Goal: Task Accomplishment & Management: Manage account settings

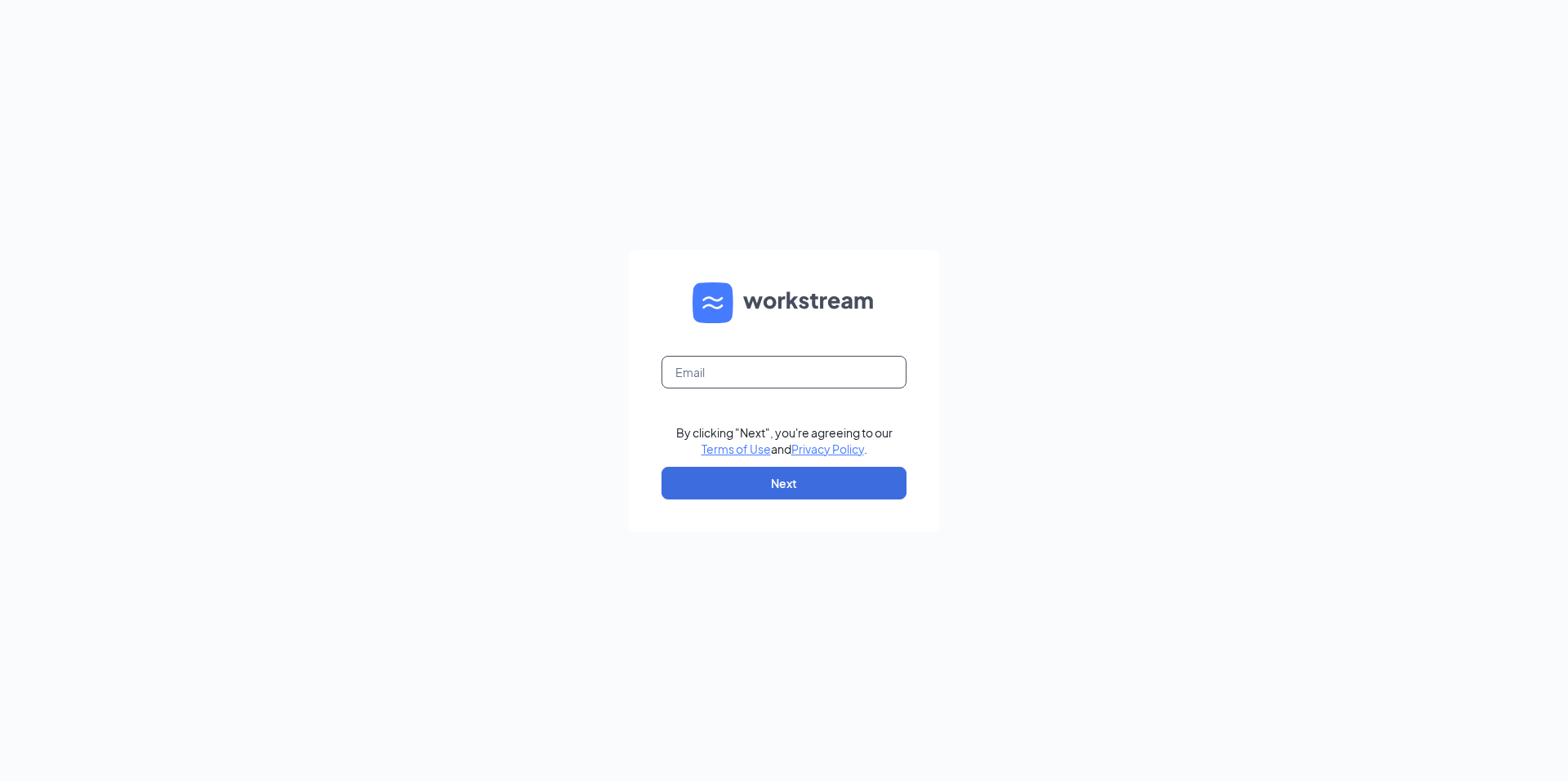
click at [737, 372] on input "text" at bounding box center [784, 372] width 245 height 32
type input "[PERSON_NAME][EMAIL_ADDRESS][DOMAIN_NAME]"
click at [757, 480] on button "Next" at bounding box center [784, 483] width 245 height 32
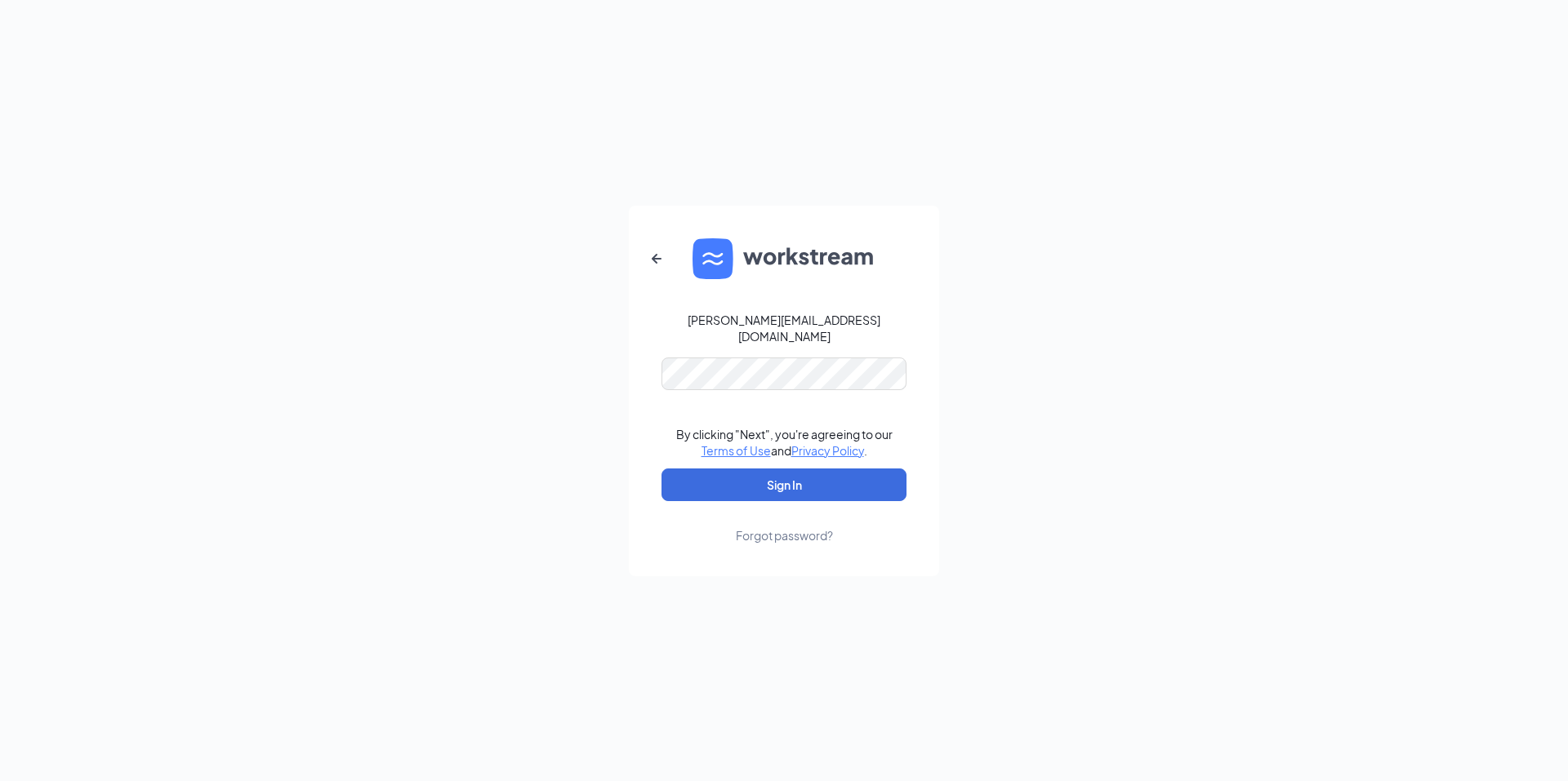
click at [774, 501] on link "Forgot password?" at bounding box center [785, 523] width 98 height 42
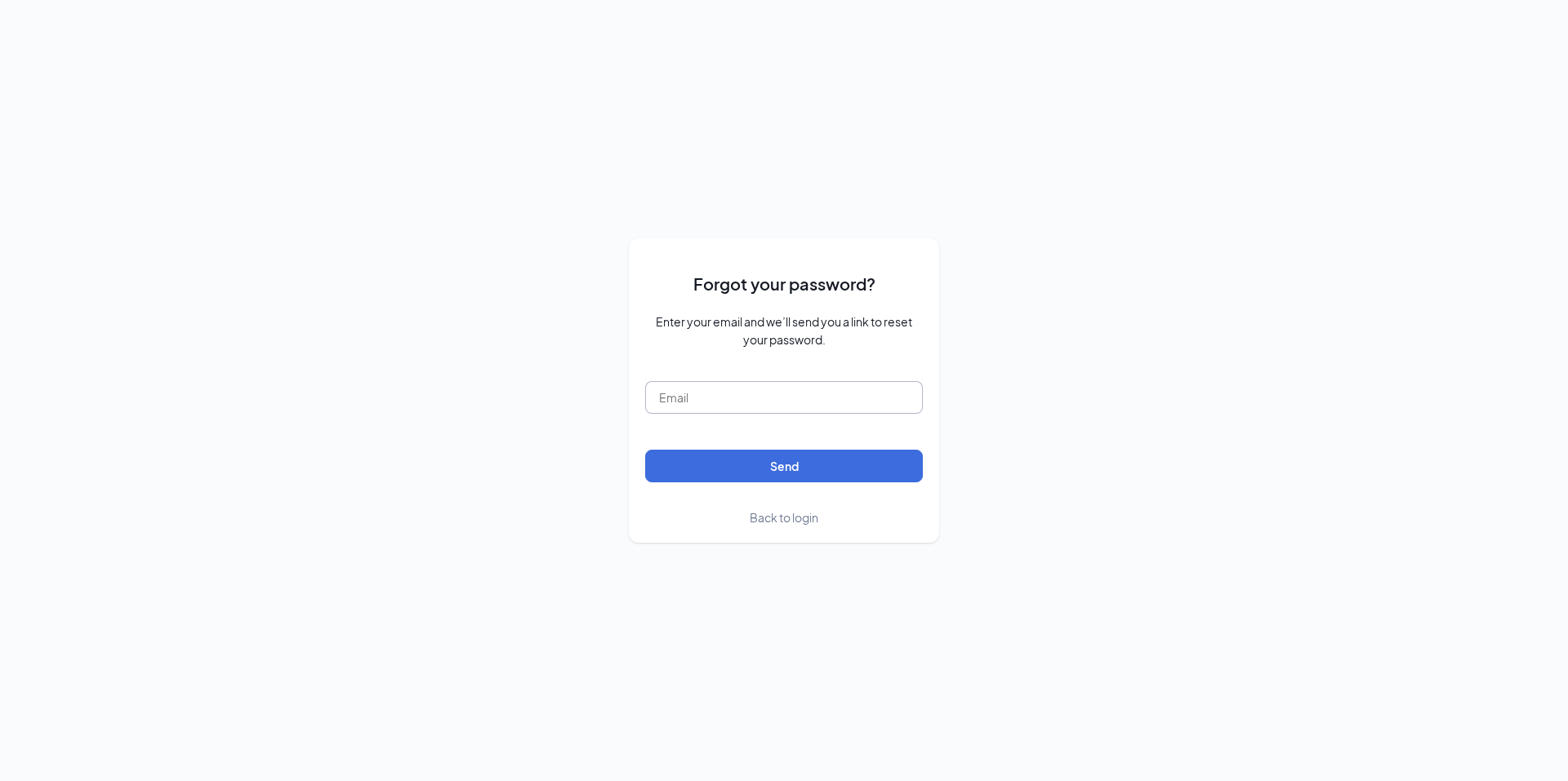
click at [755, 405] on input "text" at bounding box center [784, 396] width 278 height 32
type input "[PERSON_NAME][EMAIL_ADDRESS][DOMAIN_NAME]"
click at [779, 481] on button "Send" at bounding box center [784, 465] width 278 height 32
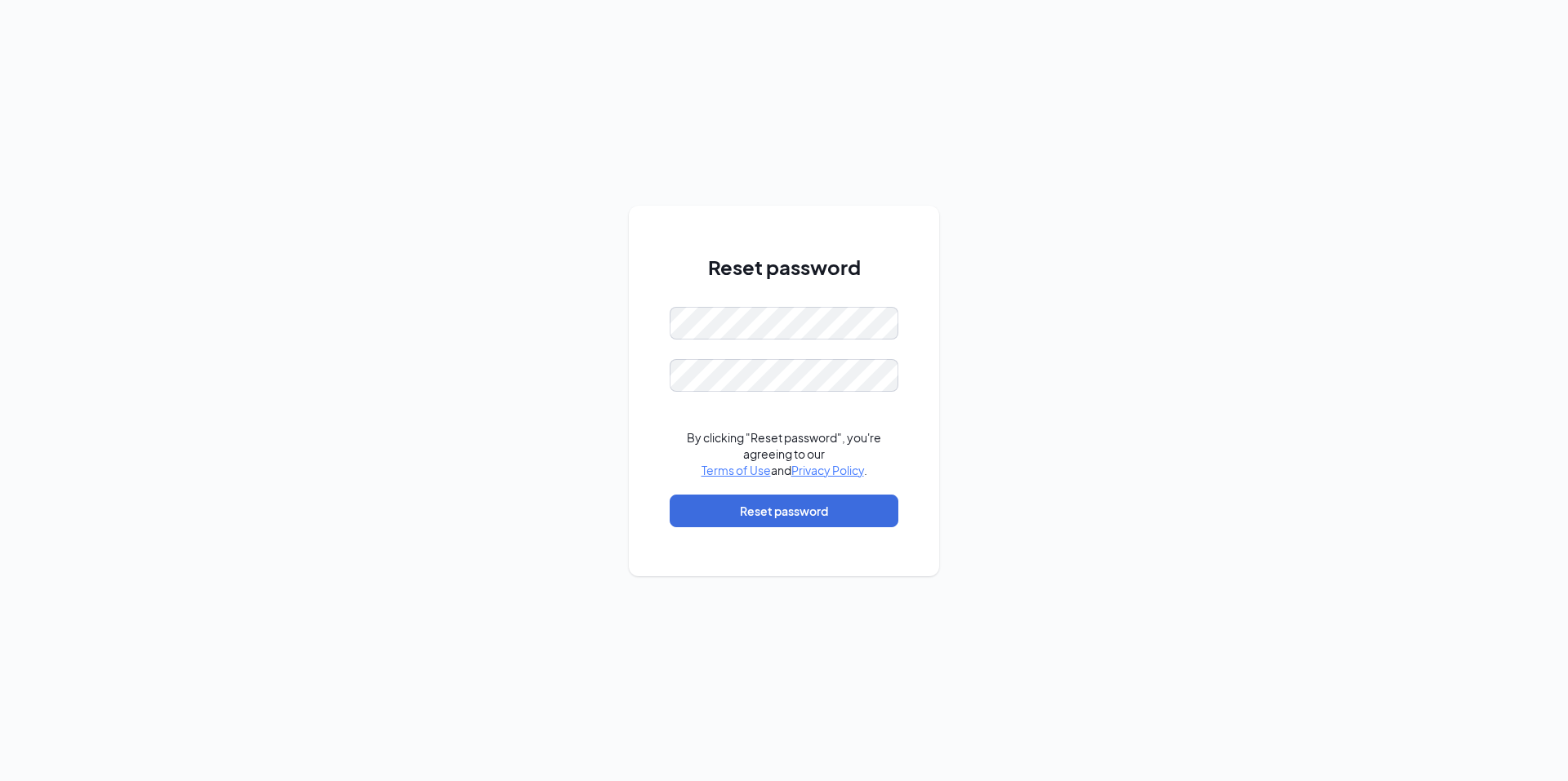
drag, startPoint x: 1098, startPoint y: 360, endPoint x: 1069, endPoint y: 373, distance: 31.8
click at [1098, 360] on div "Reset password By clicking "Reset password", you're agreeing to our Terms of Us…" at bounding box center [784, 390] width 1568 height 781
click at [784, 507] on button "Reset password" at bounding box center [784, 511] width 228 height 32
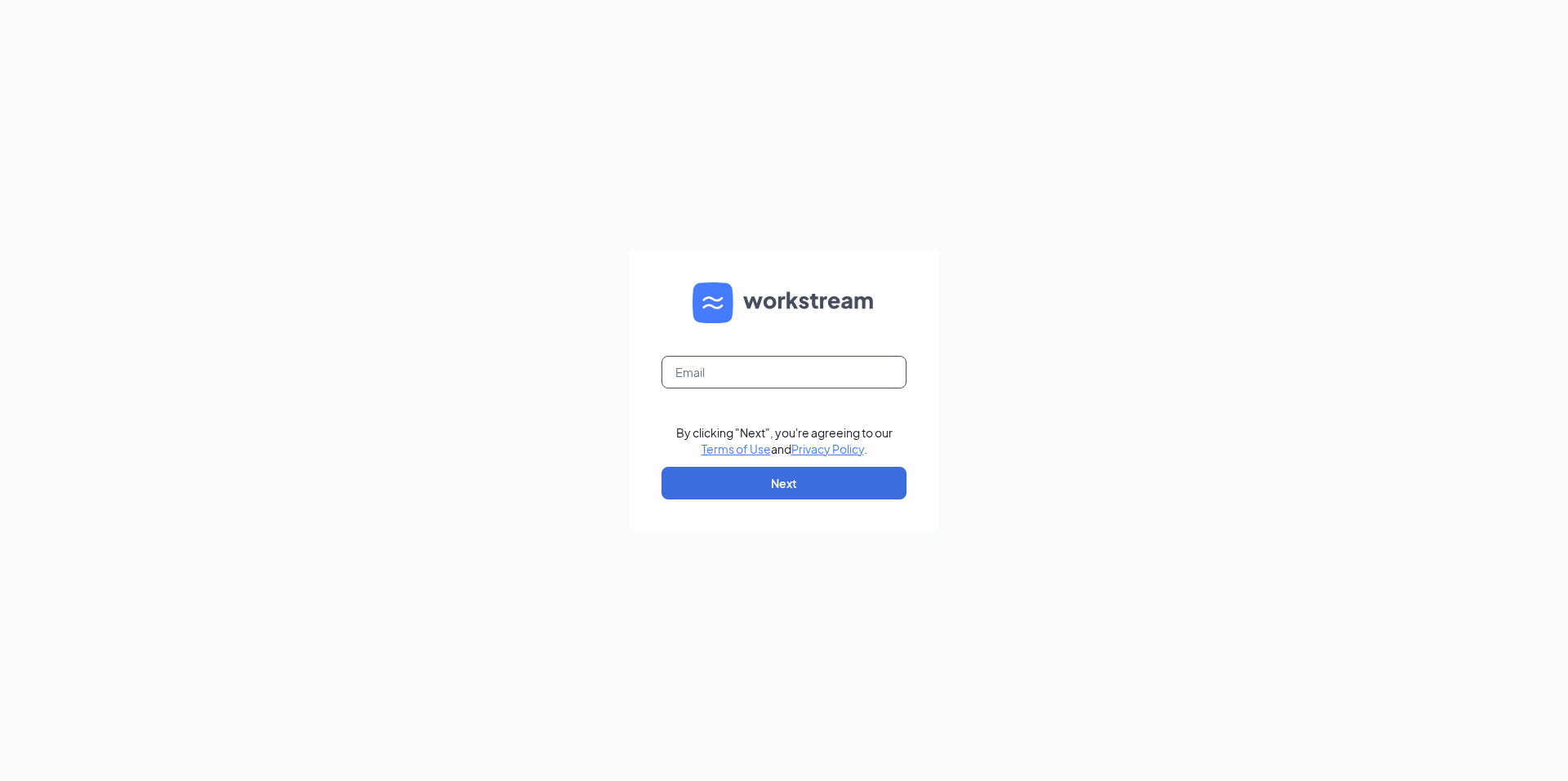
click at [769, 374] on input "text" at bounding box center [784, 372] width 245 height 32
type input "[PERSON_NAME][EMAIL_ADDRESS][DOMAIN_NAME]"
click at [767, 487] on button "Next" at bounding box center [784, 483] width 245 height 32
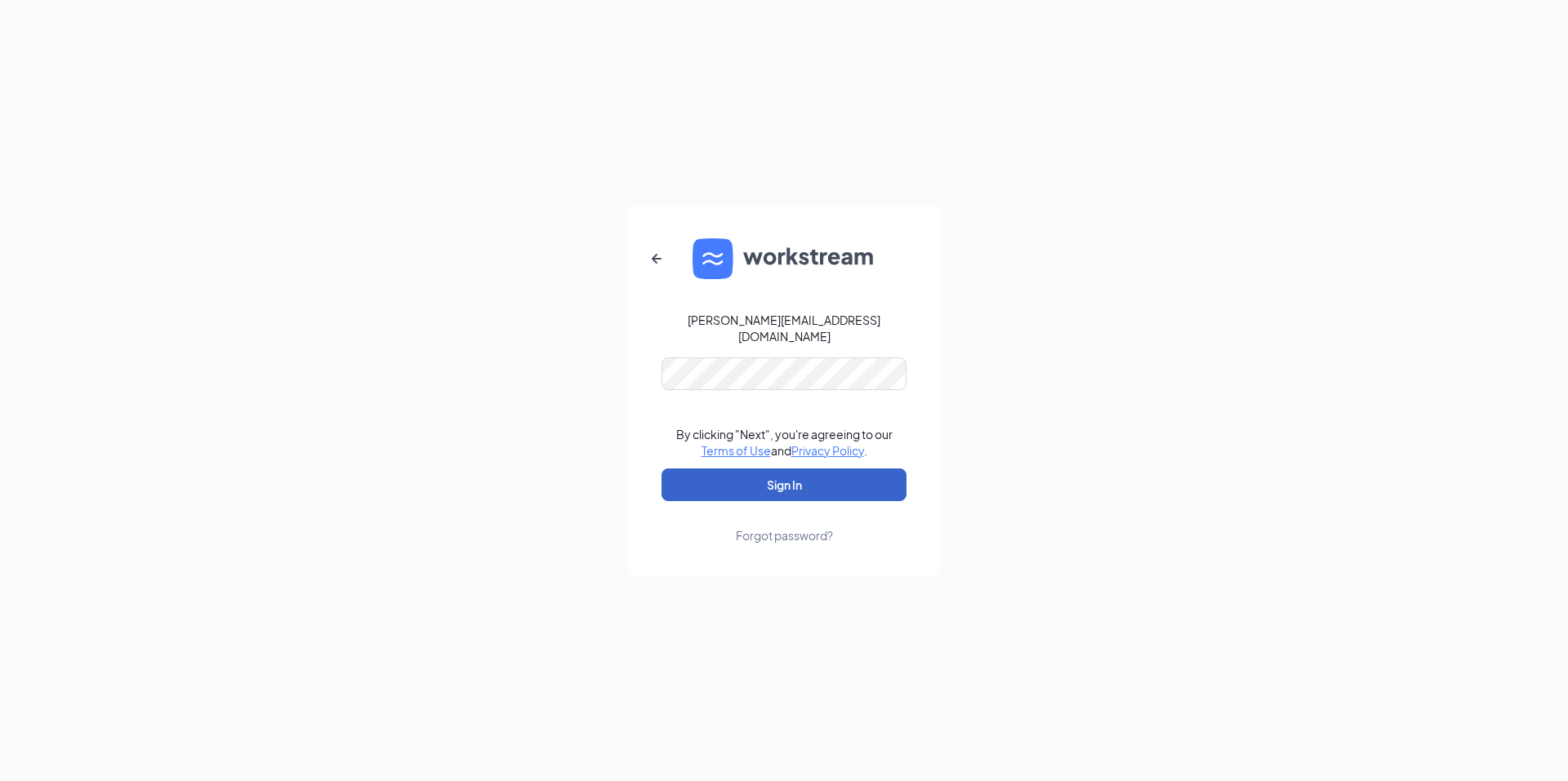
click at [805, 477] on button "Sign In" at bounding box center [784, 484] width 245 height 32
click at [513, 424] on div "[PERSON_NAME][EMAIL_ADDRESS][DOMAIN_NAME] By clicking "Next", you're agreeing t…" at bounding box center [784, 390] width 1568 height 781
click at [708, 473] on button "Sign In" at bounding box center [784, 484] width 245 height 32
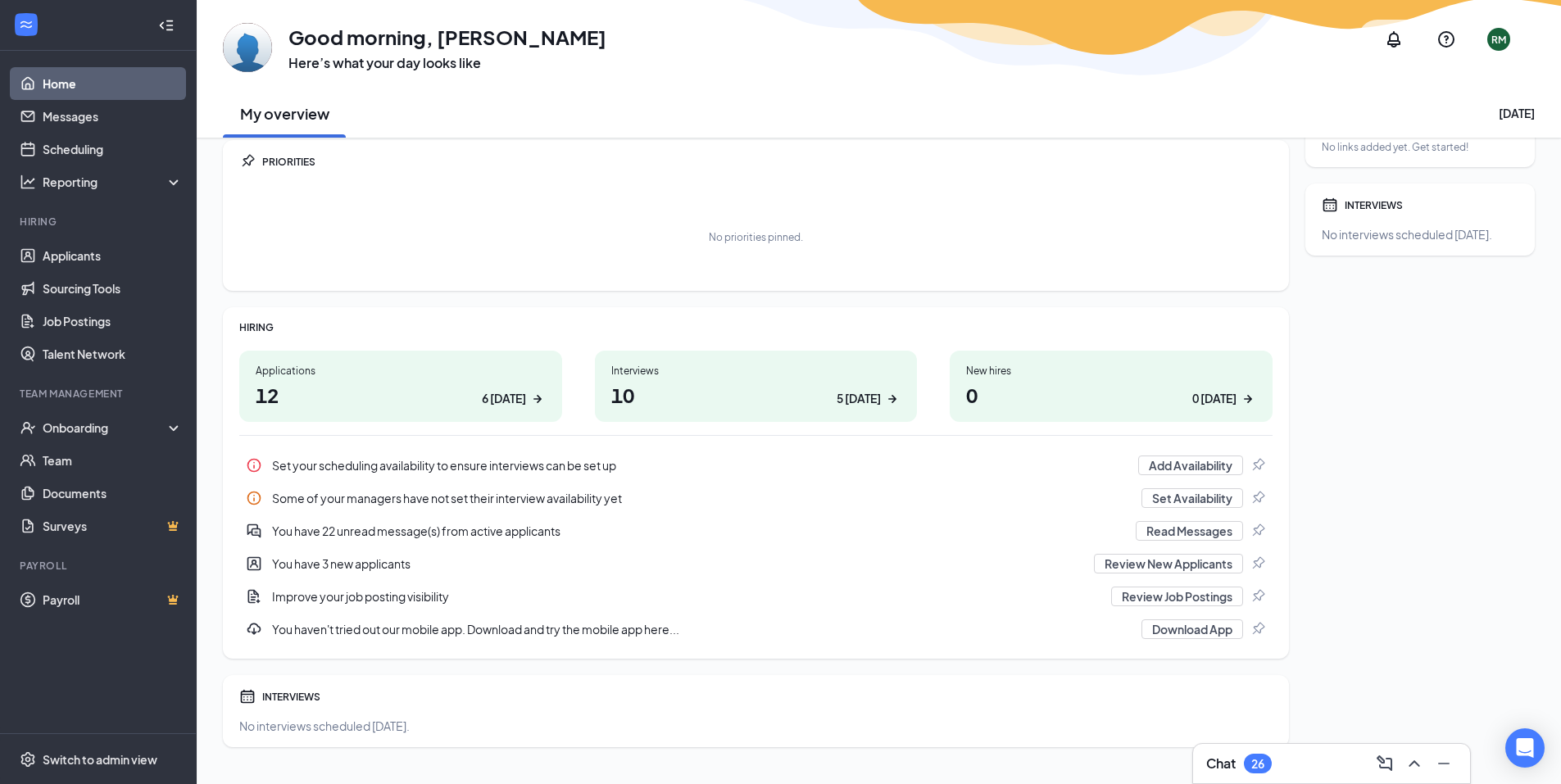
scroll to position [82, 0]
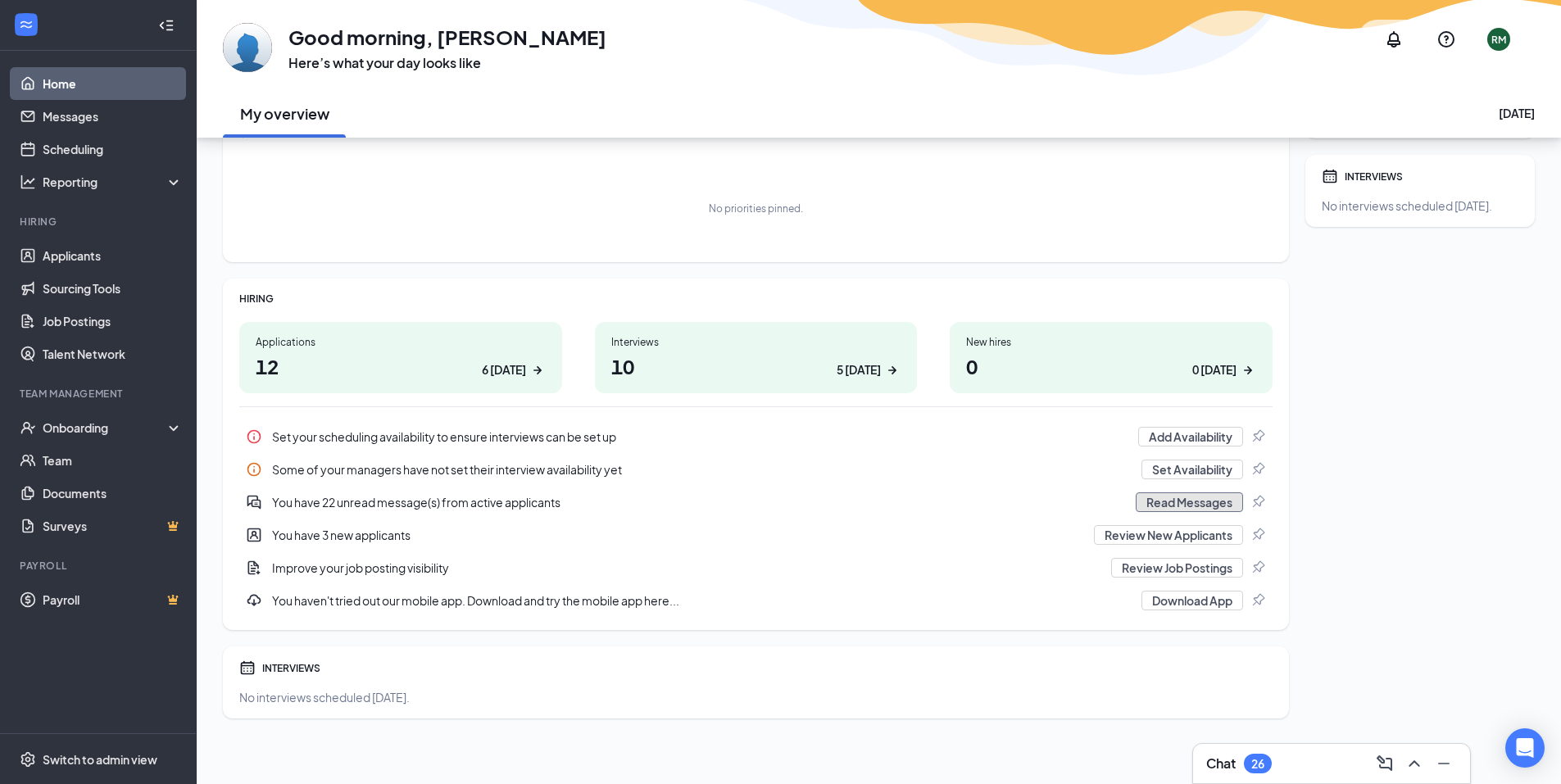
click at [1186, 509] on button "Read Messages" at bounding box center [1190, 501] width 107 height 19
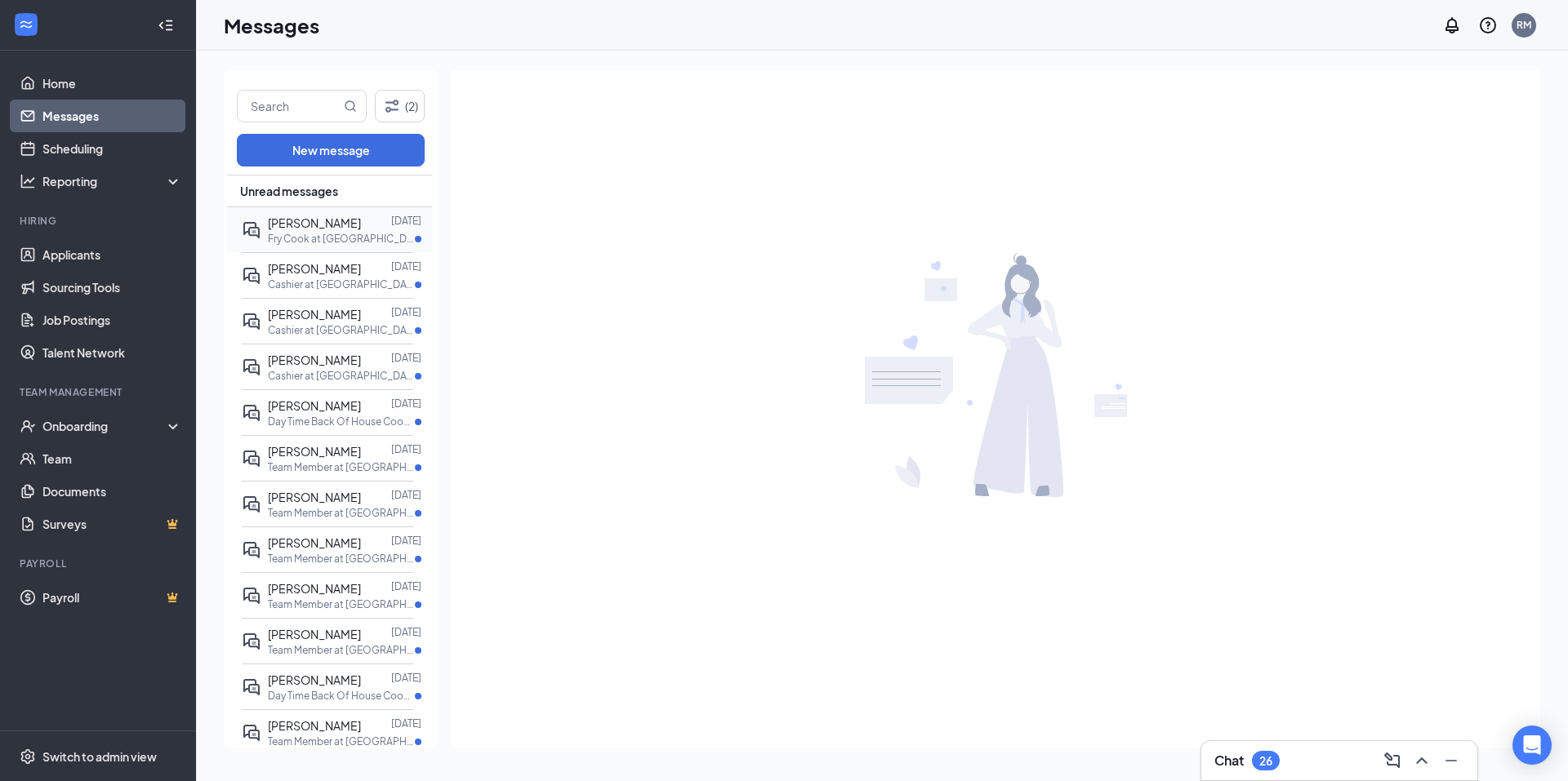
click at [319, 238] on p "Fry Cook at Victoria" at bounding box center [341, 238] width 147 height 14
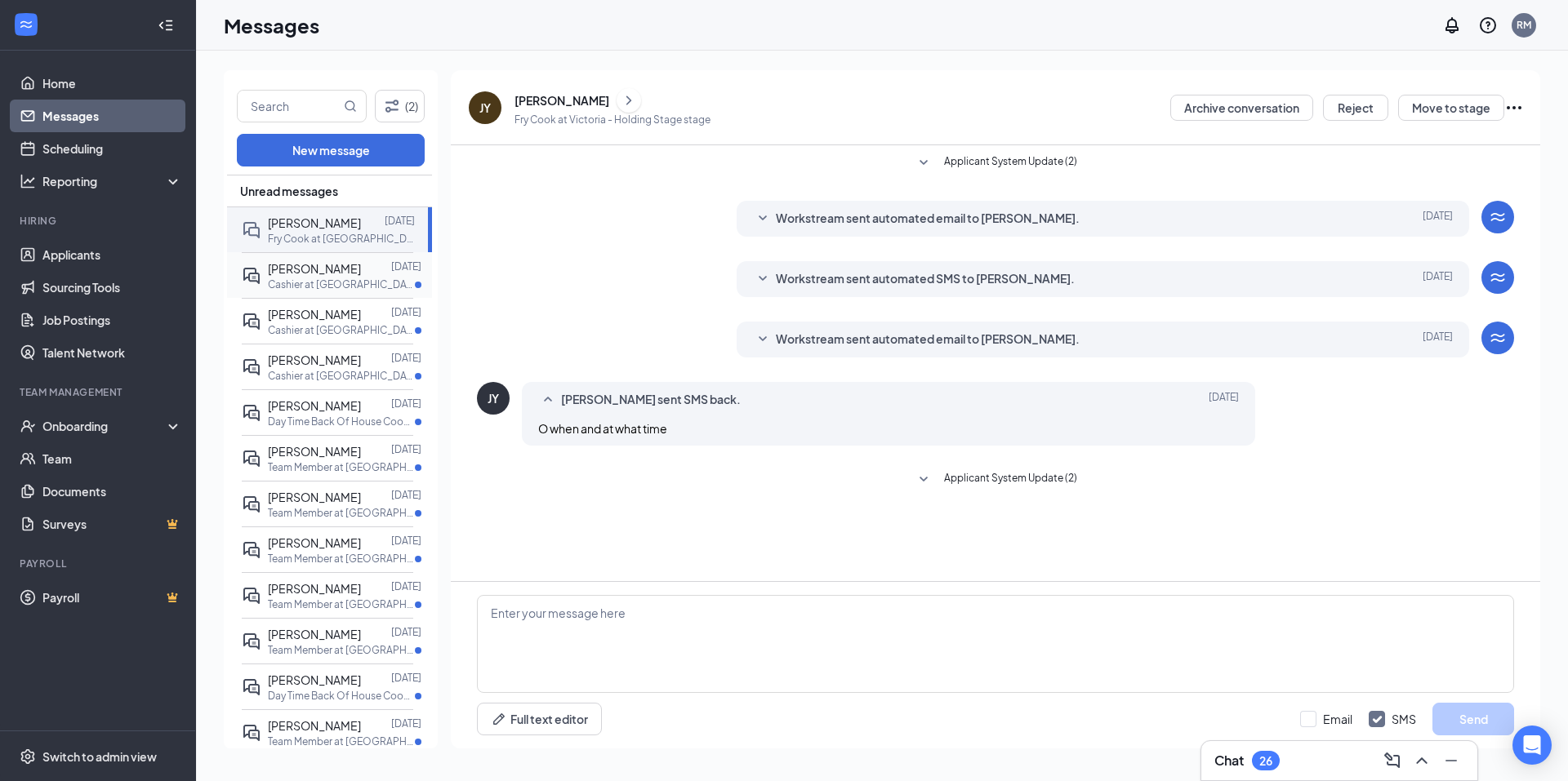
click at [309, 277] on div "Naomi Rivera" at bounding box center [314, 269] width 93 height 18
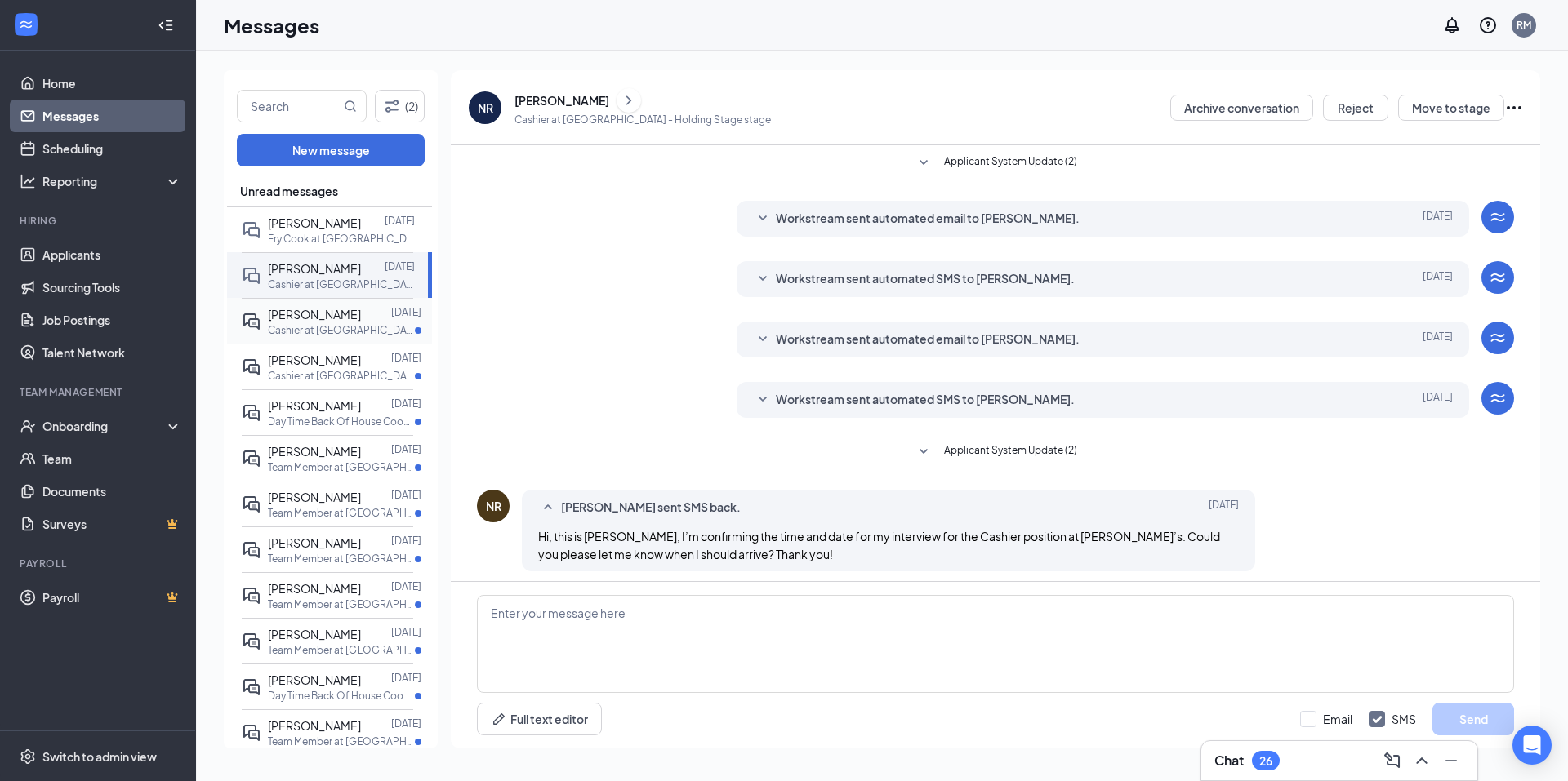
scroll to position [6, 0]
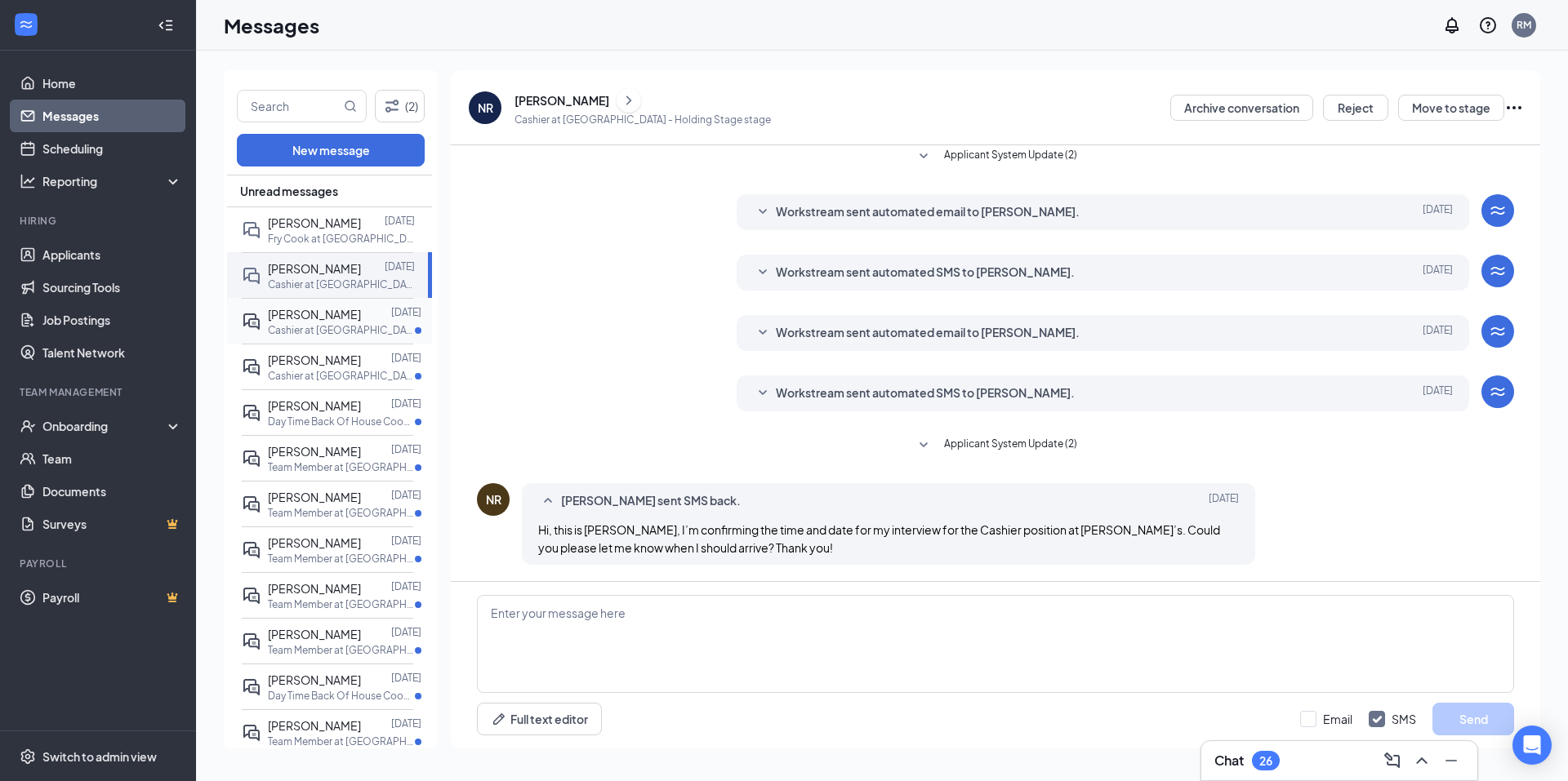
click at [332, 329] on p "Cashier at Greenville" at bounding box center [341, 329] width 147 height 14
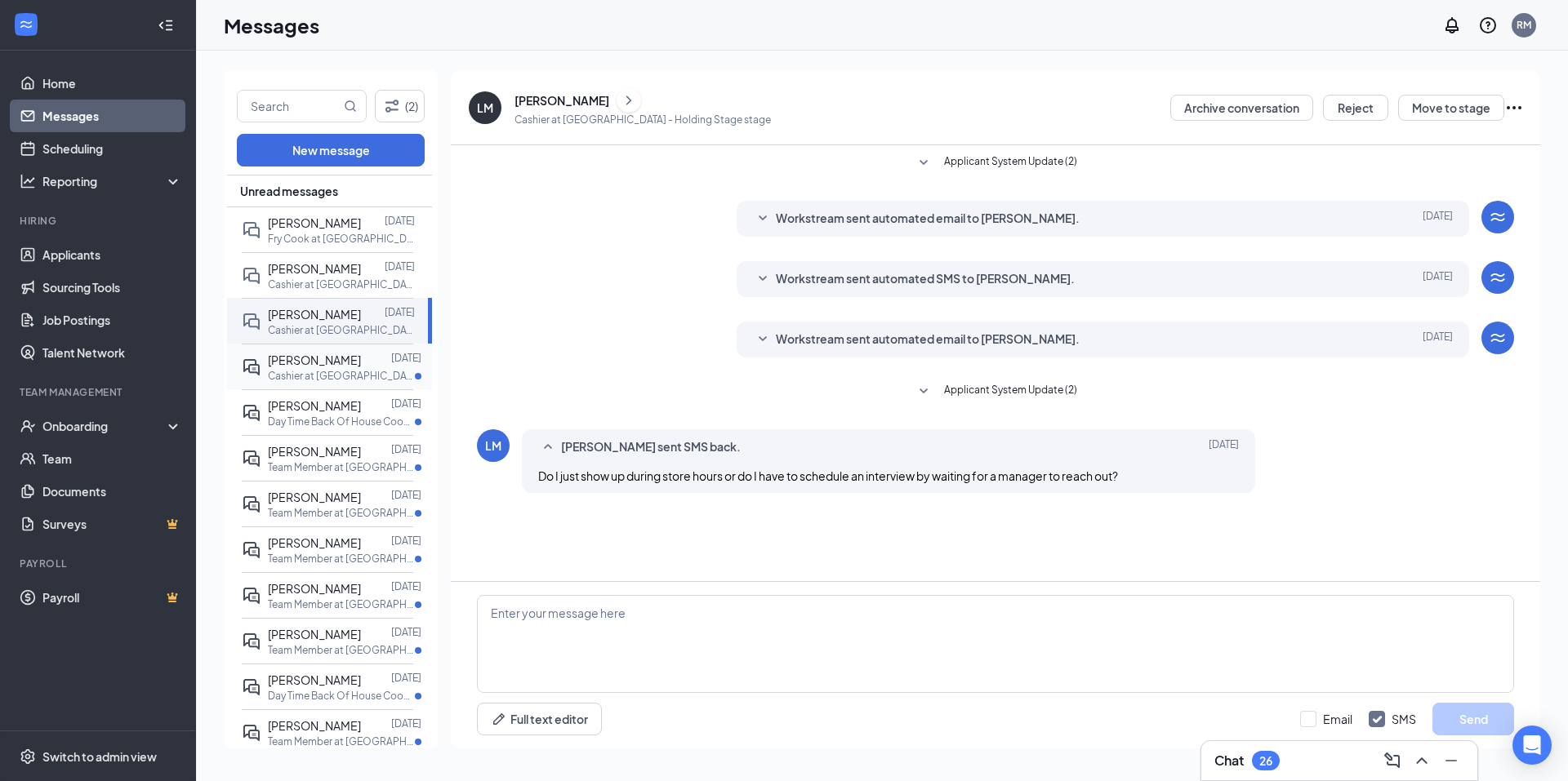
click at [307, 371] on p "Cashier at Sherman" at bounding box center [341, 375] width 147 height 14
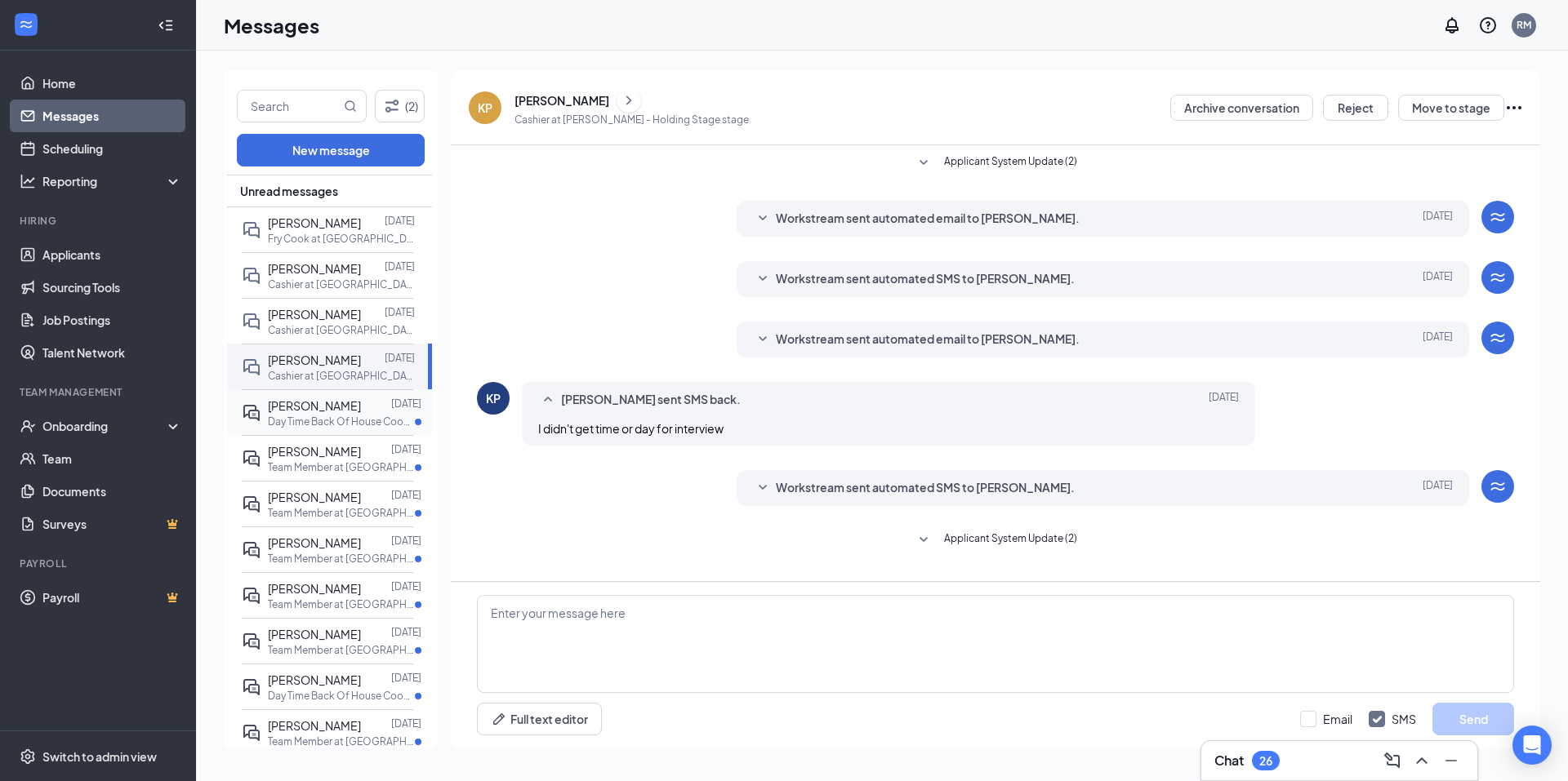
click at [328, 420] on p "Day Time Back Of House Cook at Greenville" at bounding box center [341, 421] width 147 height 14
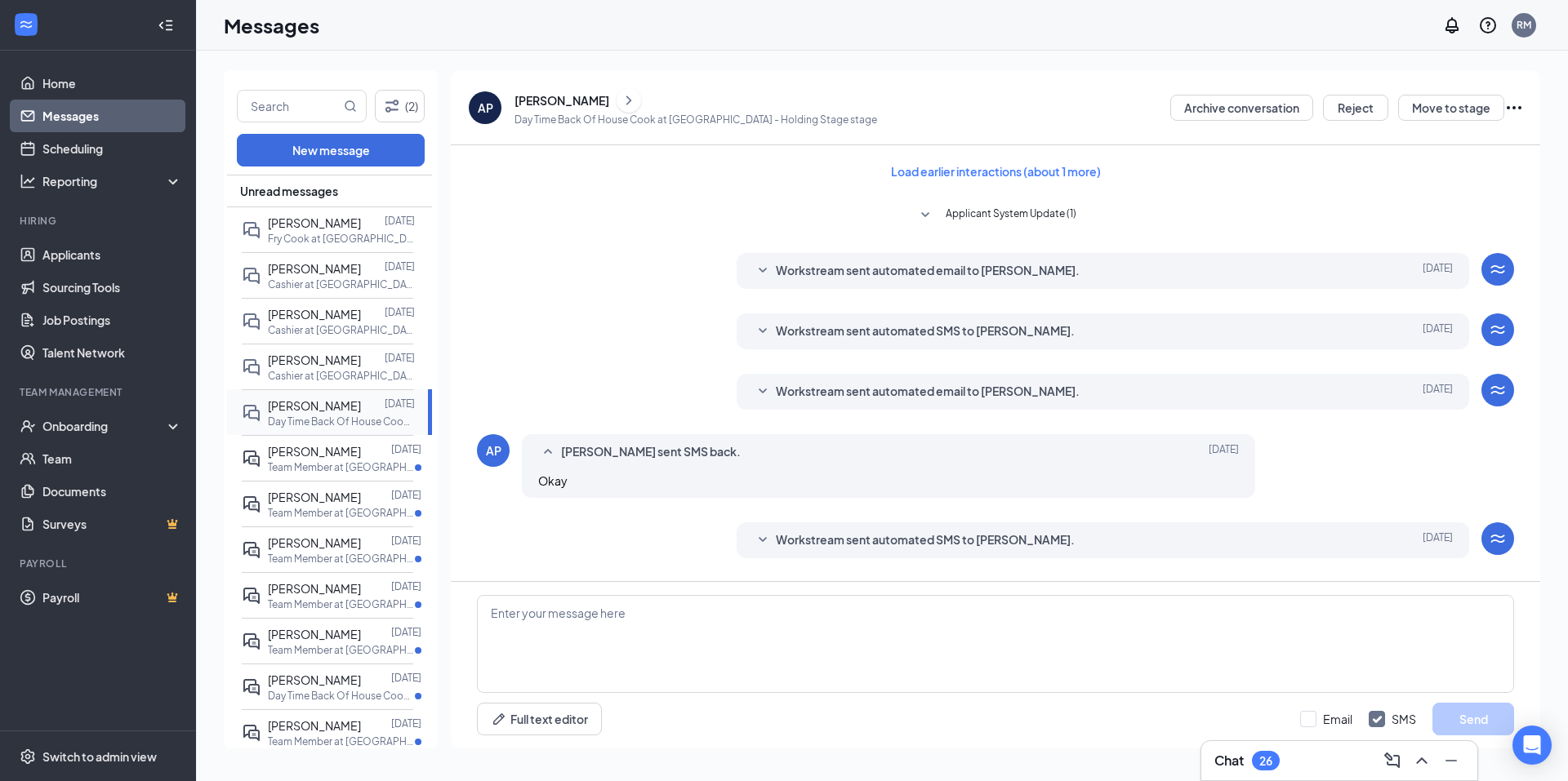
scroll to position [162, 0]
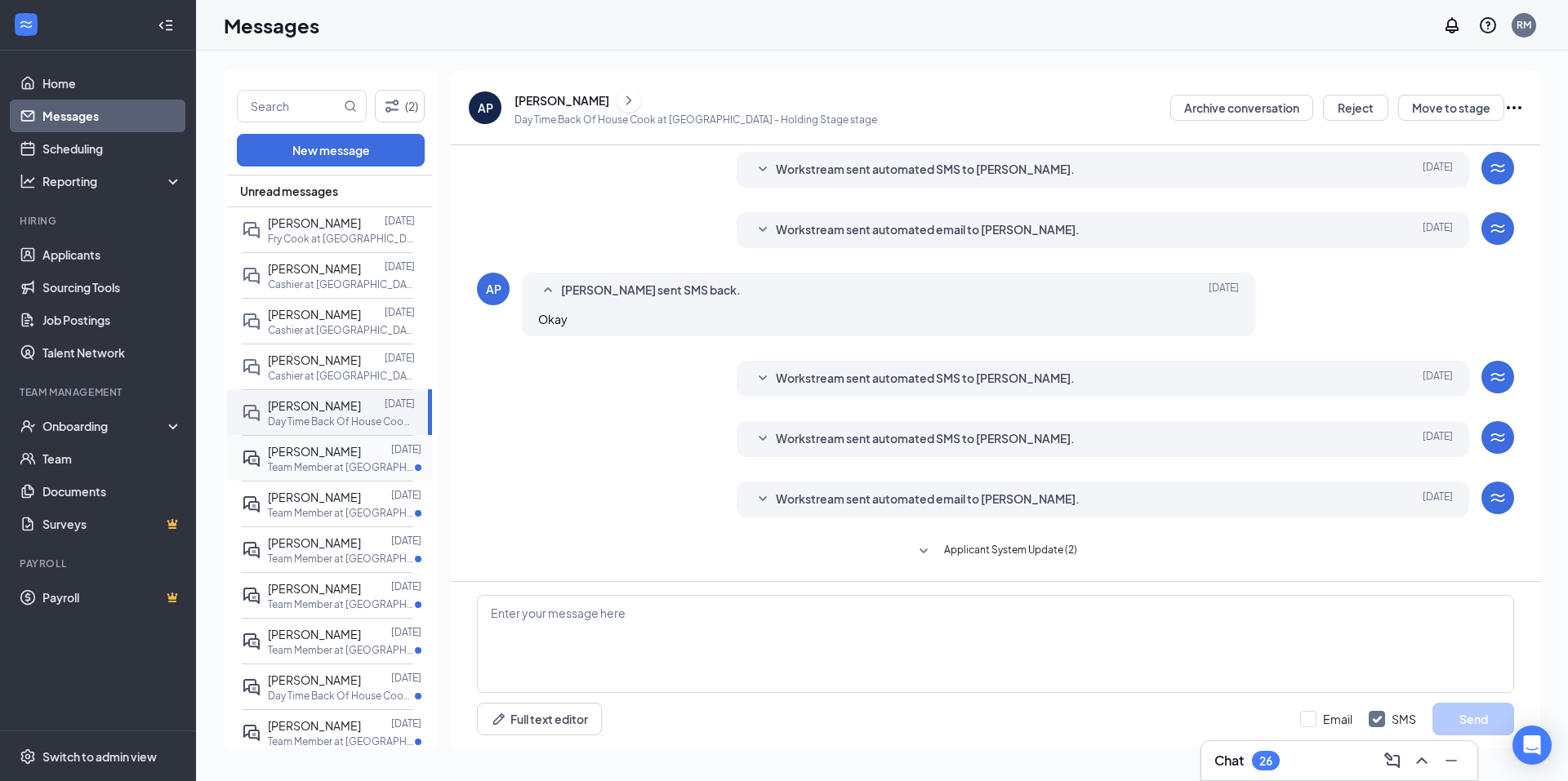
click at [311, 467] on p "Team Member at Athens" at bounding box center [341, 466] width 147 height 14
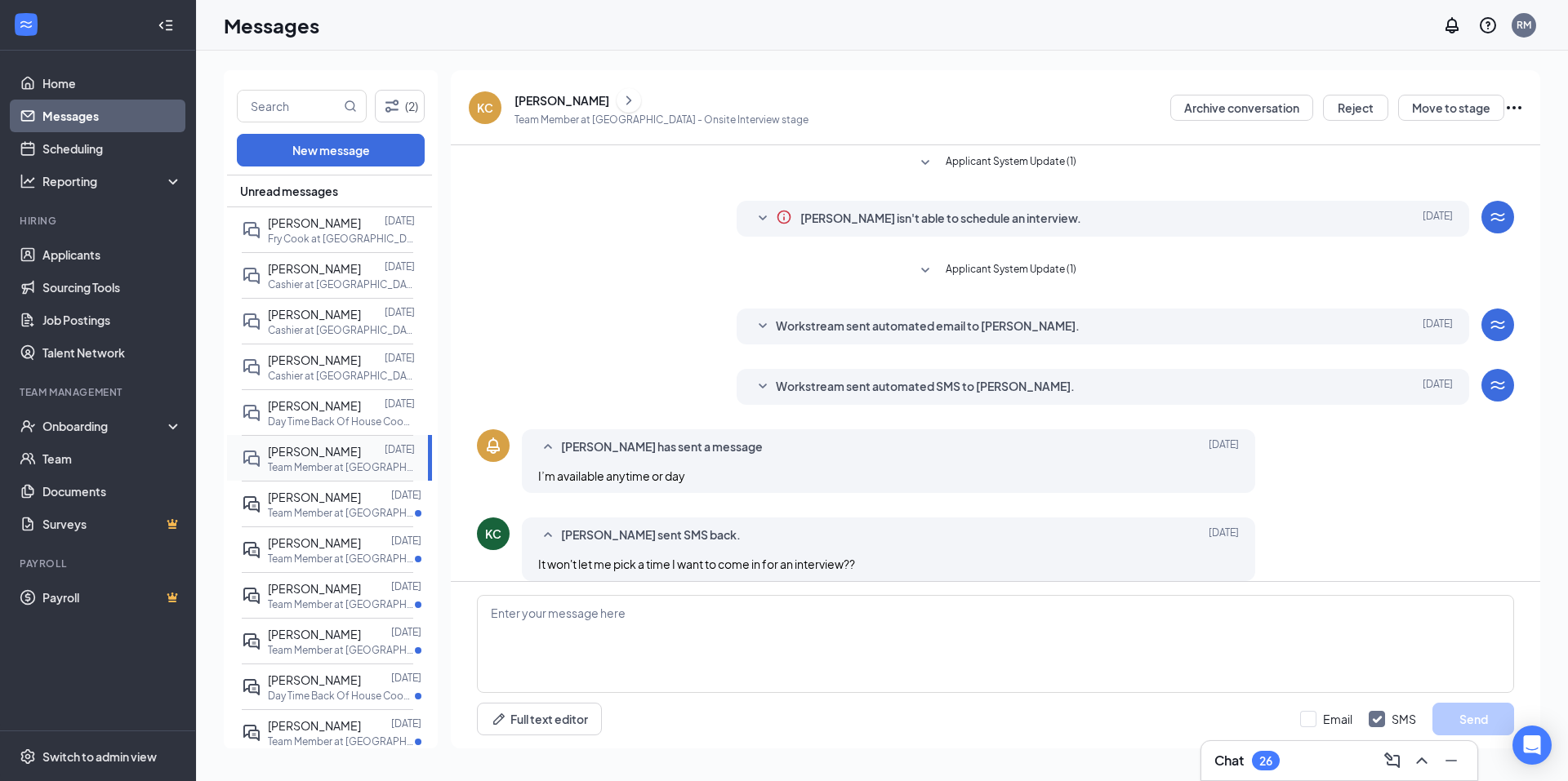
scroll to position [17, 0]
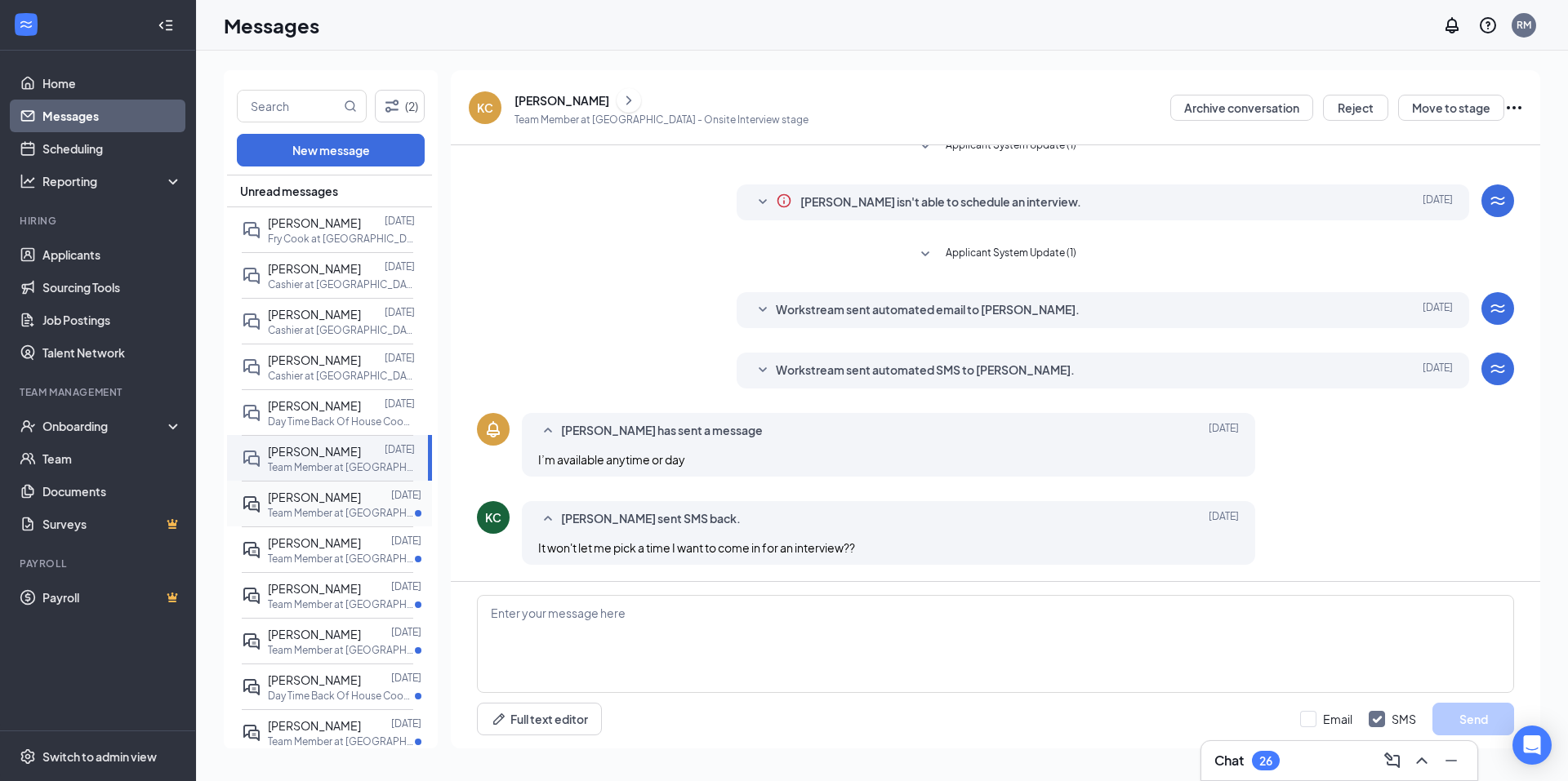
click at [310, 504] on span "[PERSON_NAME]" at bounding box center [314, 497] width 93 height 15
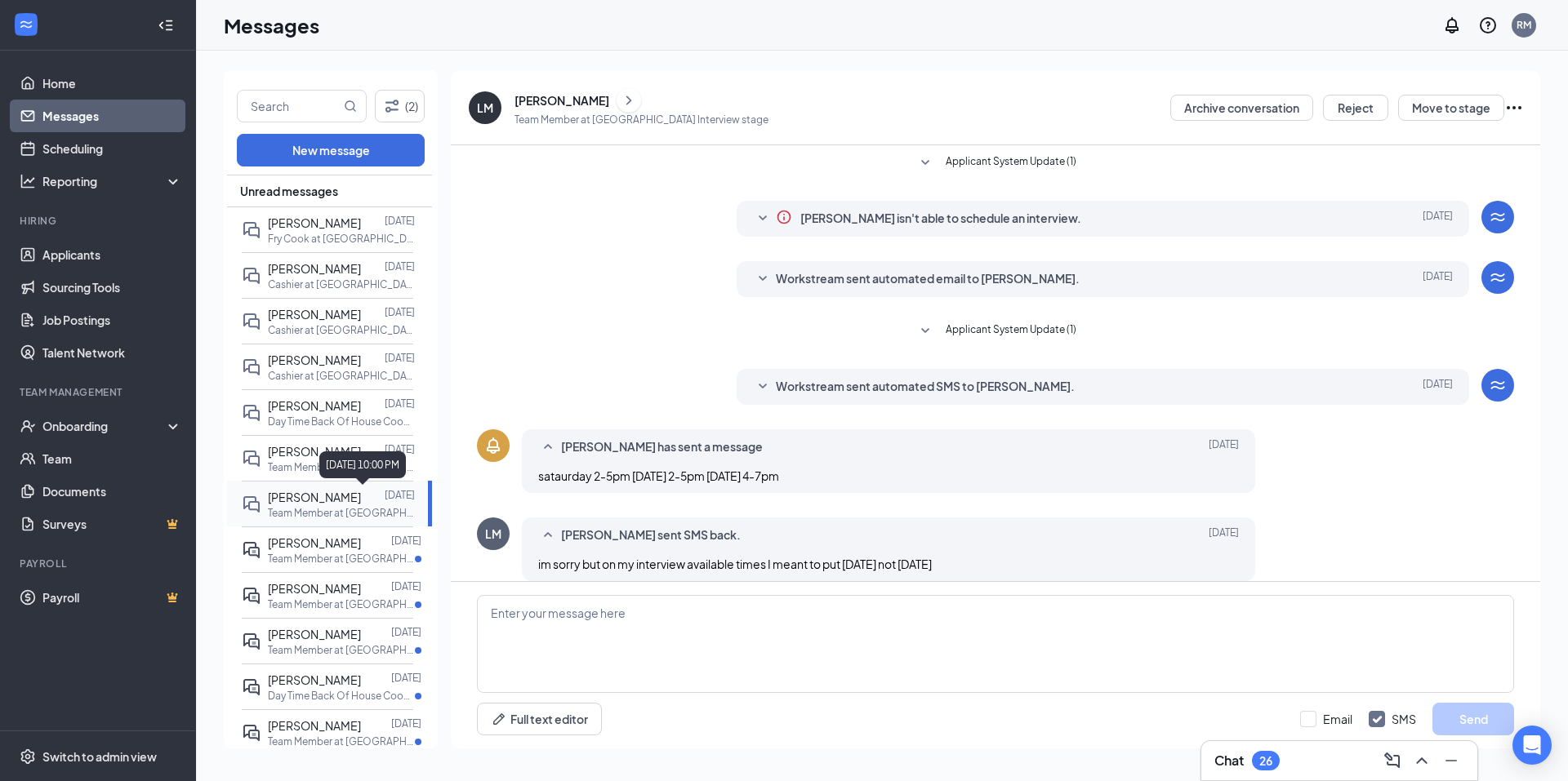
scroll to position [17, 0]
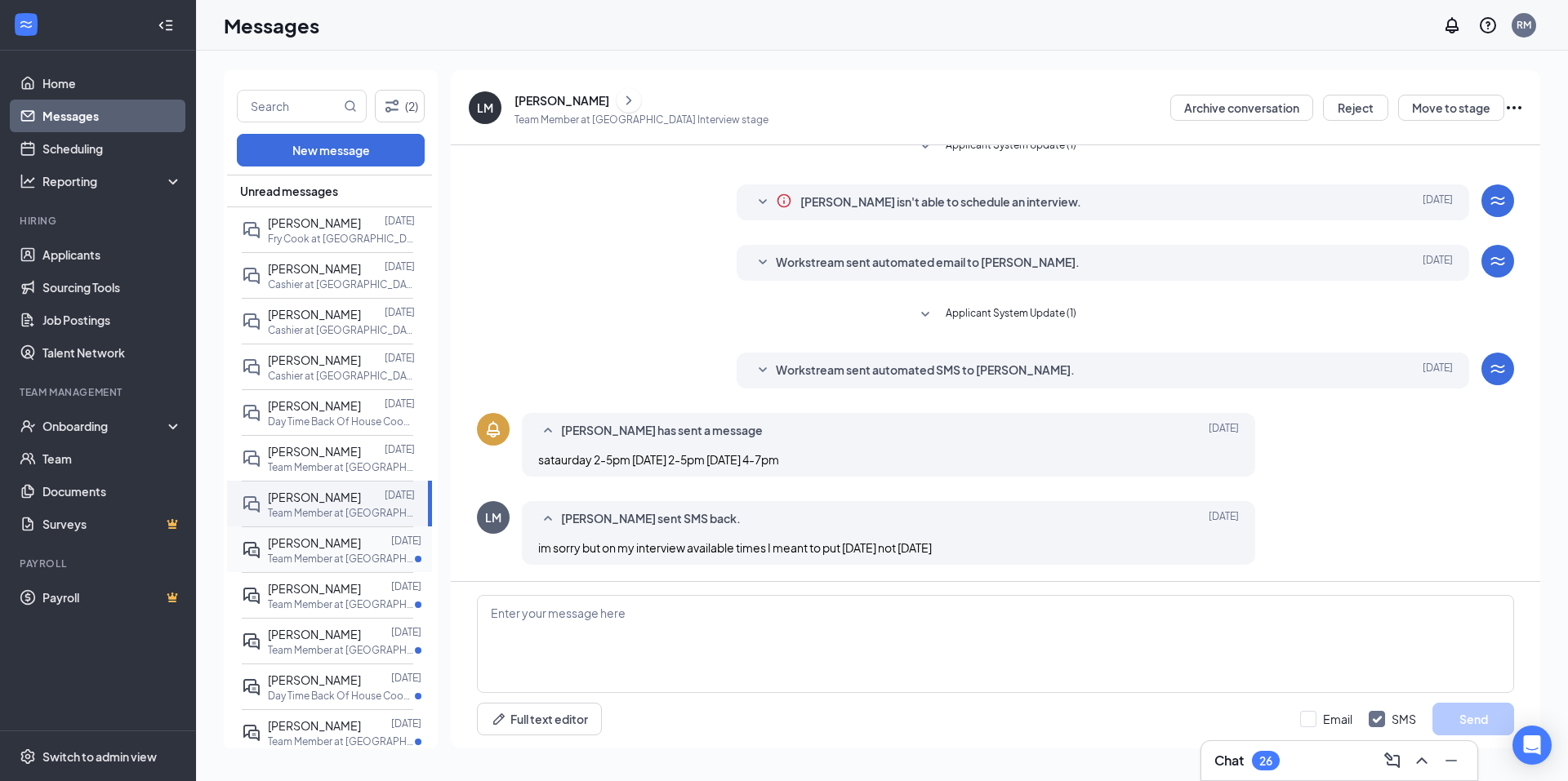
click at [290, 559] on p "Team Member at Sherman" at bounding box center [341, 558] width 147 height 14
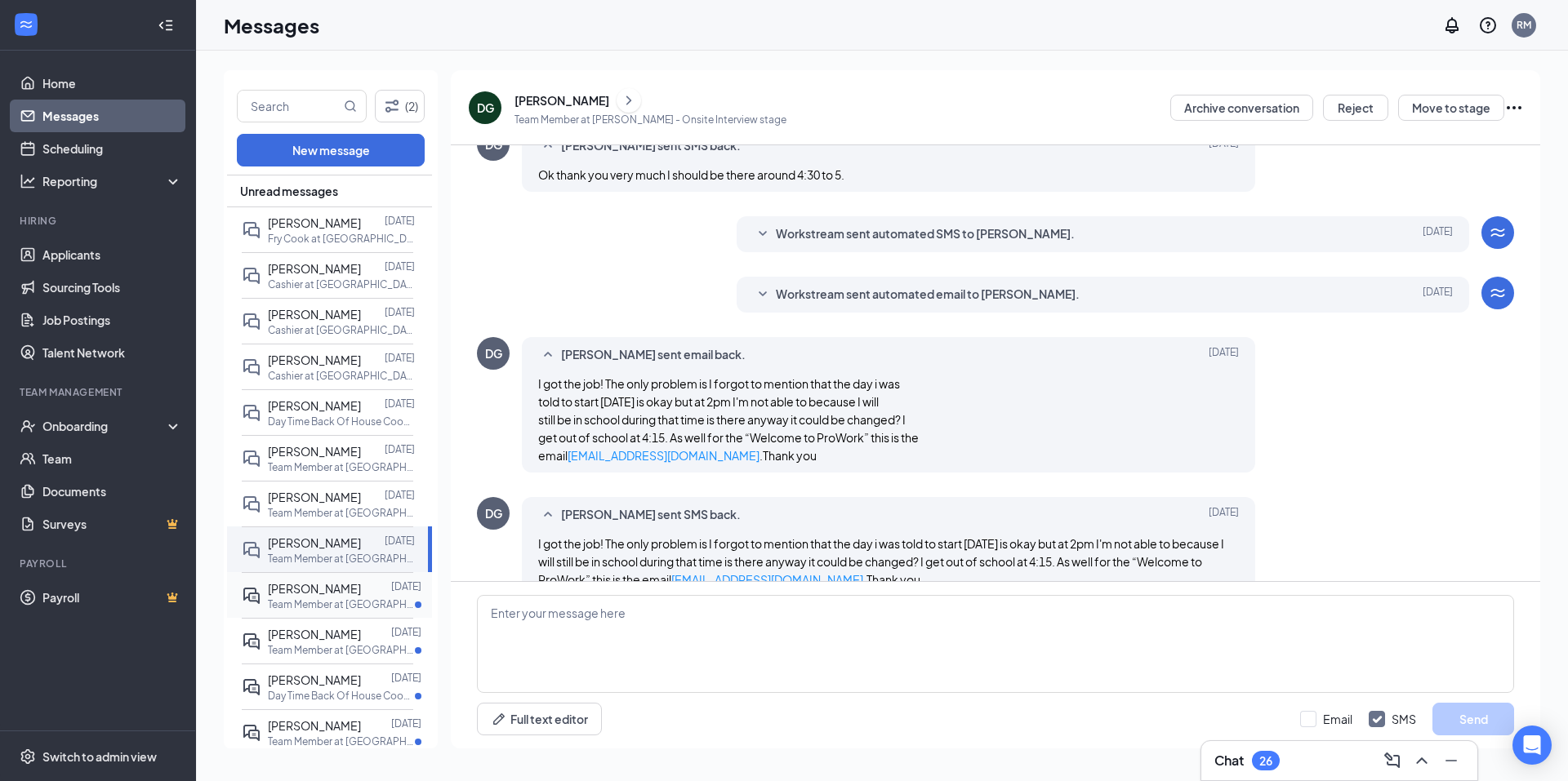
scroll to position [525, 0]
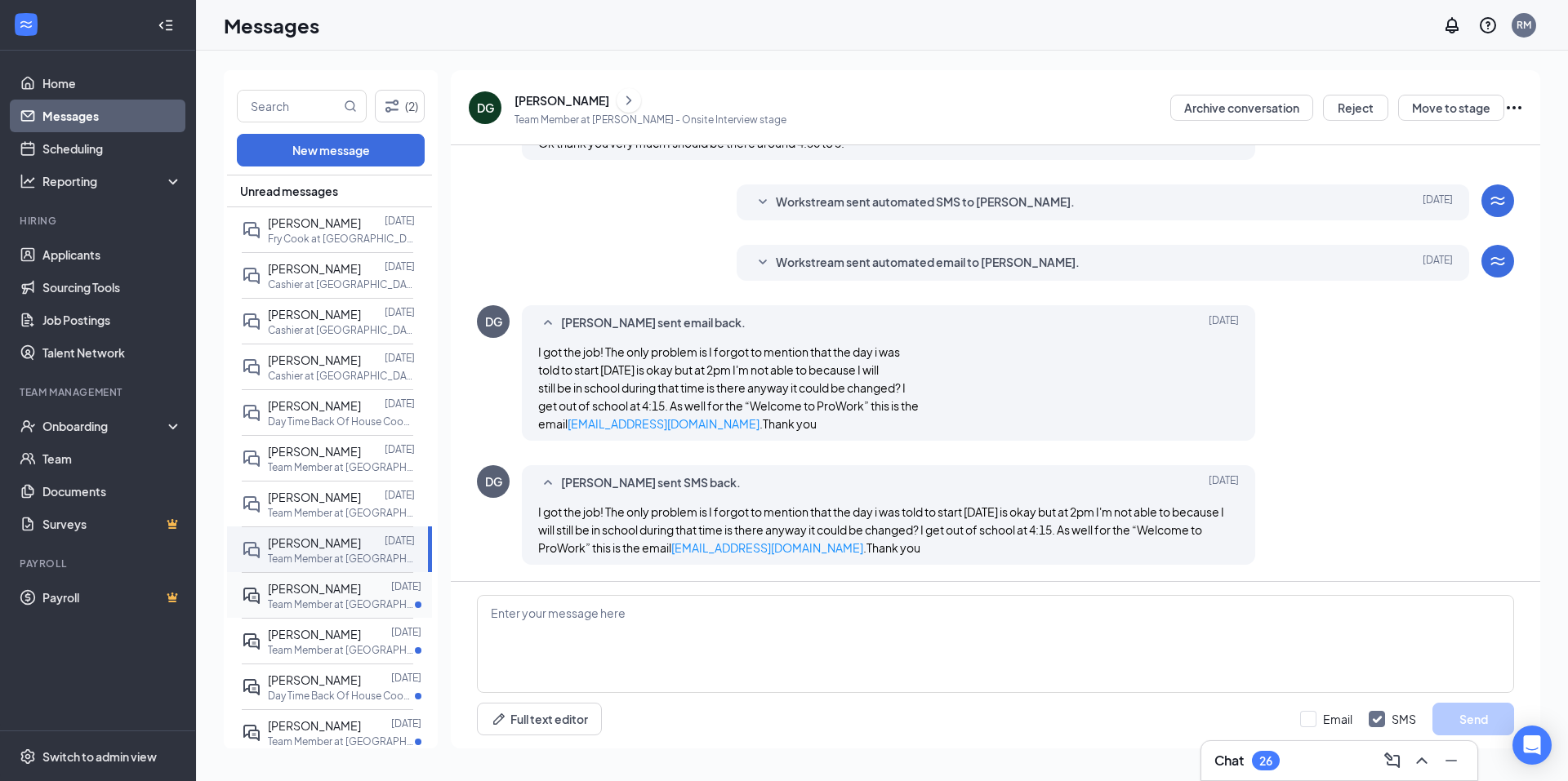
click at [303, 599] on p "Team Member at Sherman" at bounding box center [341, 604] width 147 height 14
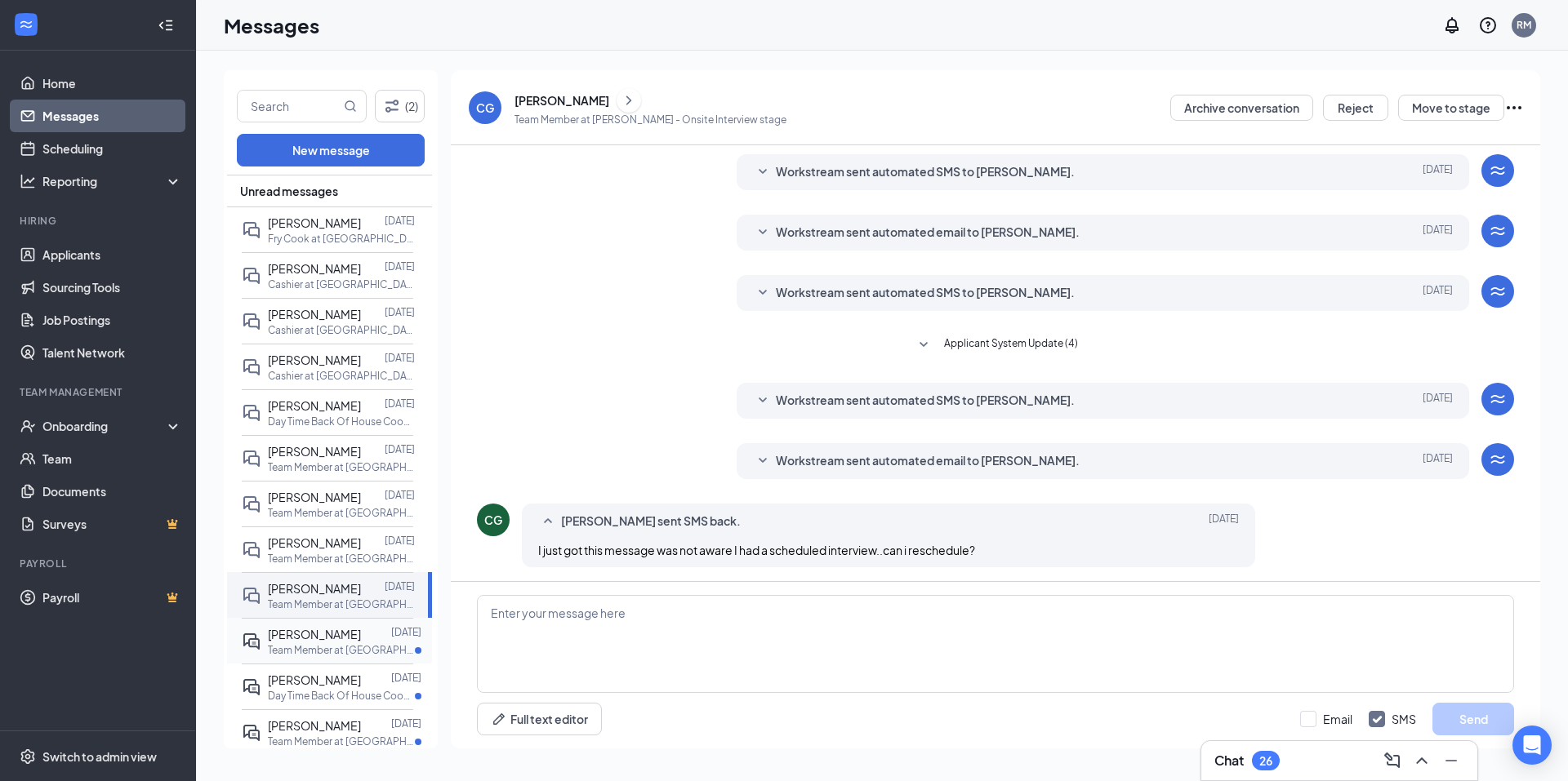
scroll to position [54, 0]
click at [334, 643] on div "Cynthia Hernandez" at bounding box center [314, 635] width 93 height 18
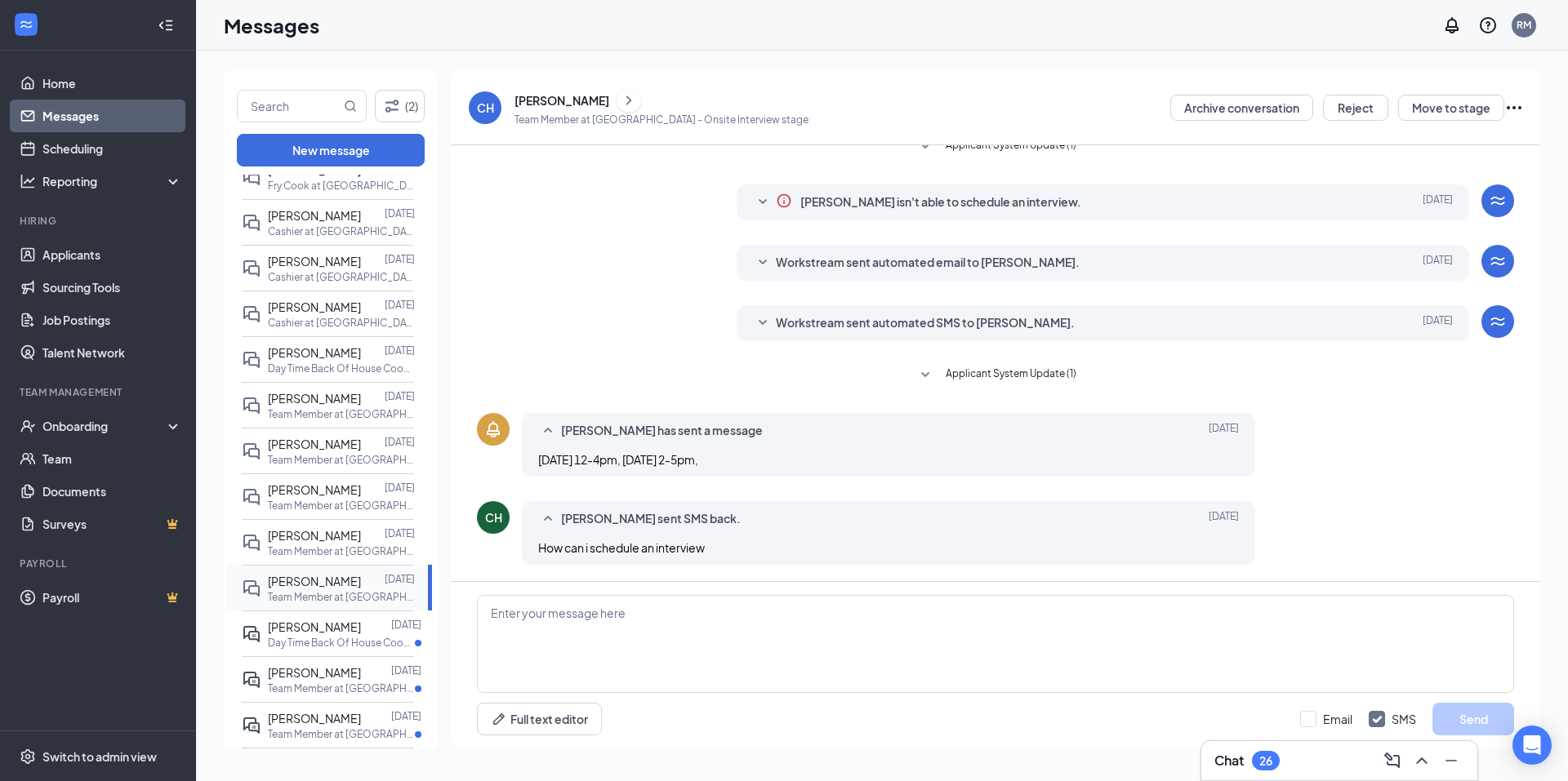
scroll to position [82, 0]
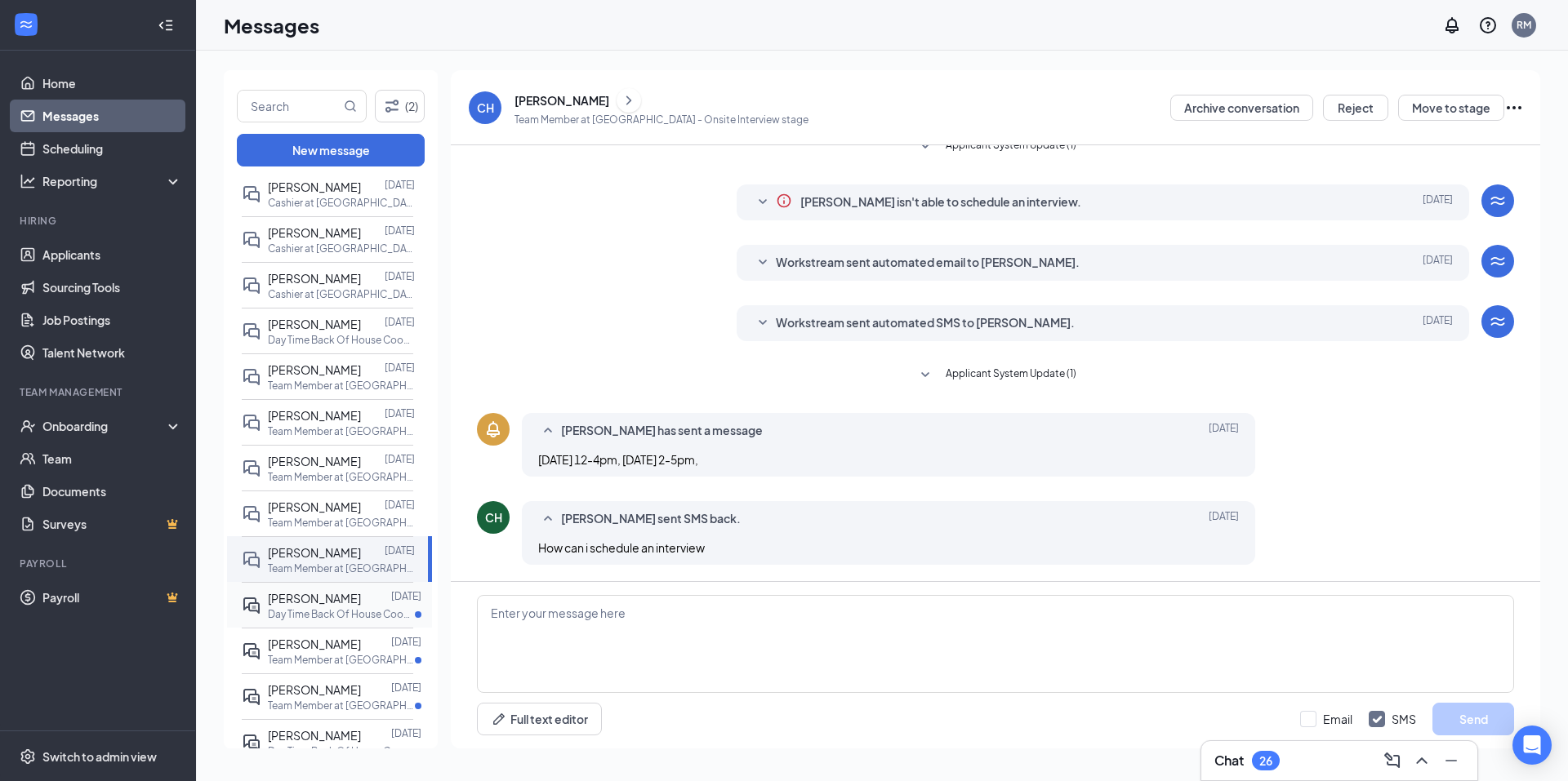
click at [330, 621] on p "Day Time Back Of House Cook at Victoria" at bounding box center [341, 614] width 147 height 14
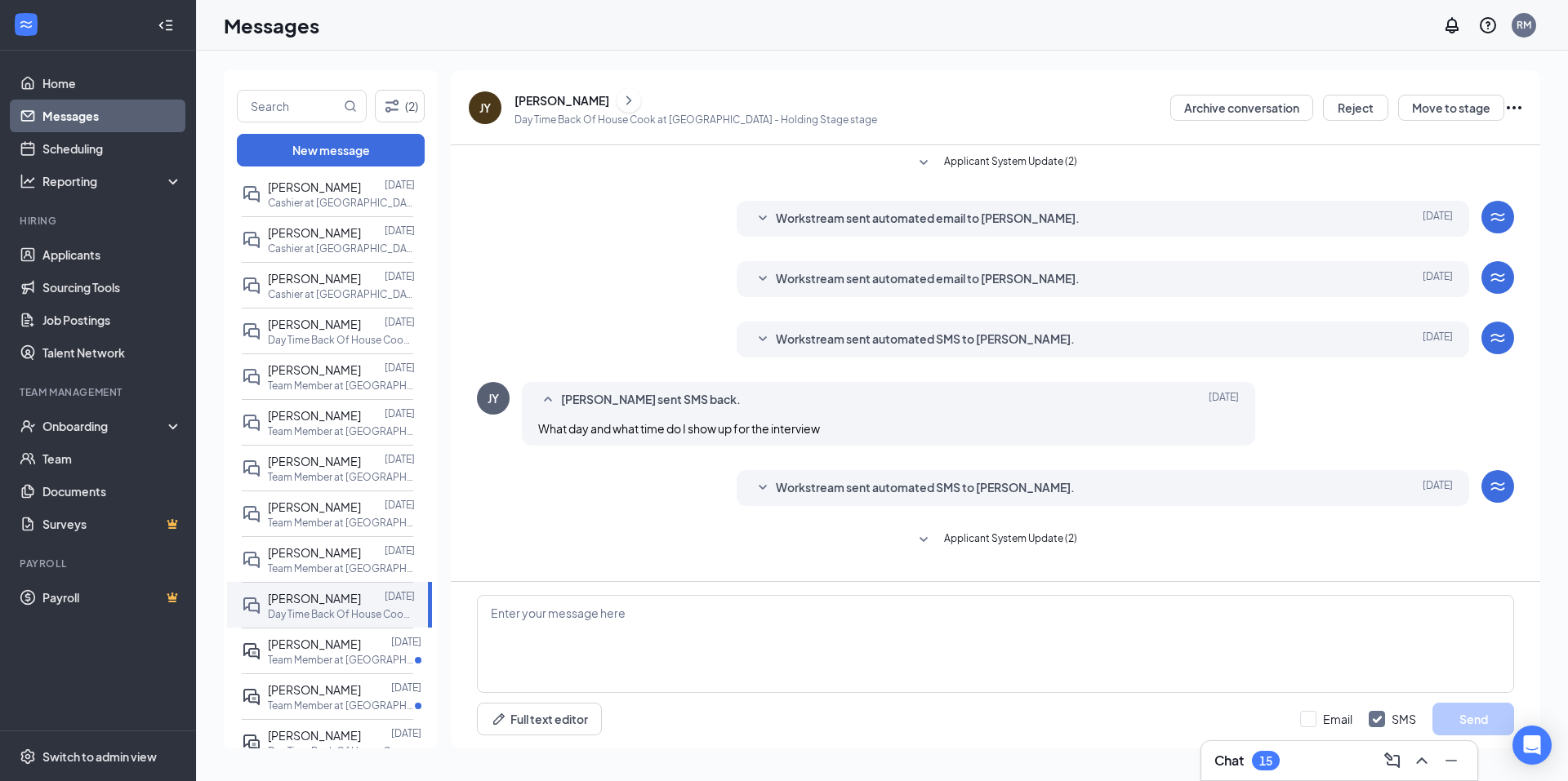
click at [761, 486] on icon "SmallChevronDown" at bounding box center [762, 488] width 19 height 19
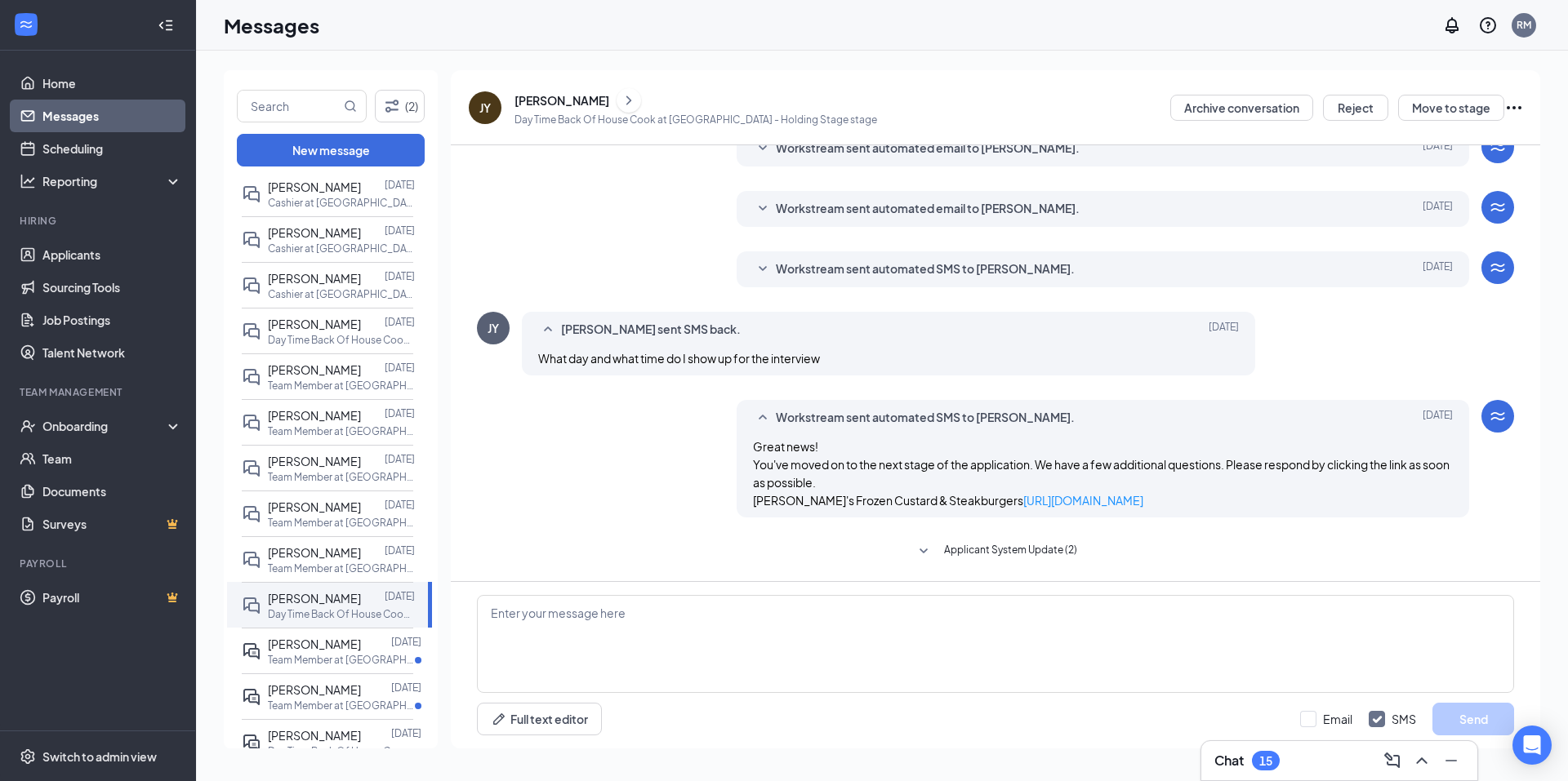
scroll to position [88, 0]
click at [302, 651] on span "Johnathon Perez" at bounding box center [314, 644] width 93 height 15
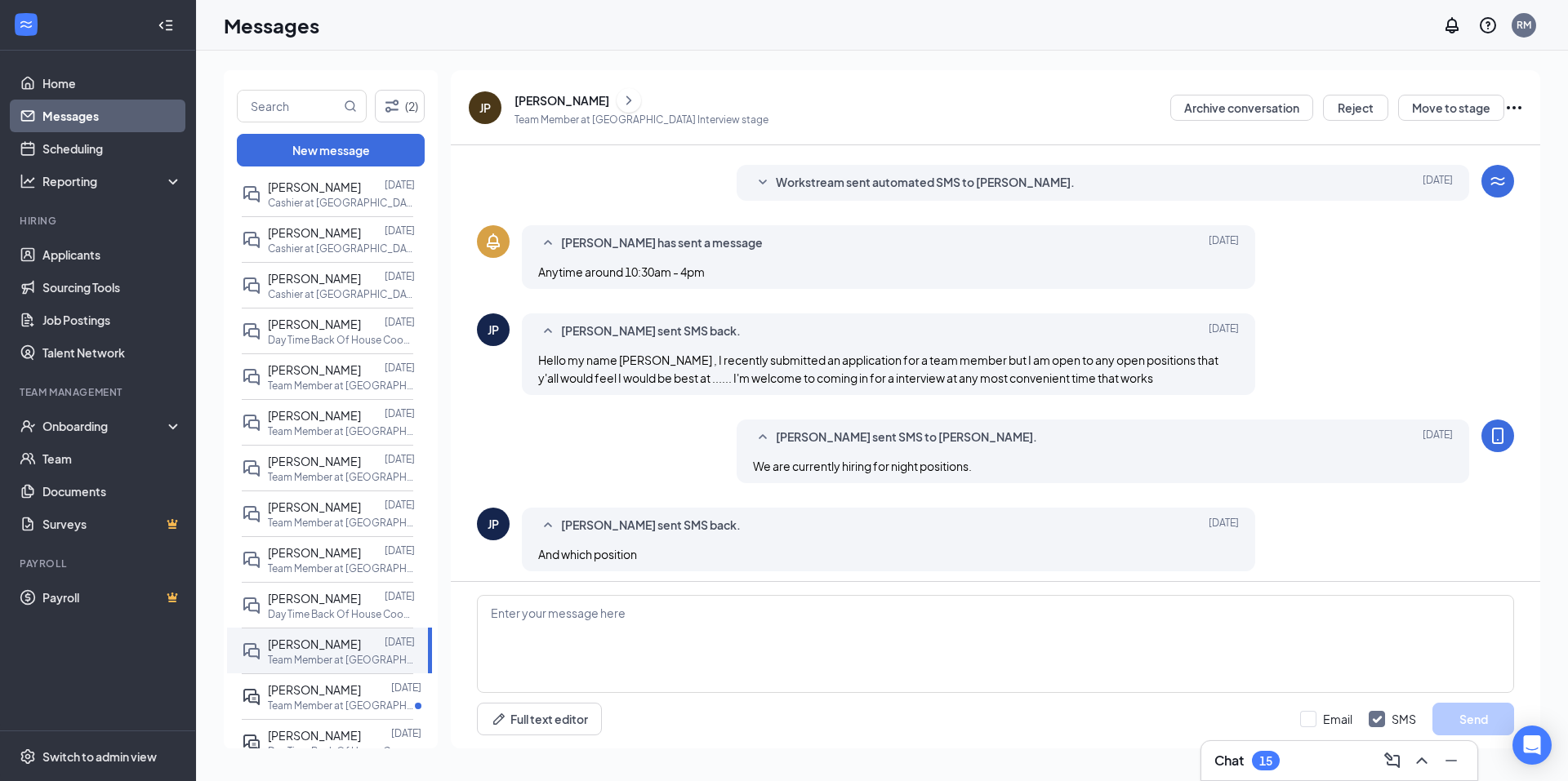
scroll to position [211, 0]
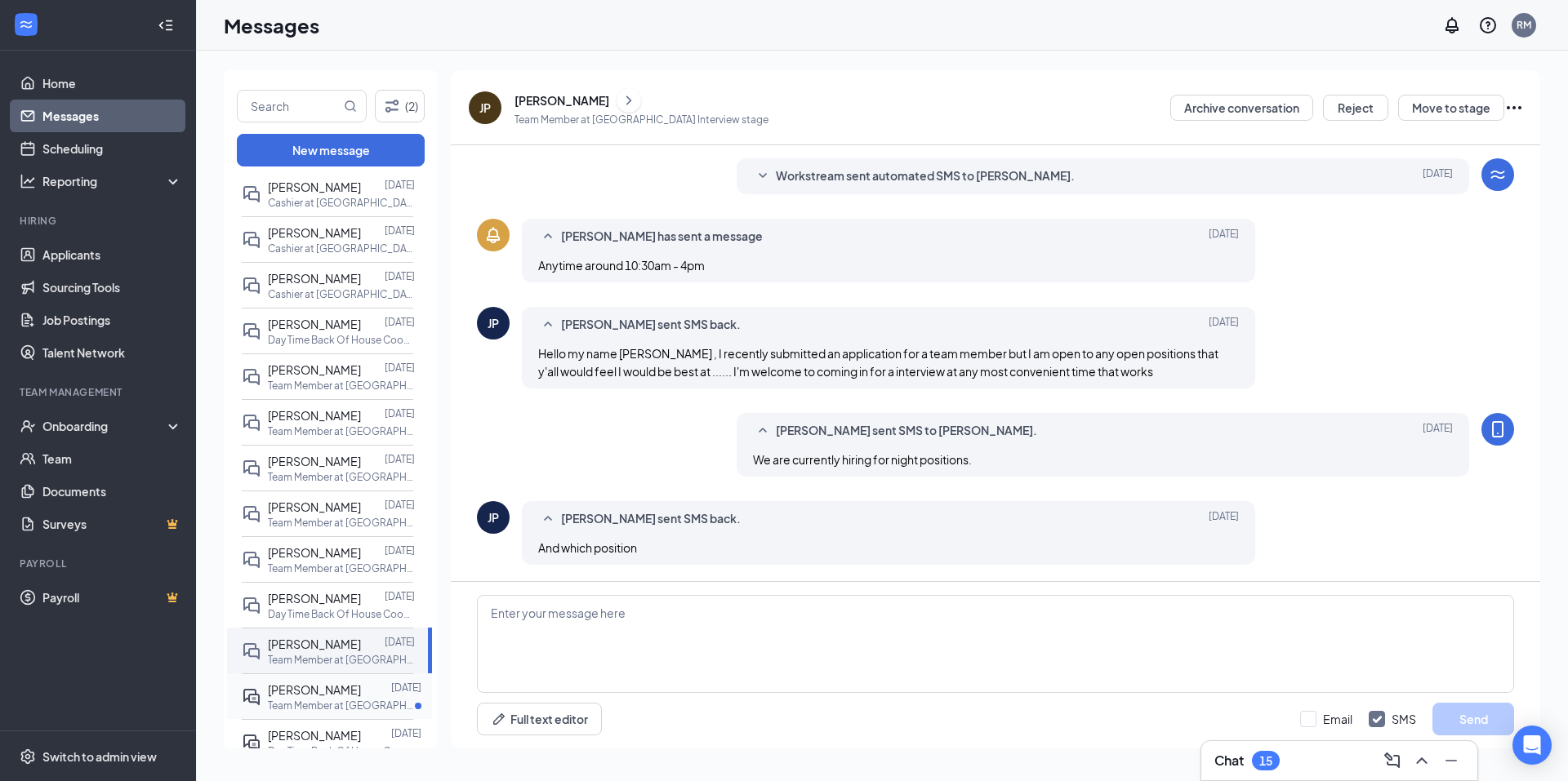
click at [329, 697] on span "[PERSON_NAME]" at bounding box center [314, 690] width 93 height 15
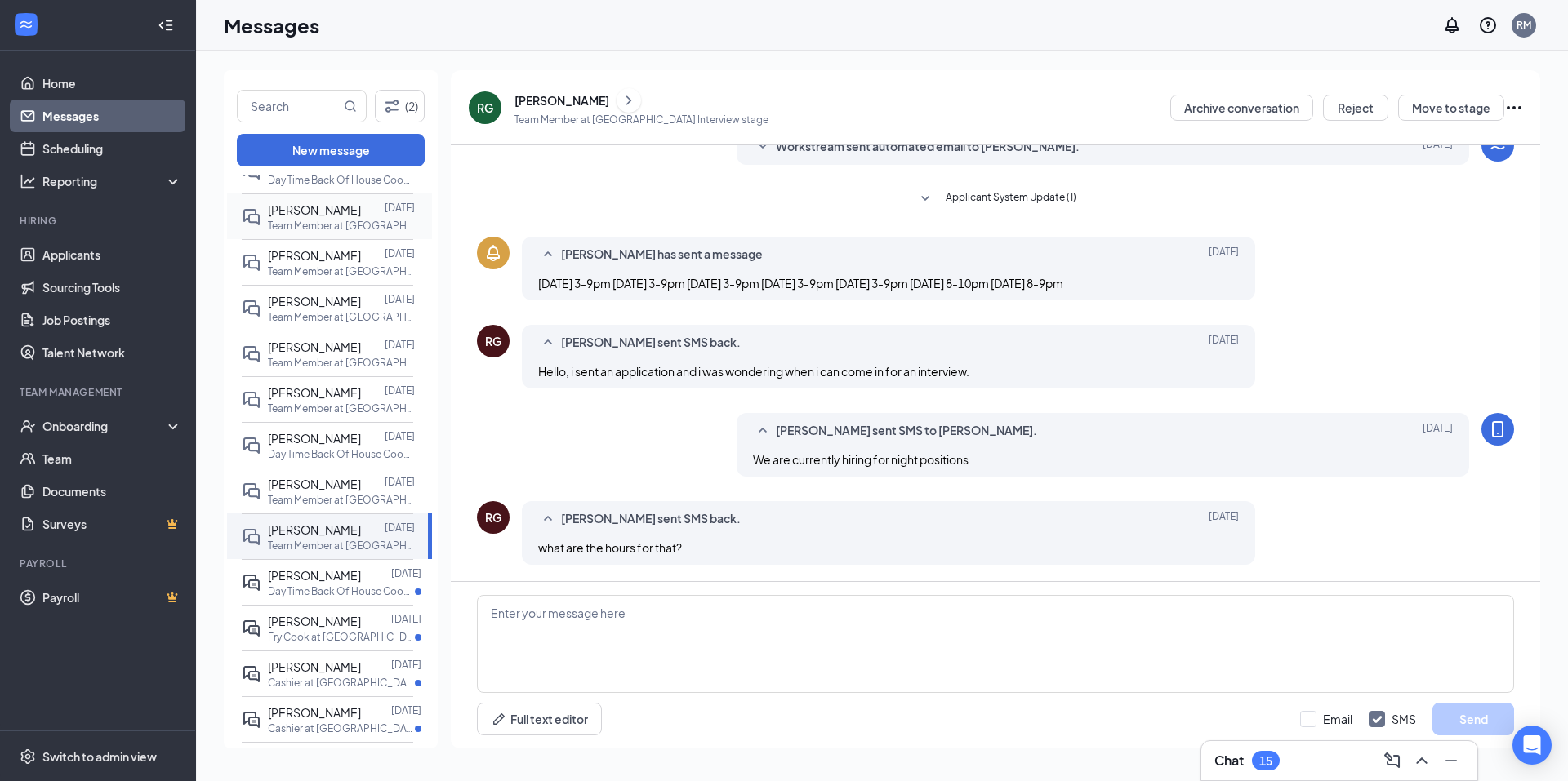
scroll to position [327, 0]
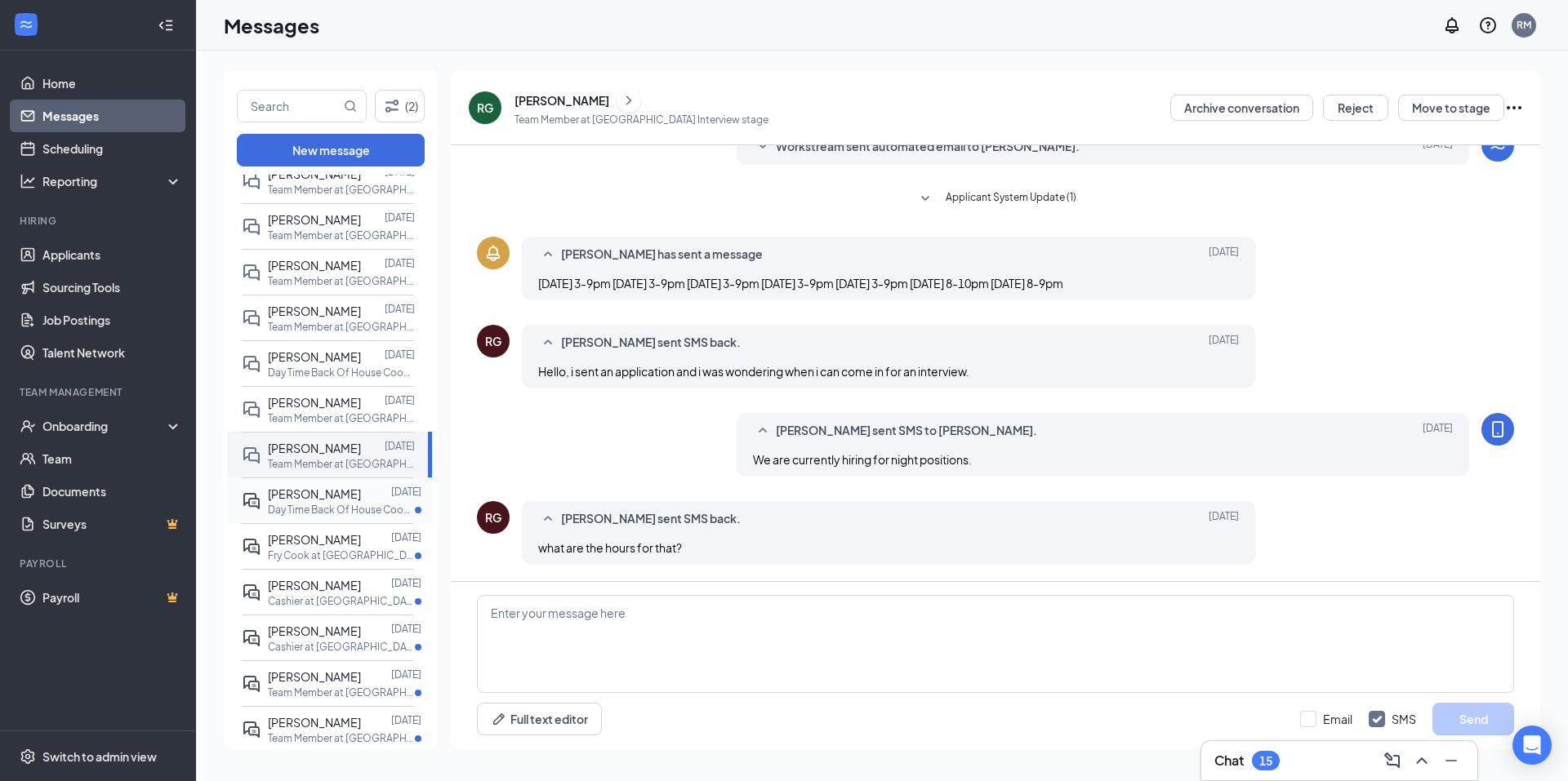
click at [301, 501] on span "[PERSON_NAME]" at bounding box center [314, 494] width 93 height 15
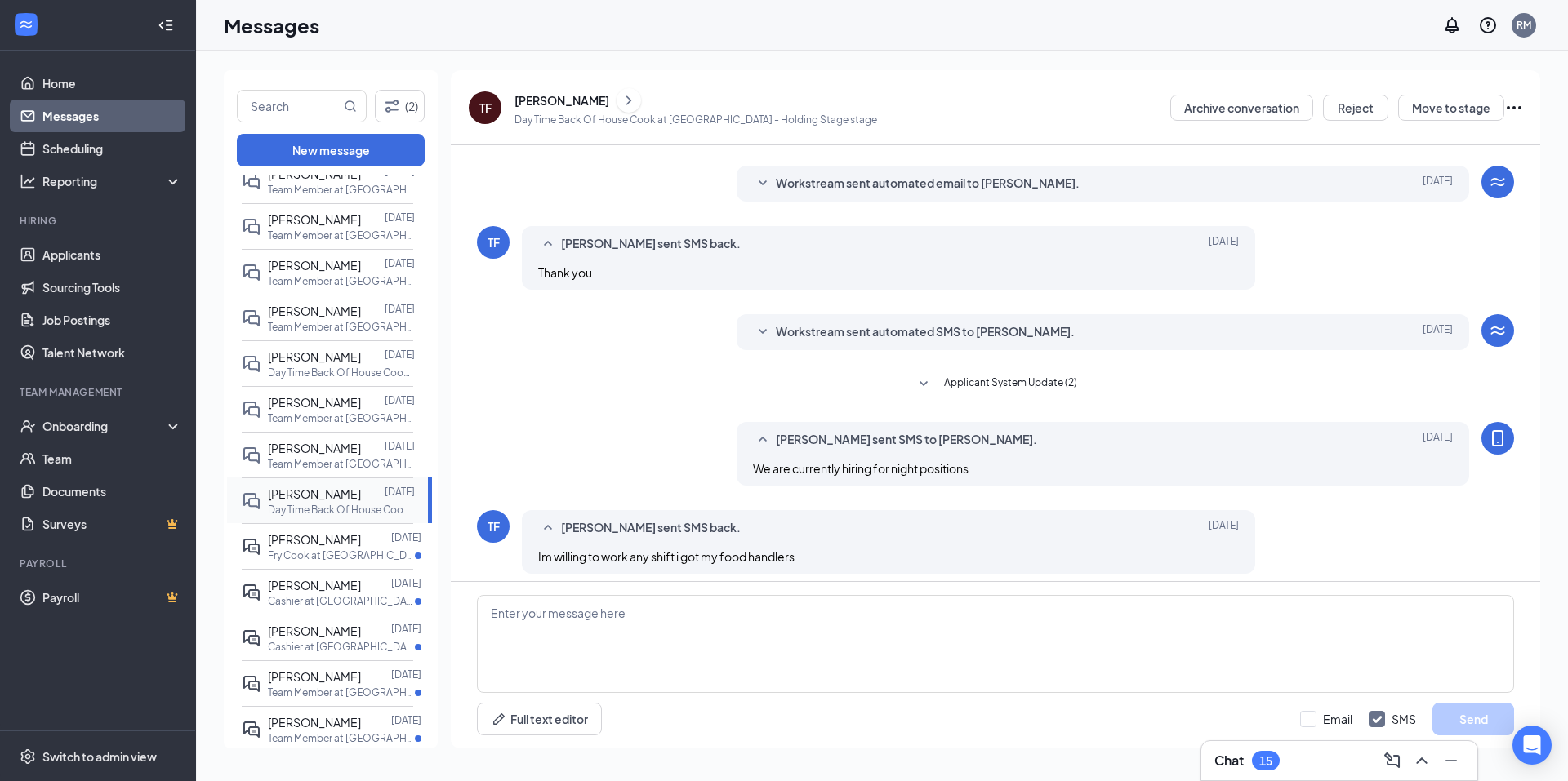
scroll to position [217, 0]
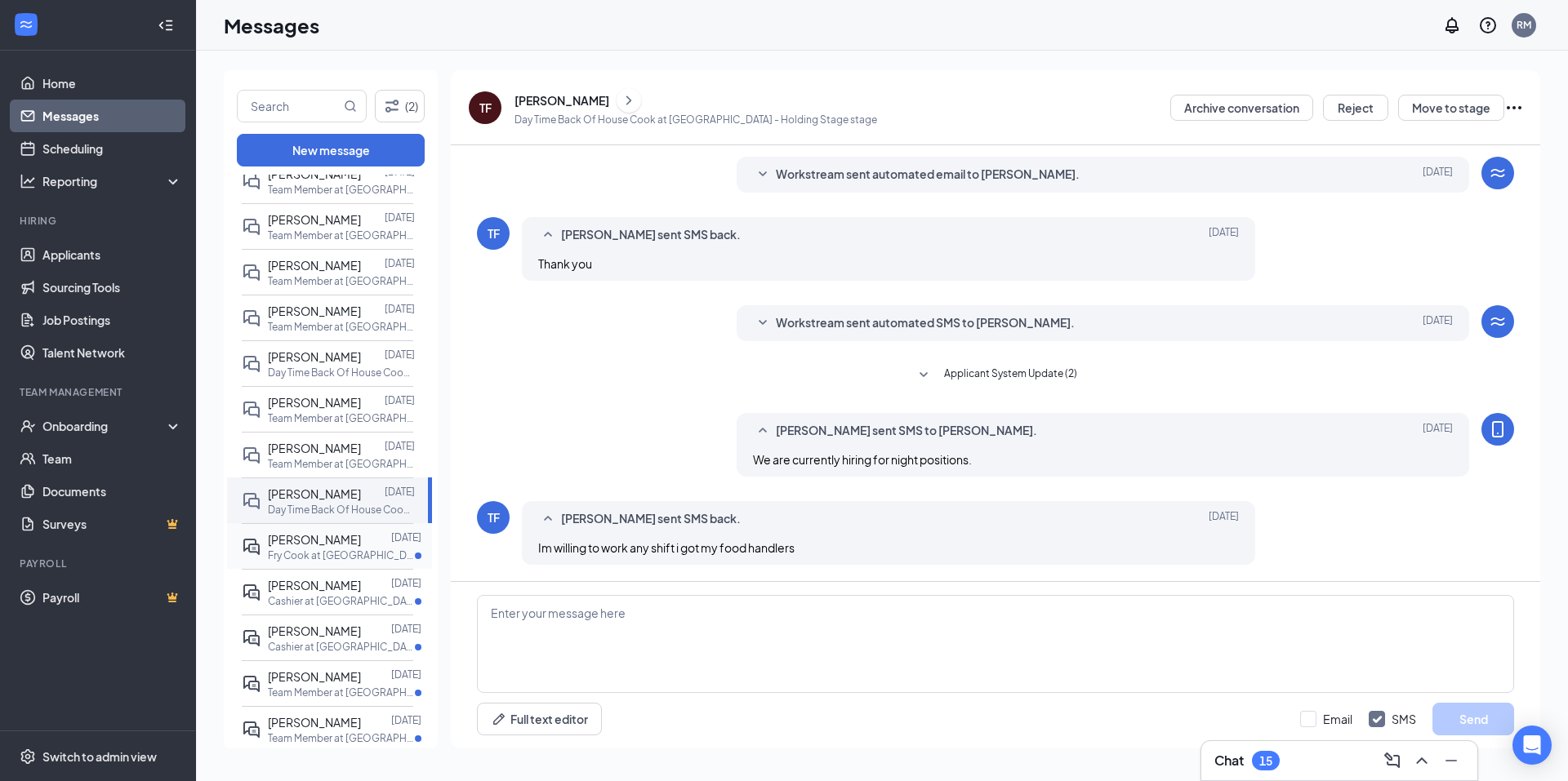
click at [311, 548] on div "Nicholas Perez" at bounding box center [314, 540] width 93 height 18
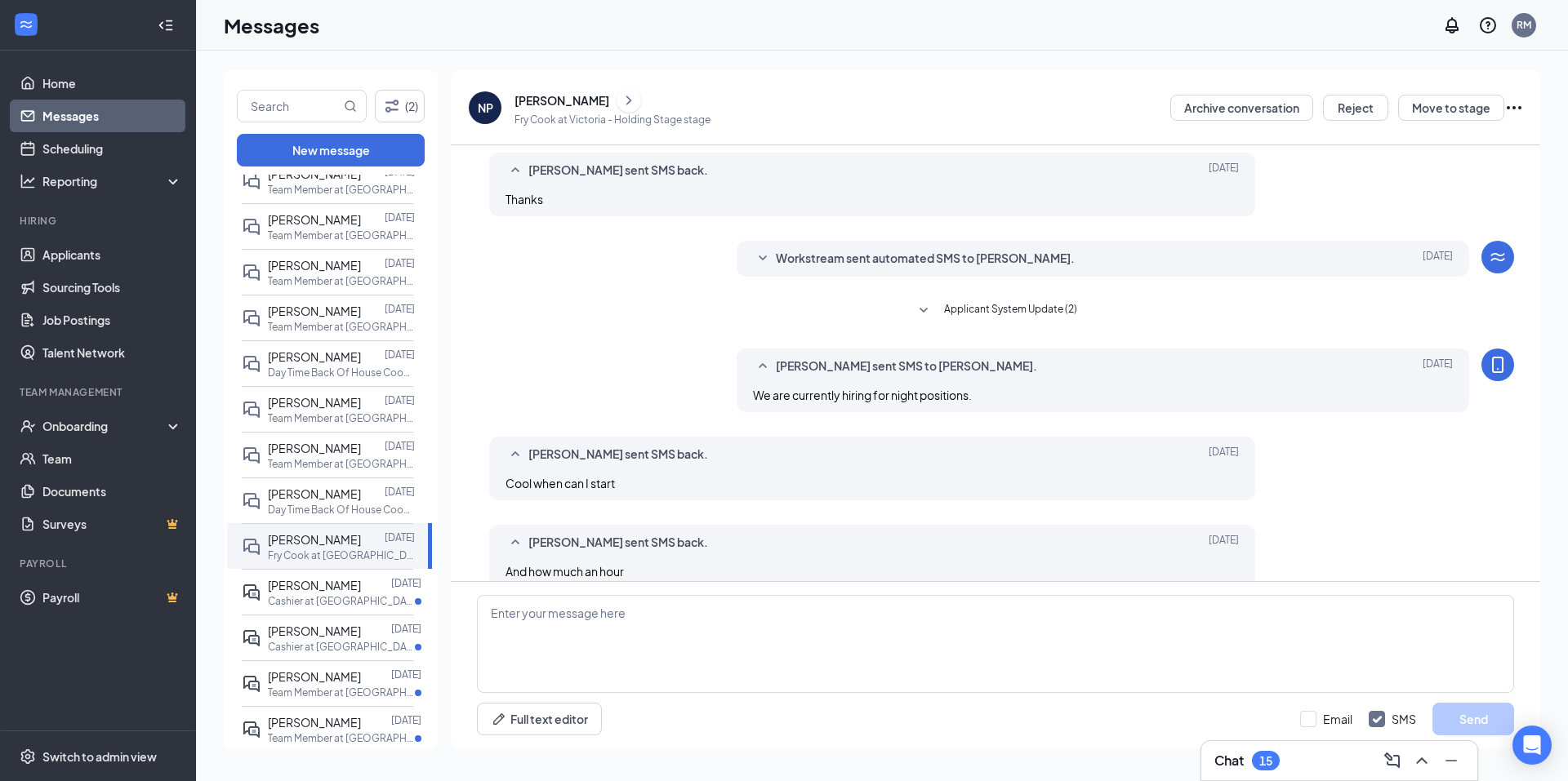
scroll to position [258, 0]
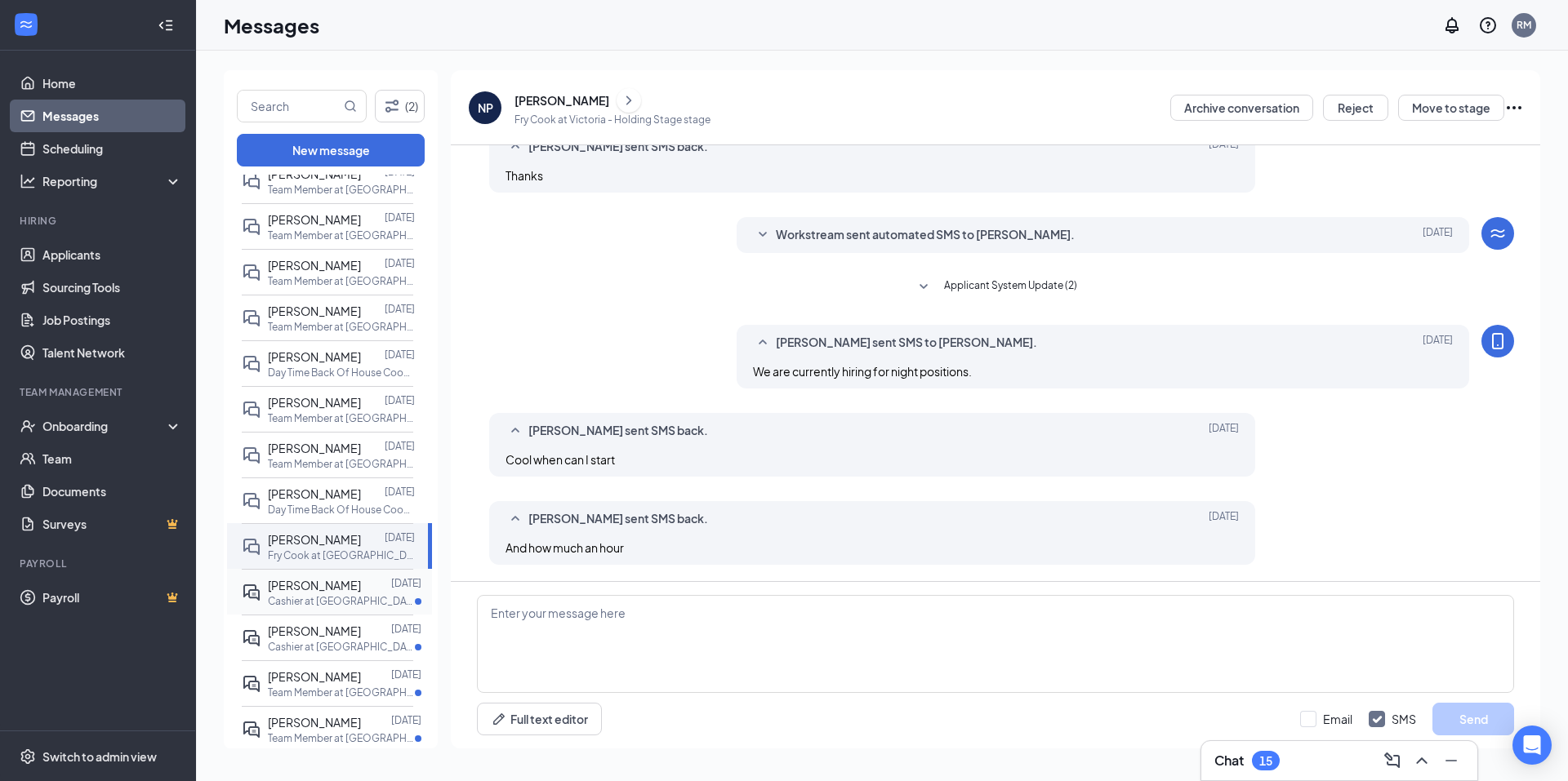
click at [310, 608] on p "Cashier at Greenville" at bounding box center [341, 601] width 147 height 14
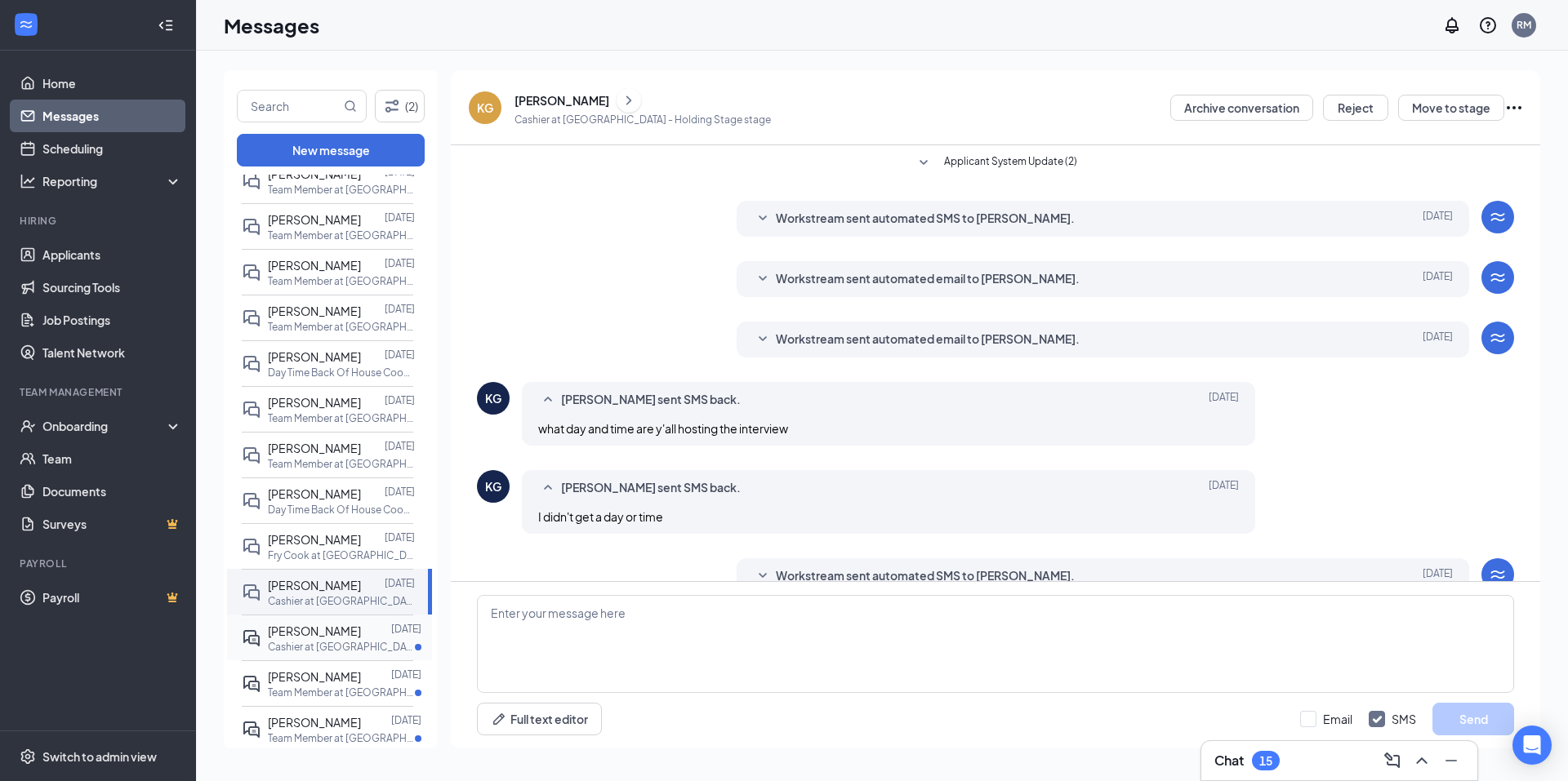
scroll to position [76, 0]
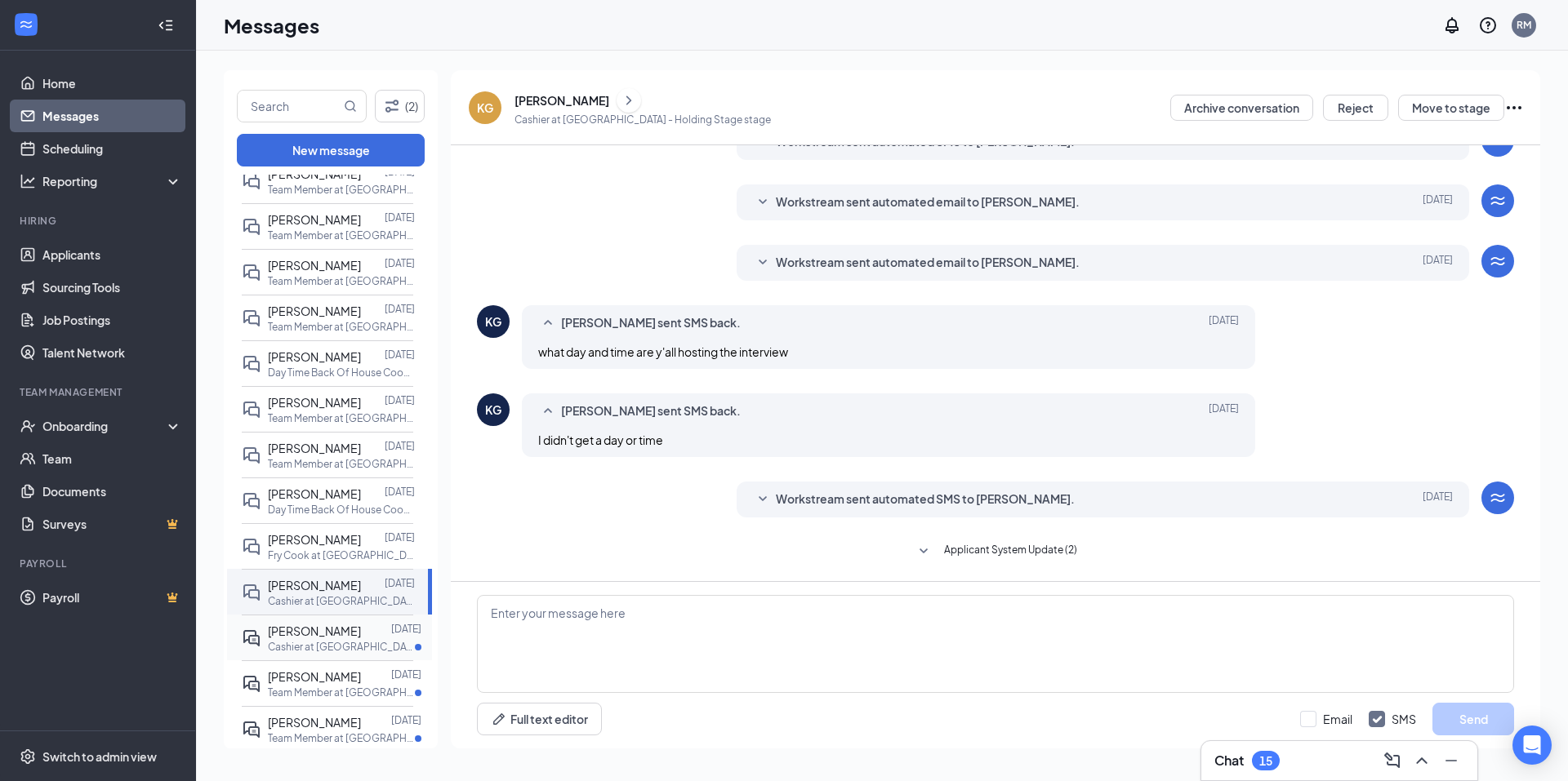
click at [308, 638] on span "Robbie Rushing" at bounding box center [314, 631] width 93 height 15
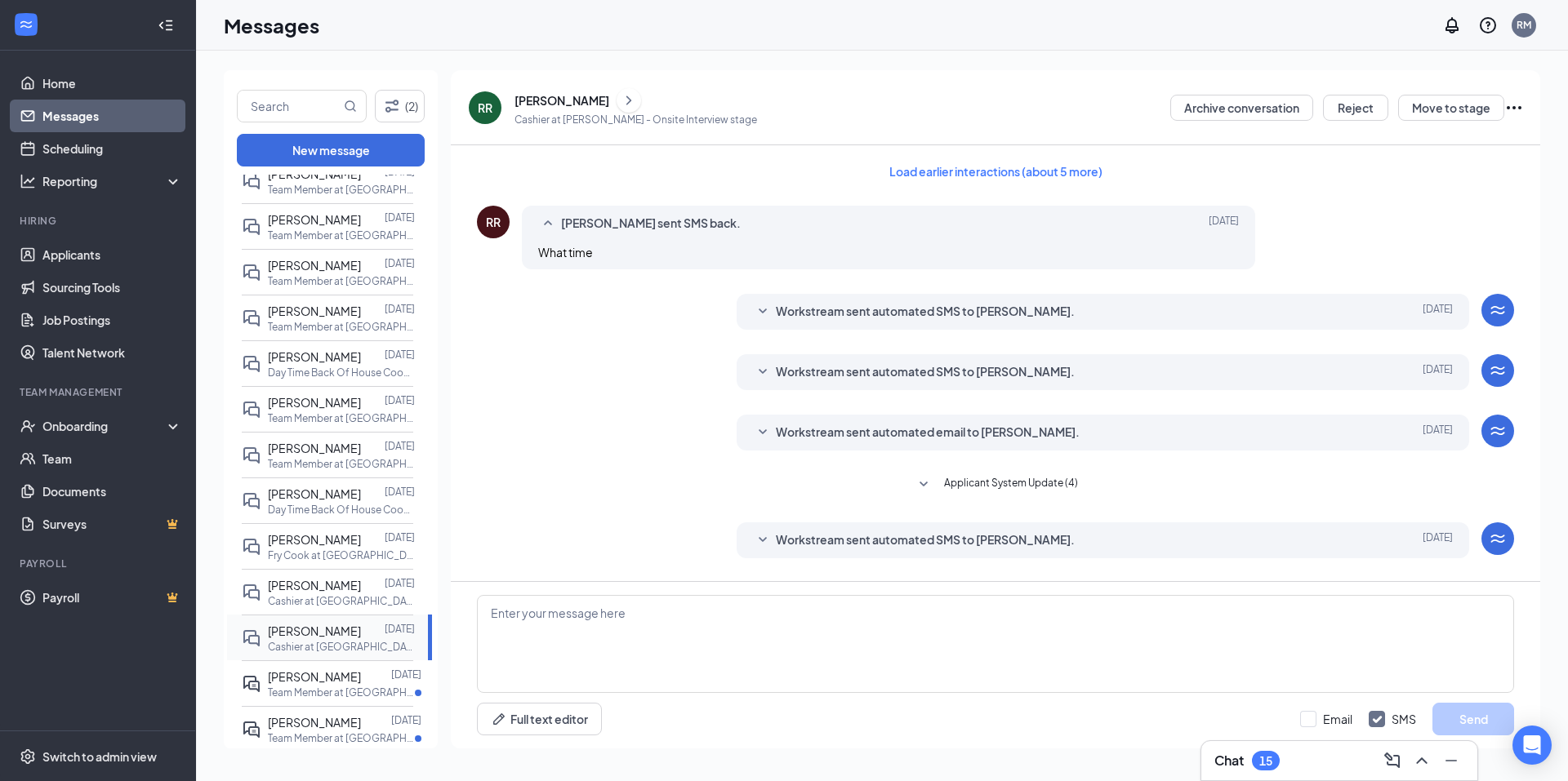
scroll to position [54, 0]
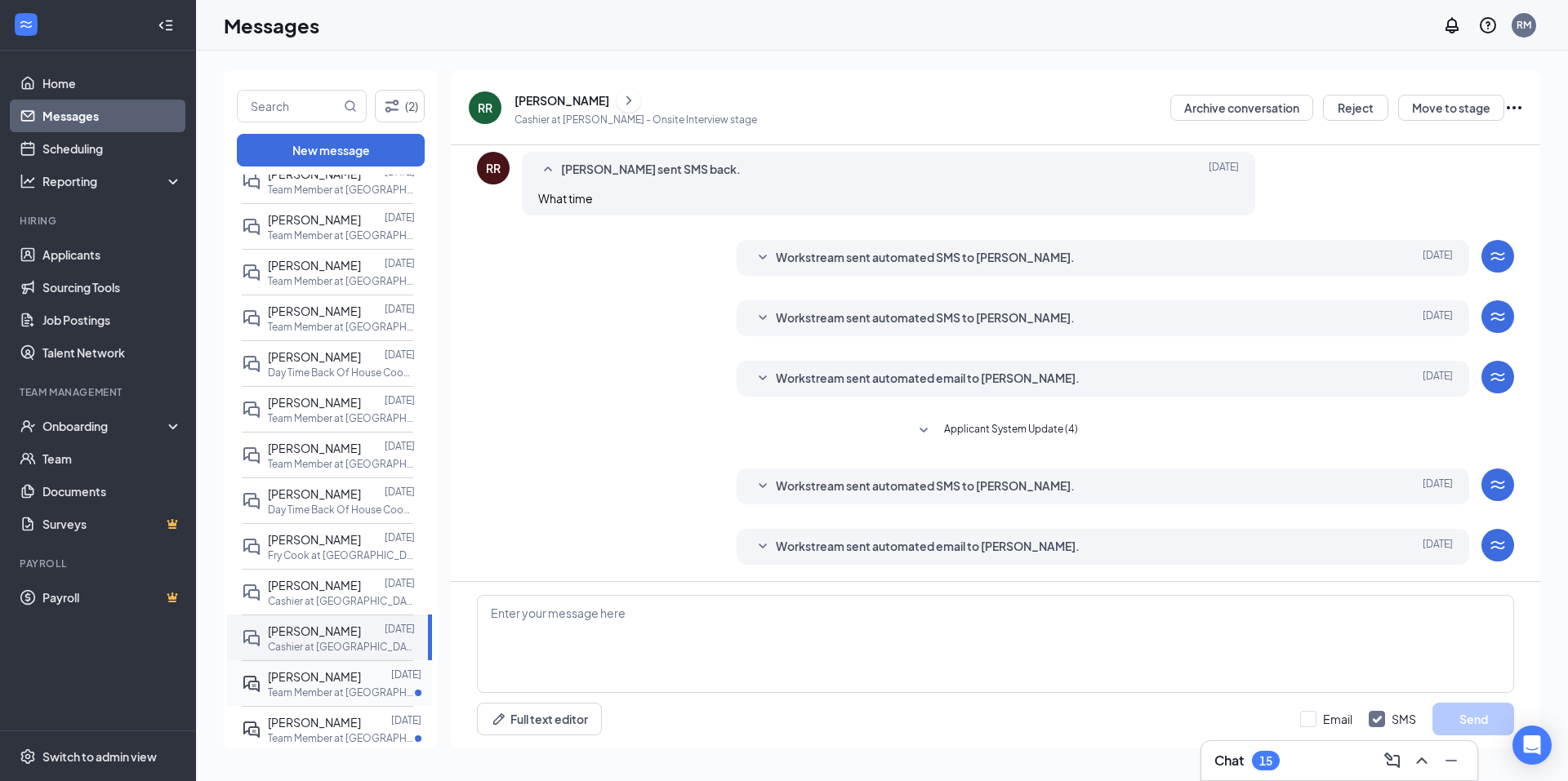
click at [323, 699] on p "Team Member at Athens" at bounding box center [341, 692] width 147 height 14
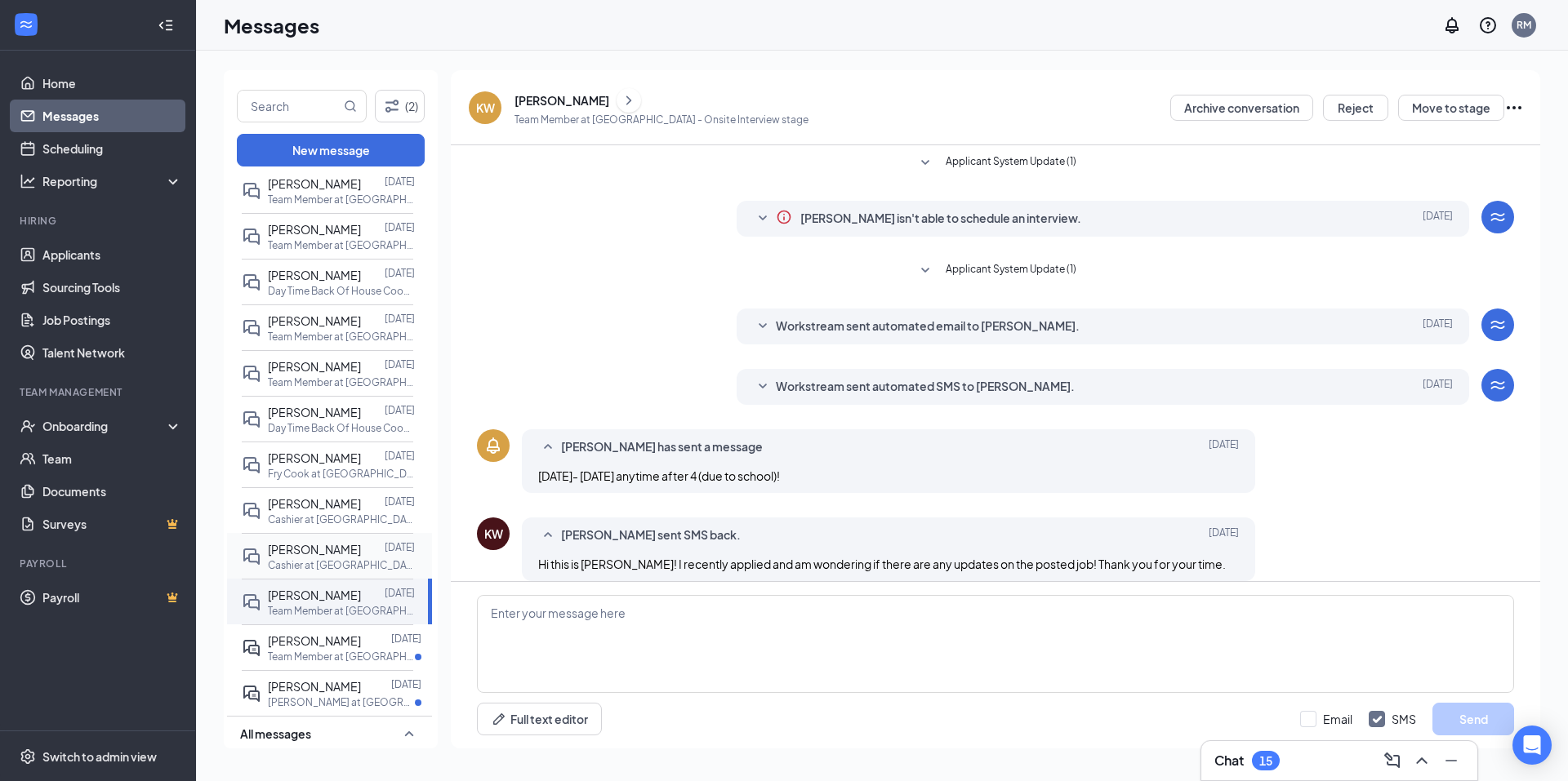
scroll to position [17, 0]
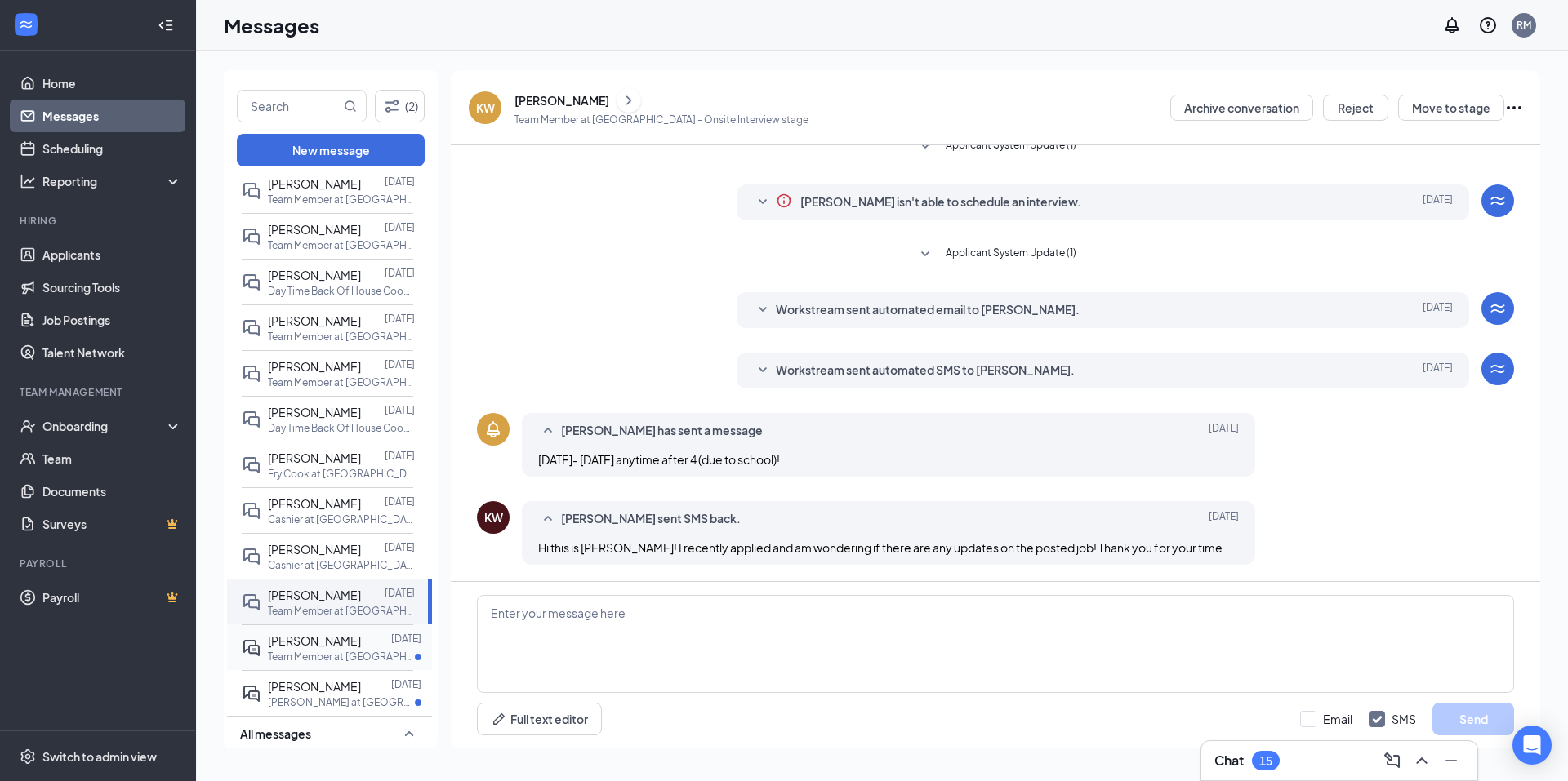
click at [294, 663] on p "Team Member at Greenville" at bounding box center [341, 656] width 147 height 14
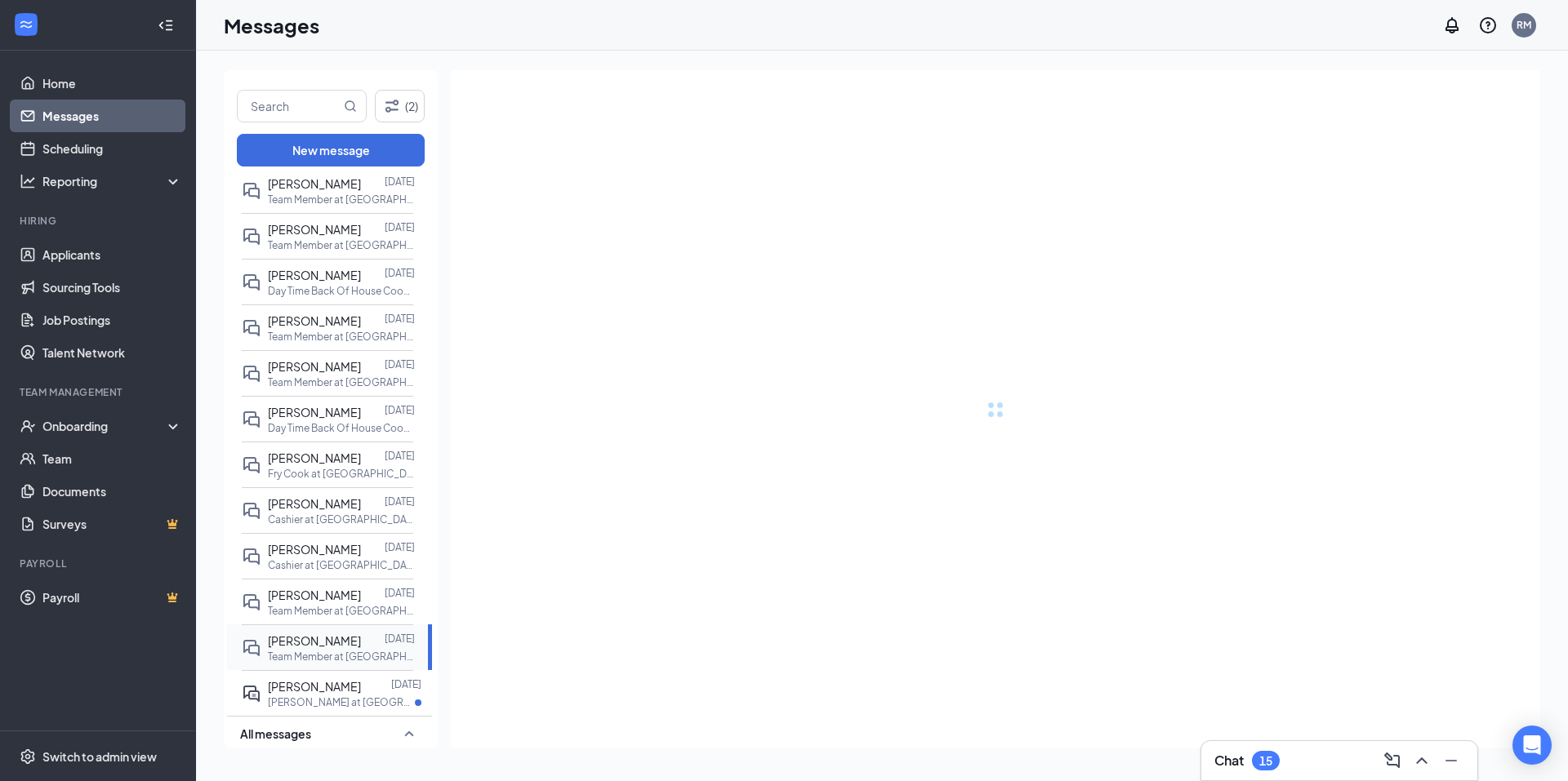
scroll to position [489, 0]
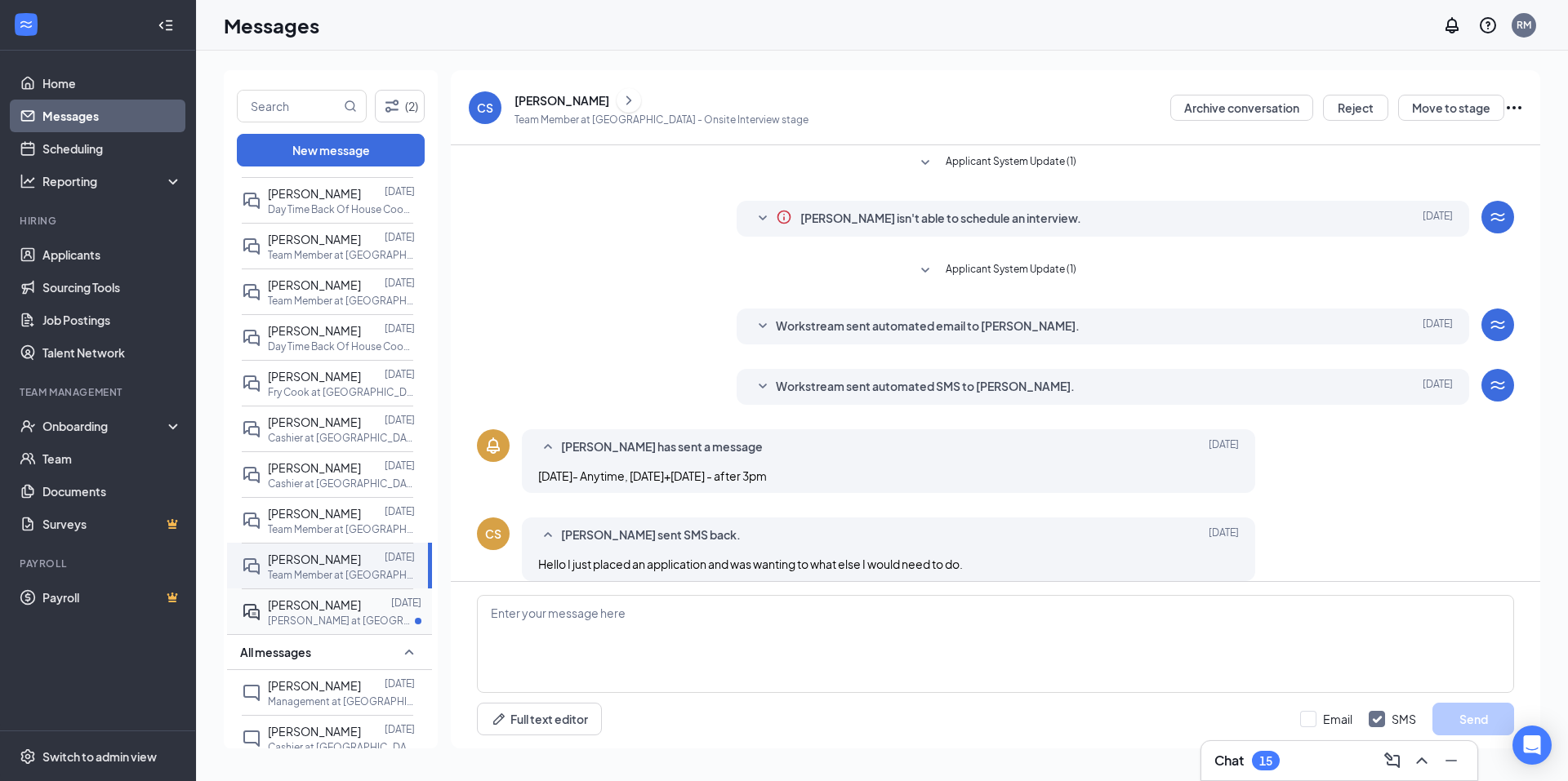
click at [321, 627] on p "Porter at Athens" at bounding box center [341, 620] width 147 height 14
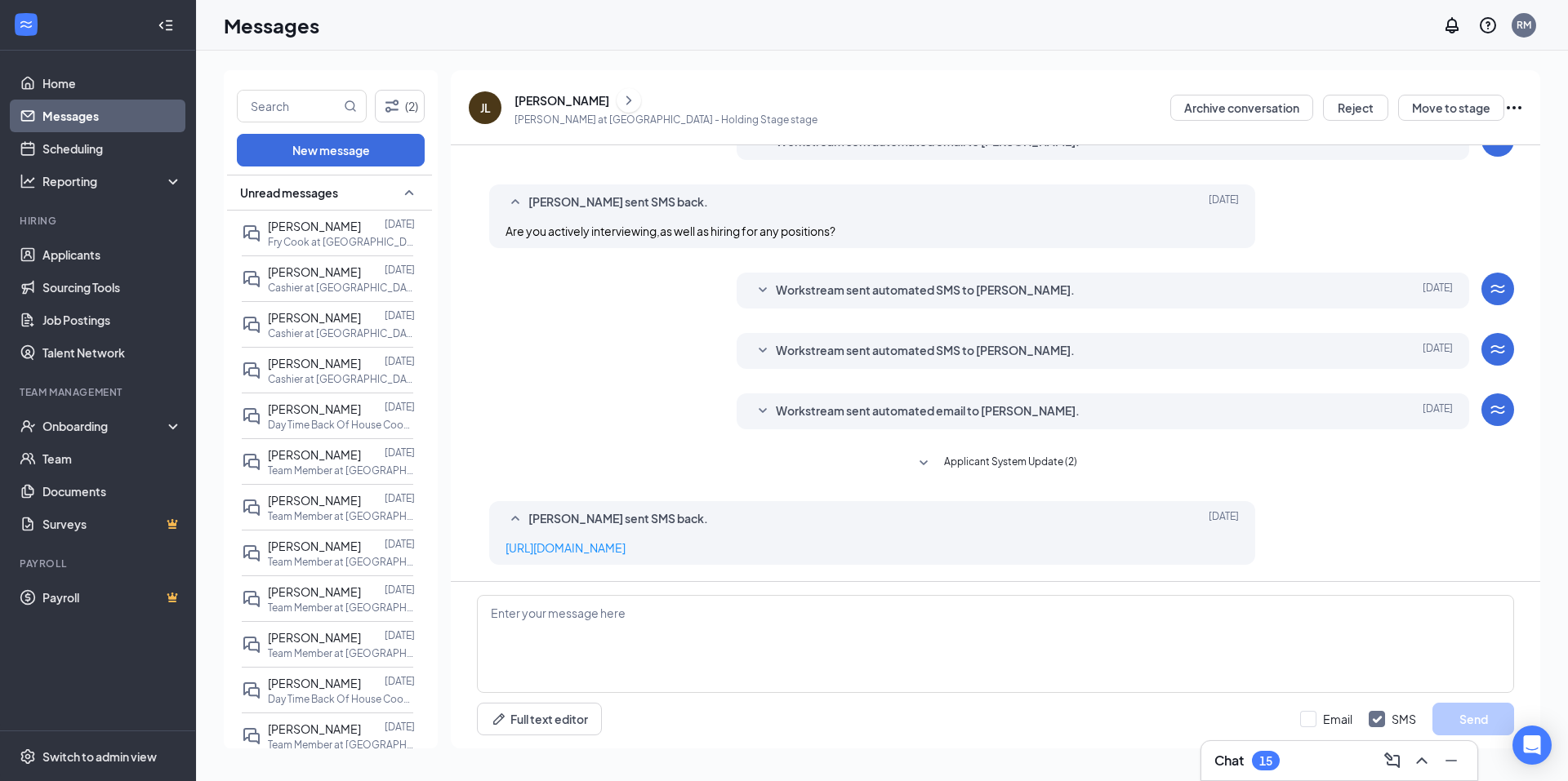
click at [759, 412] on icon "SmallChevronDown" at bounding box center [762, 410] width 8 height 5
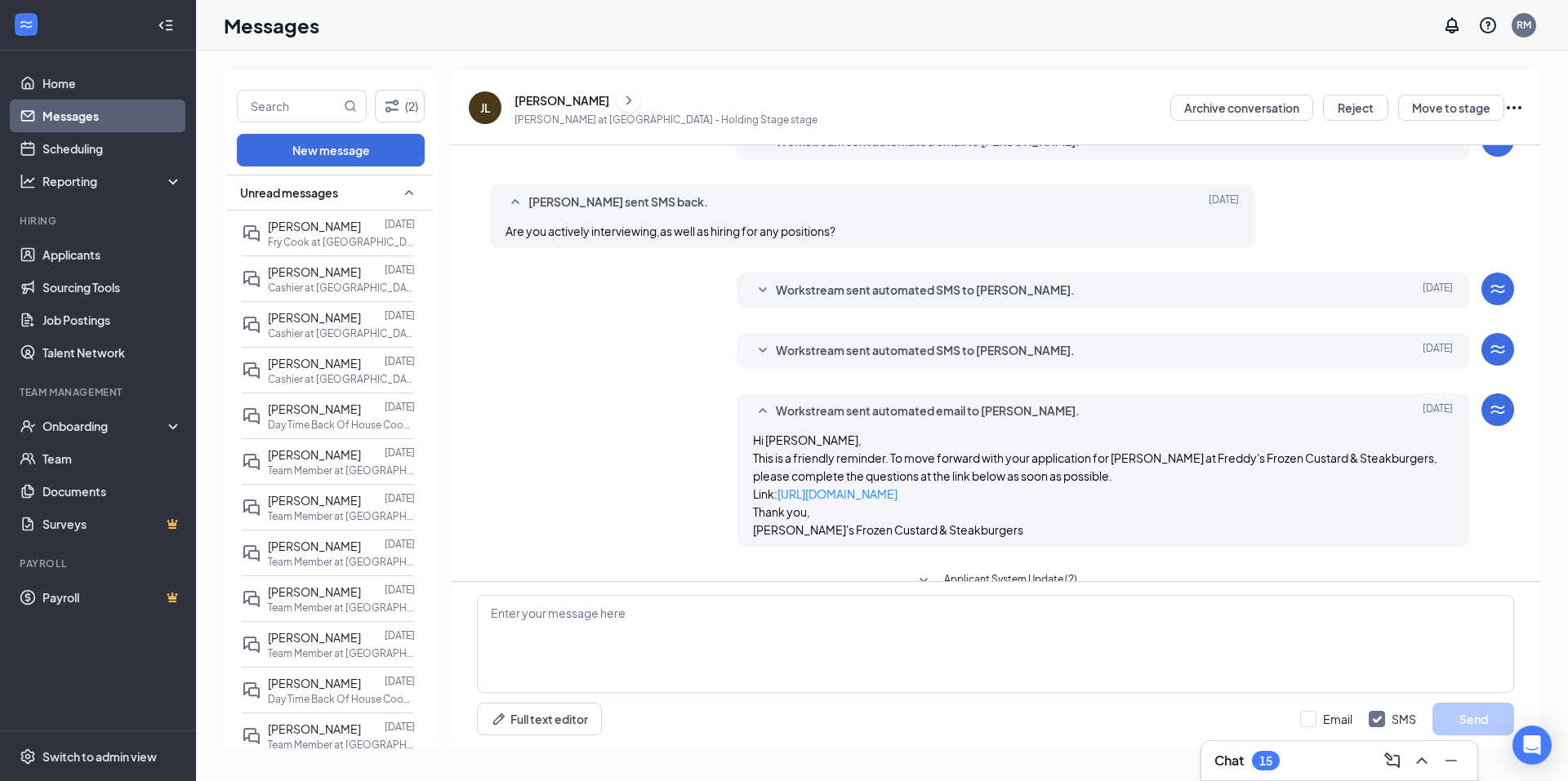
click at [549, 430] on div "Workstream sent automated email to Jennifer Loar. Jul 27 Hi Jennifer Loar, This…" at bounding box center [995, 475] width 1037 height 162
click at [70, 247] on link "Applicants" at bounding box center [112, 254] width 140 height 32
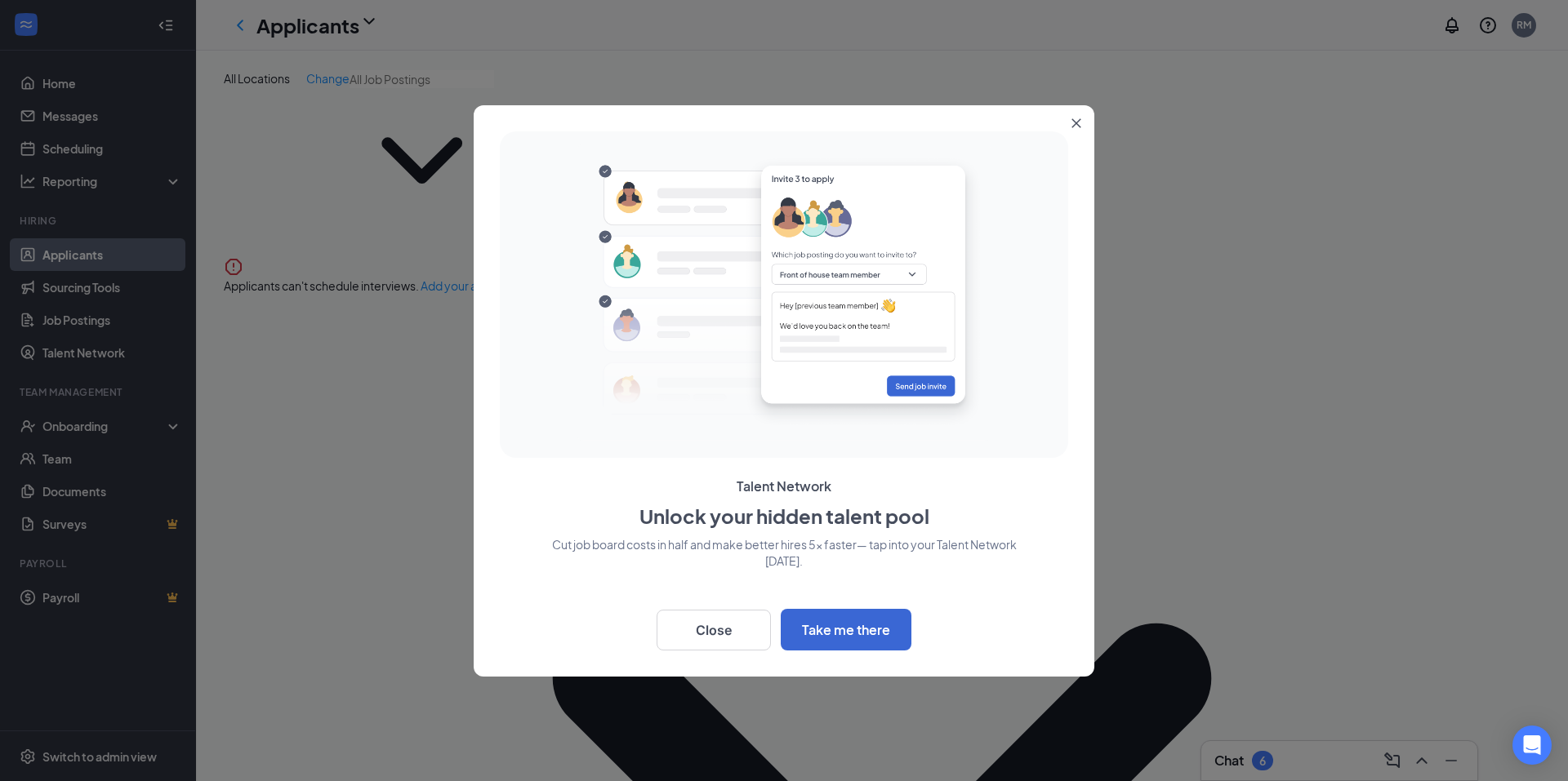
click at [448, 120] on div at bounding box center [784, 390] width 1568 height 781
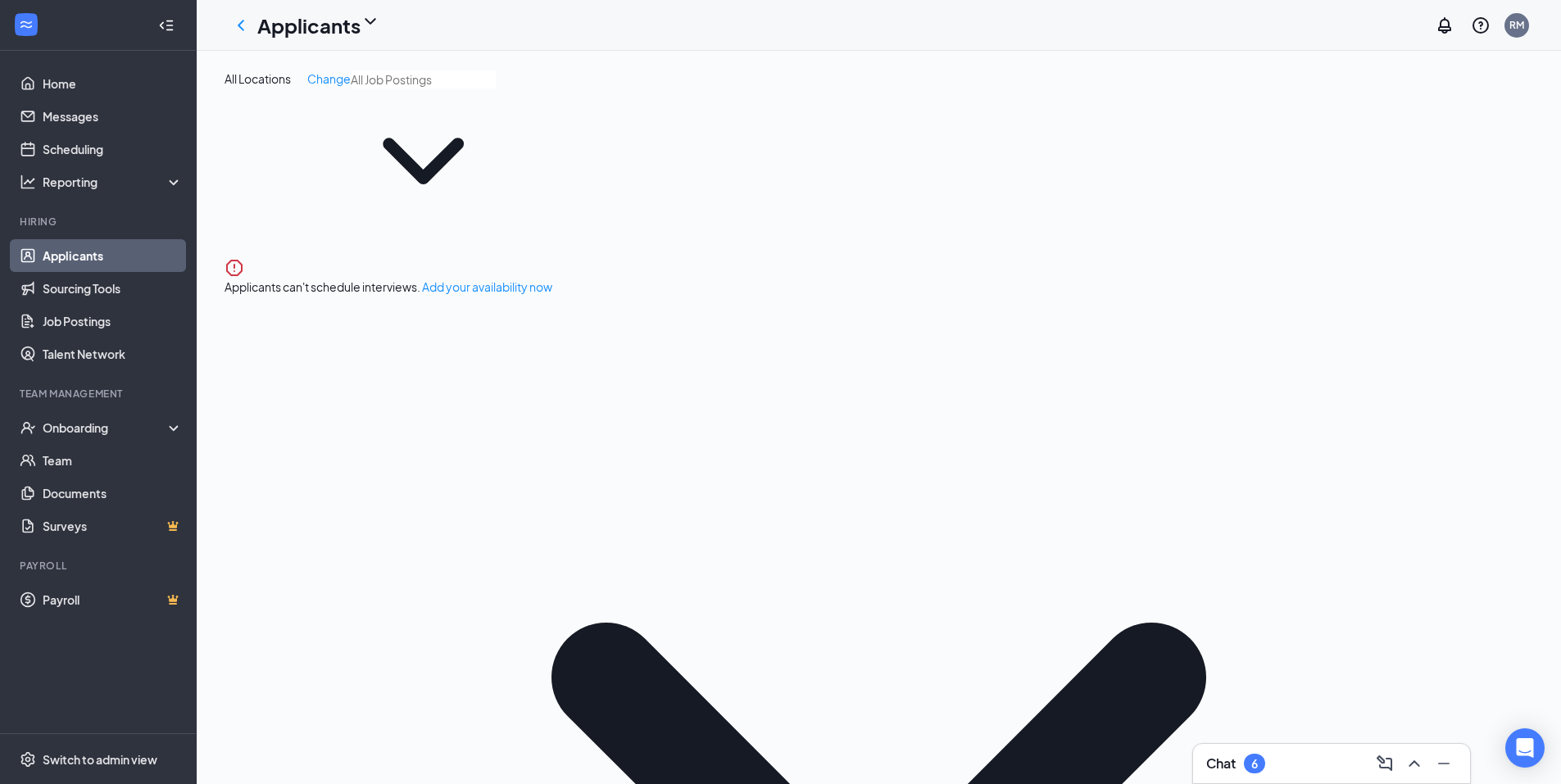
click at [450, 120] on icon "ChevronDown" at bounding box center [423, 161] width 145 height 145
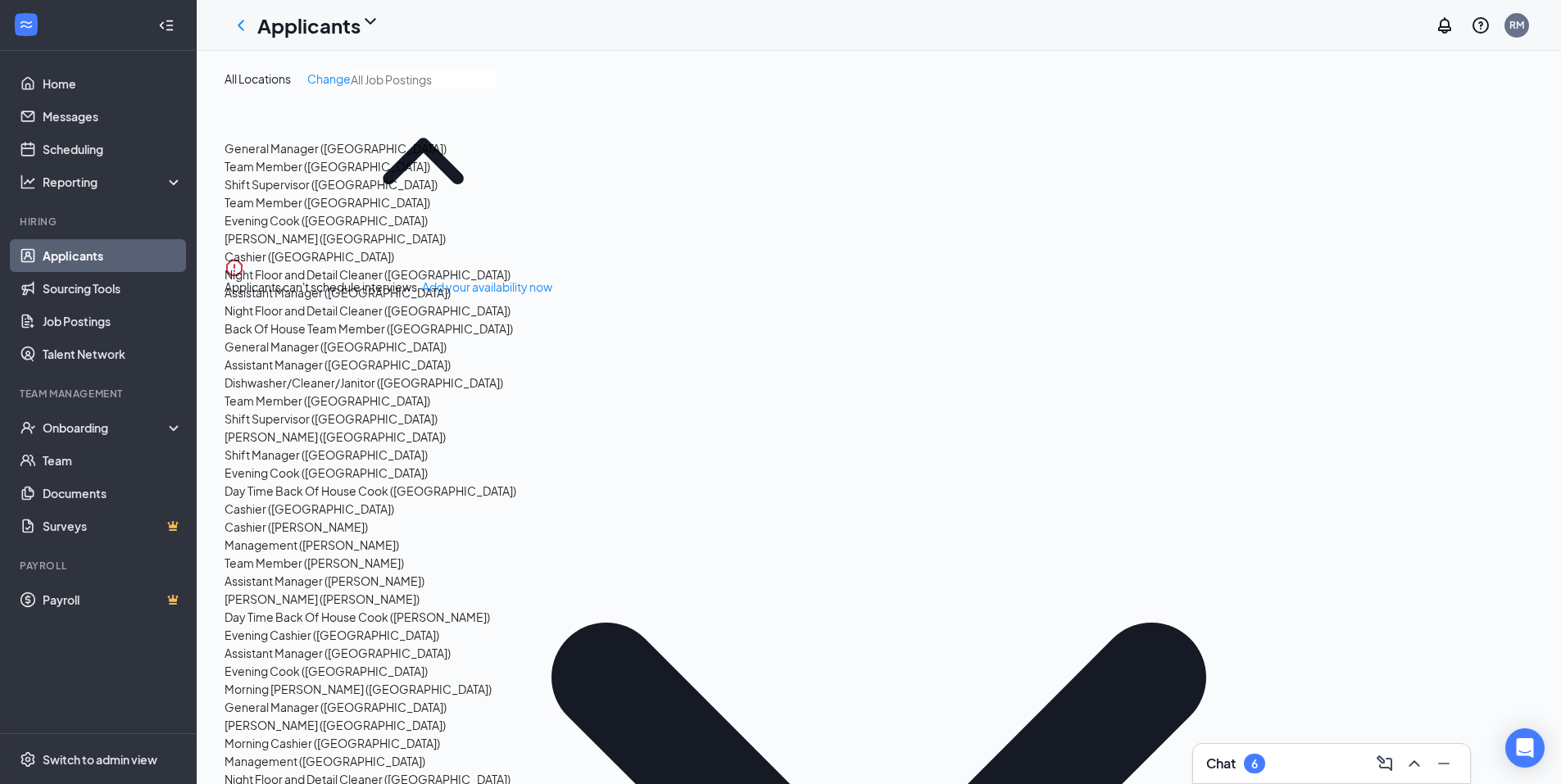
click at [276, 247] on div "Porter (Athens)" at bounding box center [370, 238] width 292 height 18
type input "Porter (Athens)"
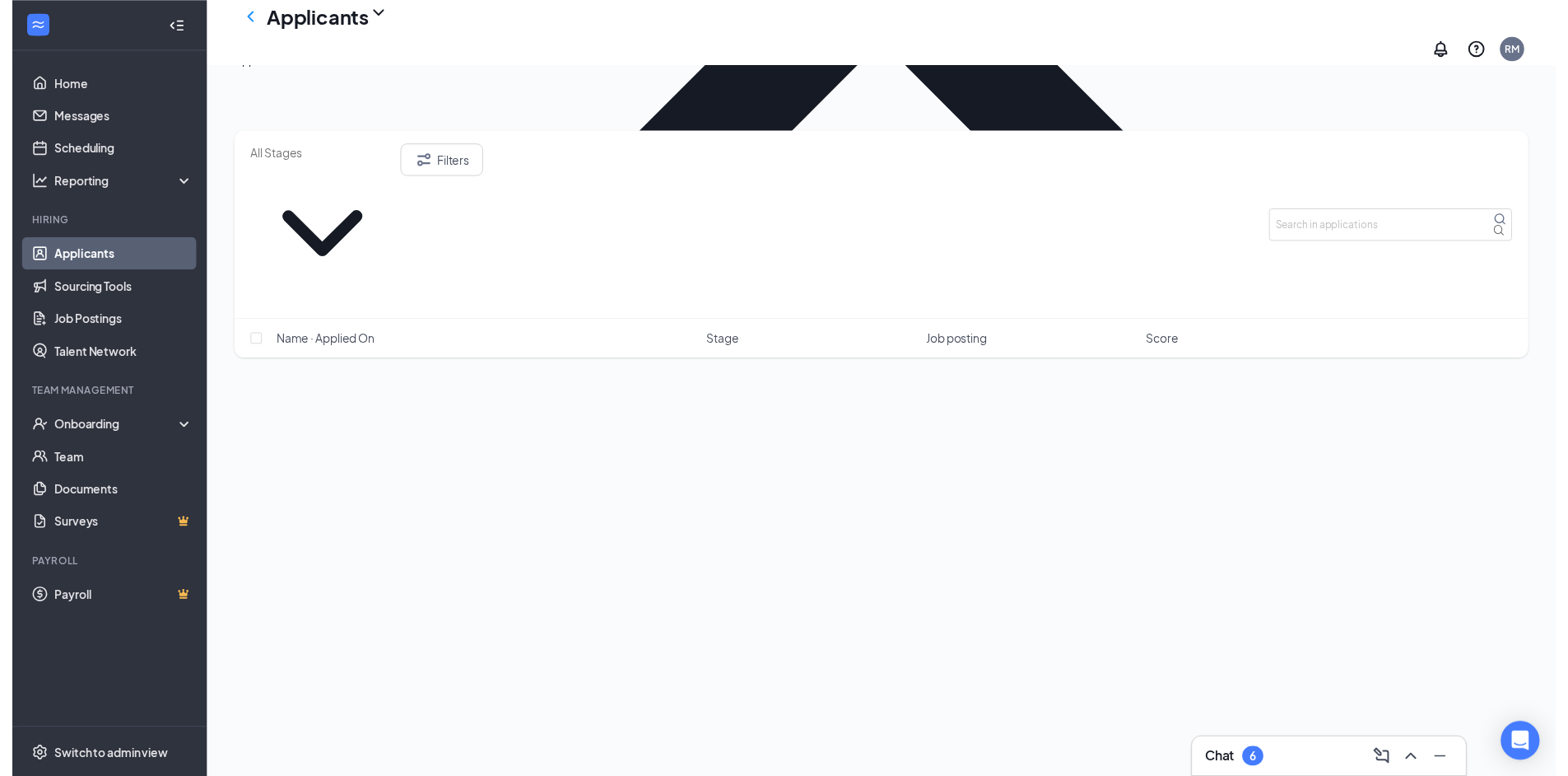
scroll to position [931, 0]
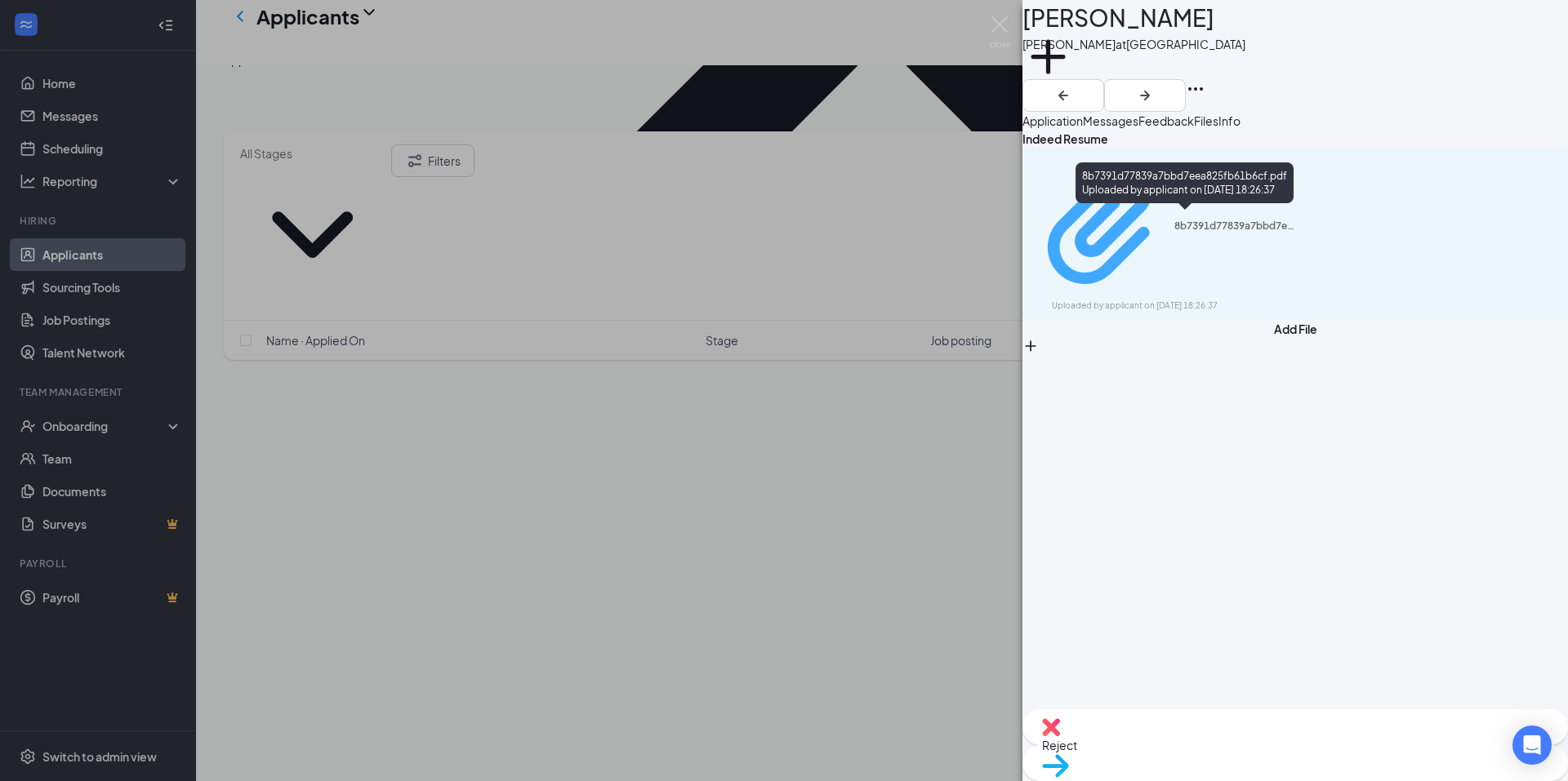
click at [1216, 228] on div "8b7391d77839a7bbd7eea825fb61b6cf.pdf Uploaded by applicant on Jul 27, 2025 at 1…" at bounding box center [1165, 234] width 265 height 157
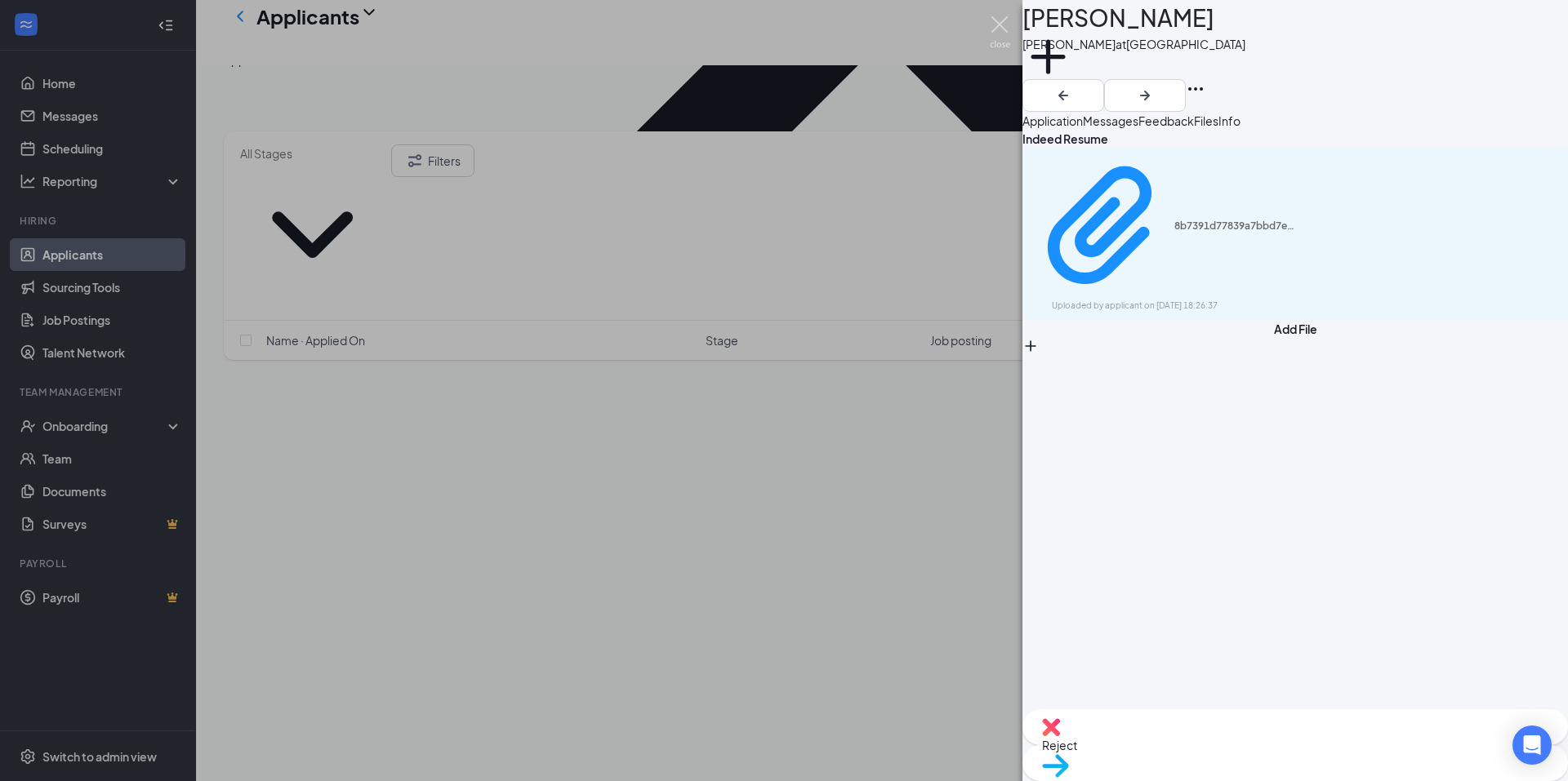
click at [997, 26] on img at bounding box center [999, 32] width 20 height 32
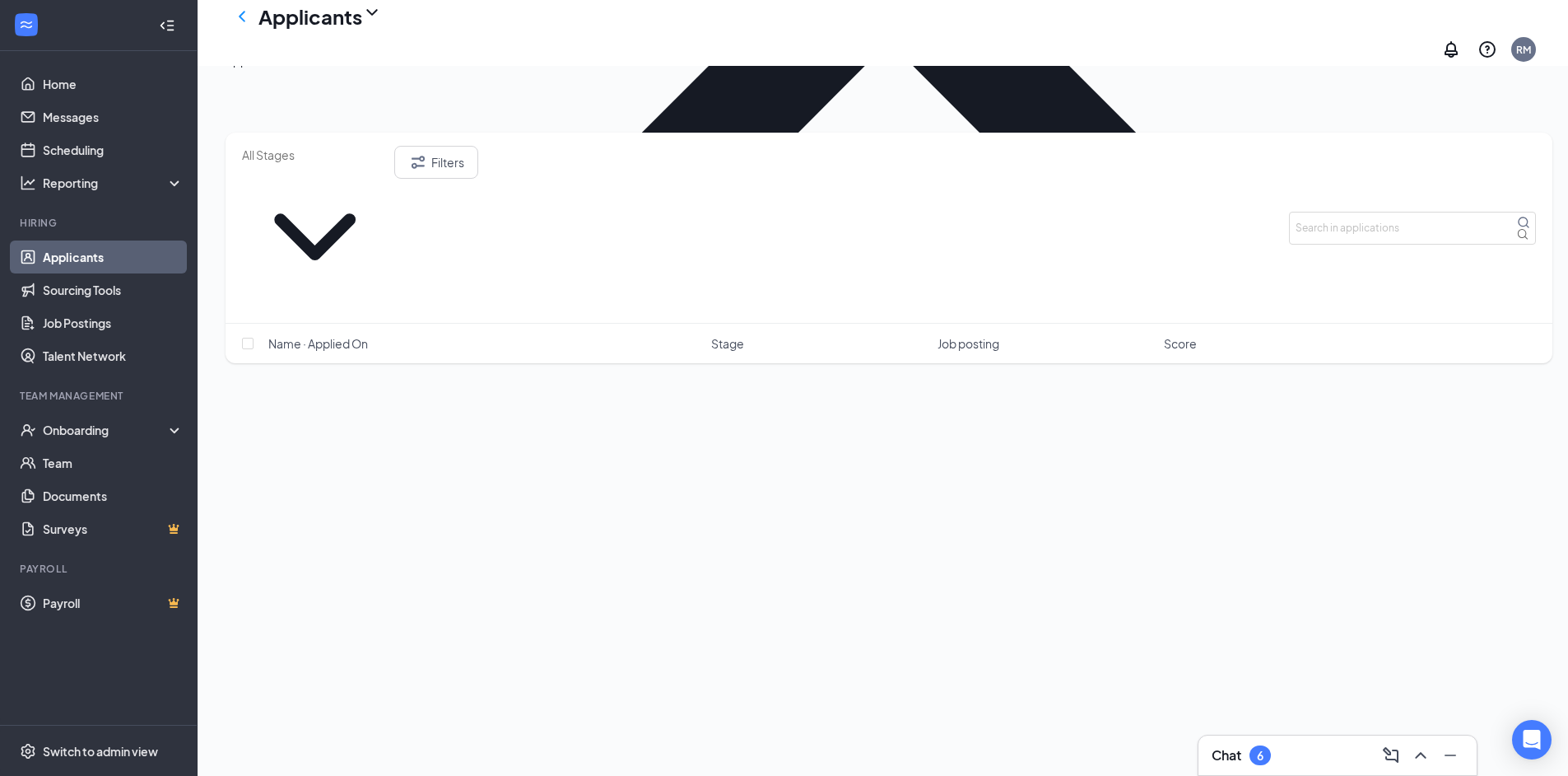
click at [1304, 757] on div "Chat 6" at bounding box center [1338, 756] width 252 height 26
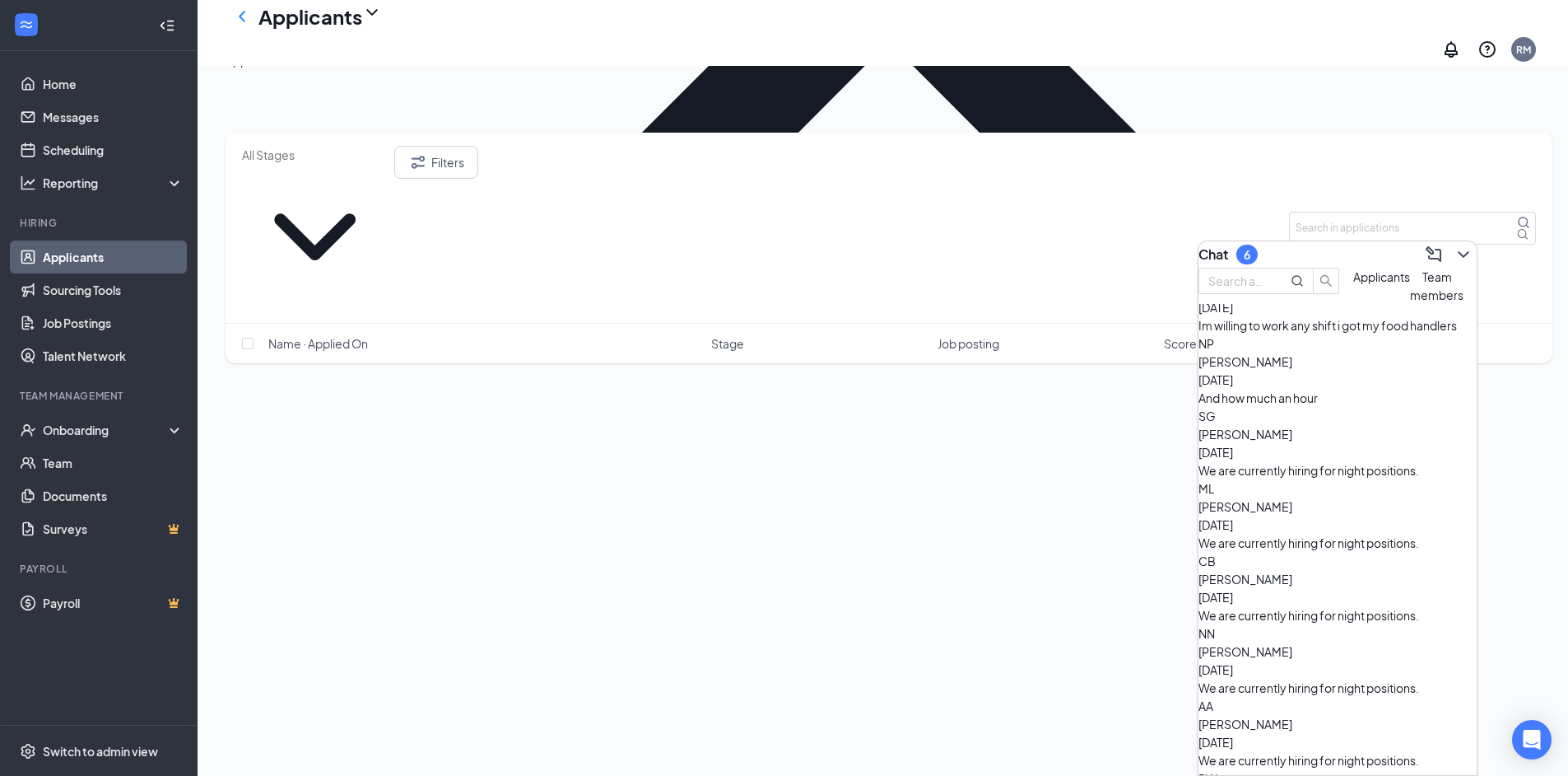
scroll to position [1713, 0]
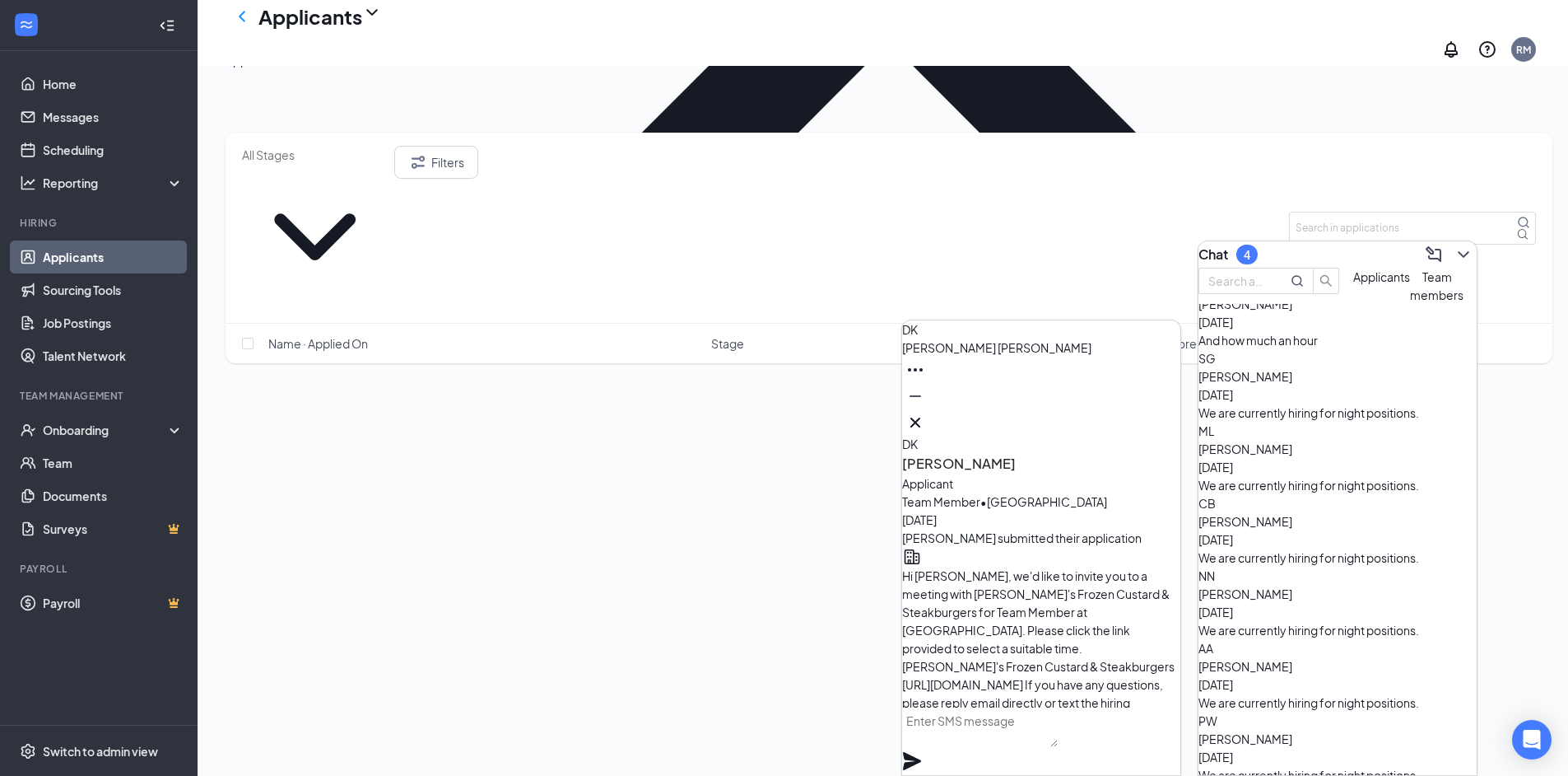
scroll to position [-390, 0]
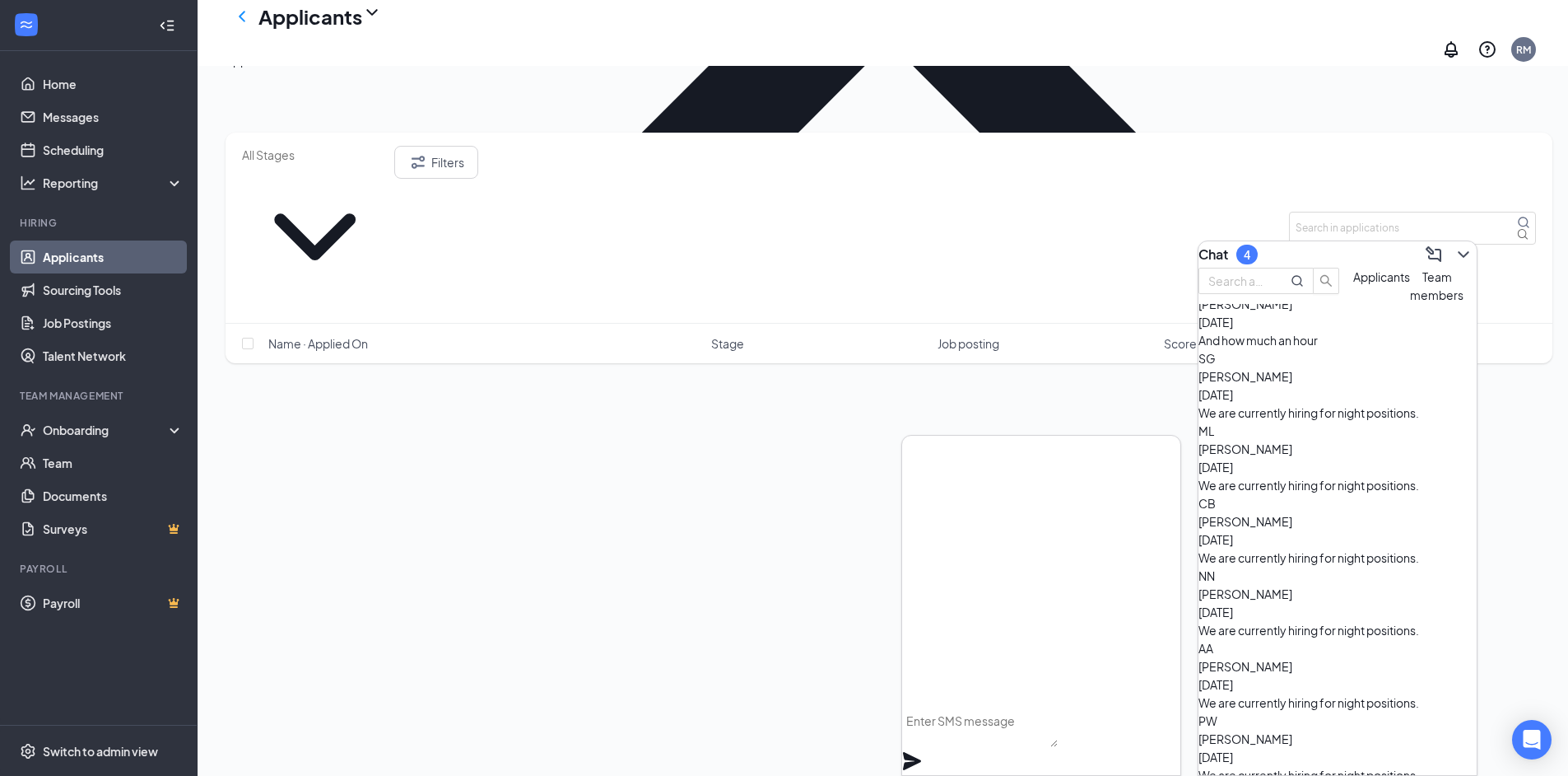
scroll to position [0, 0]
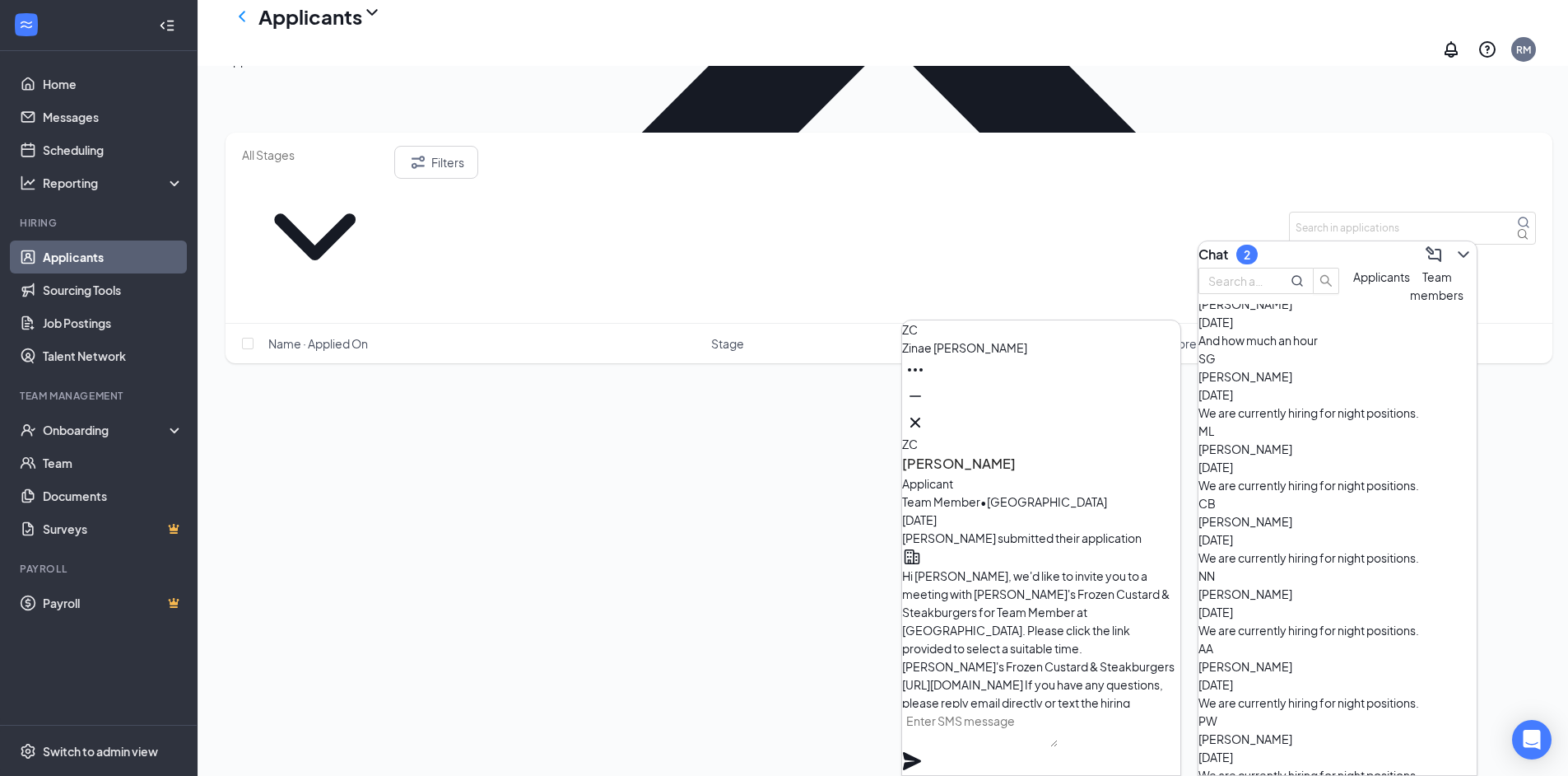
scroll to position [-334, 0]
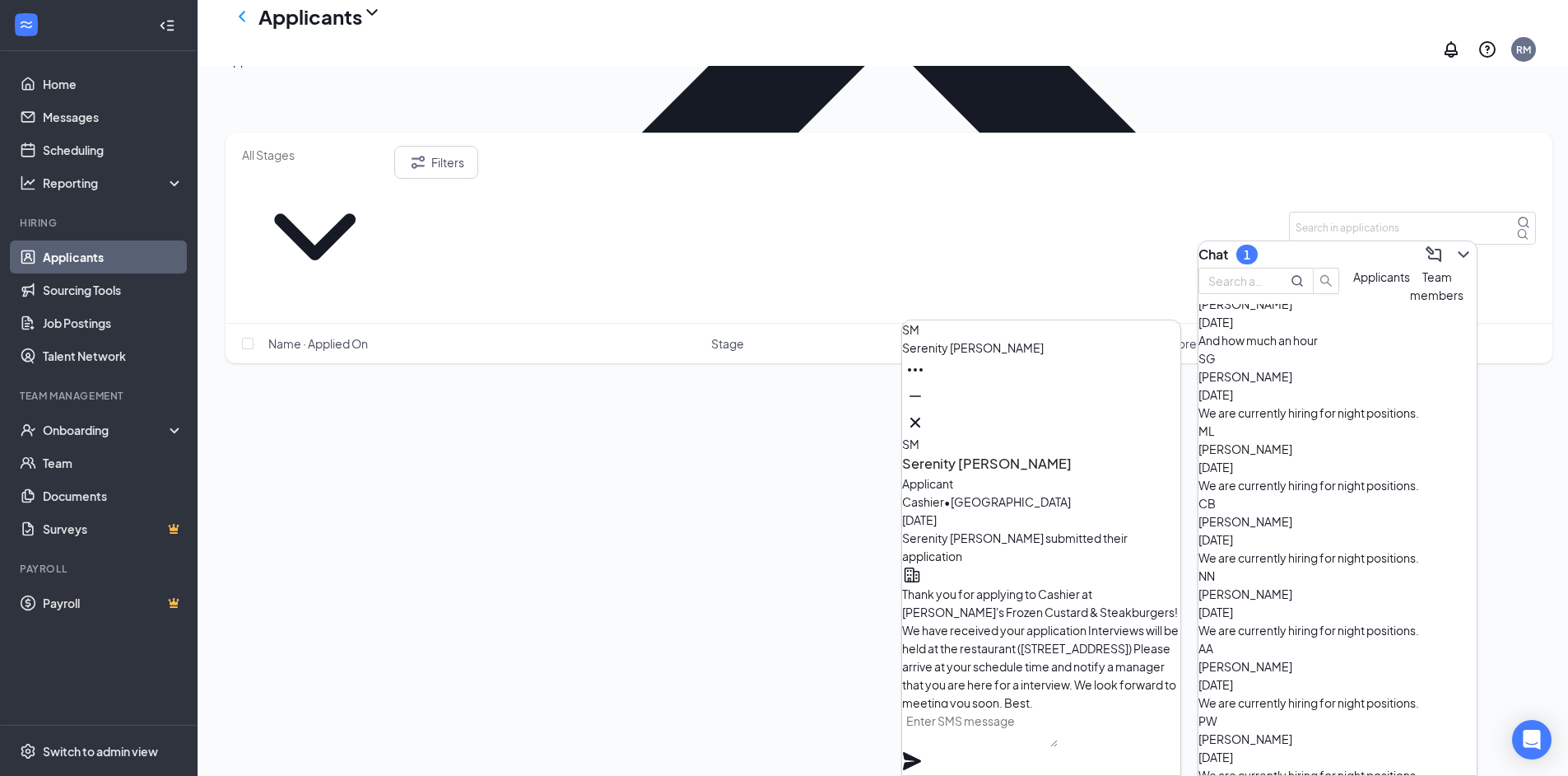
scroll to position [-494, 0]
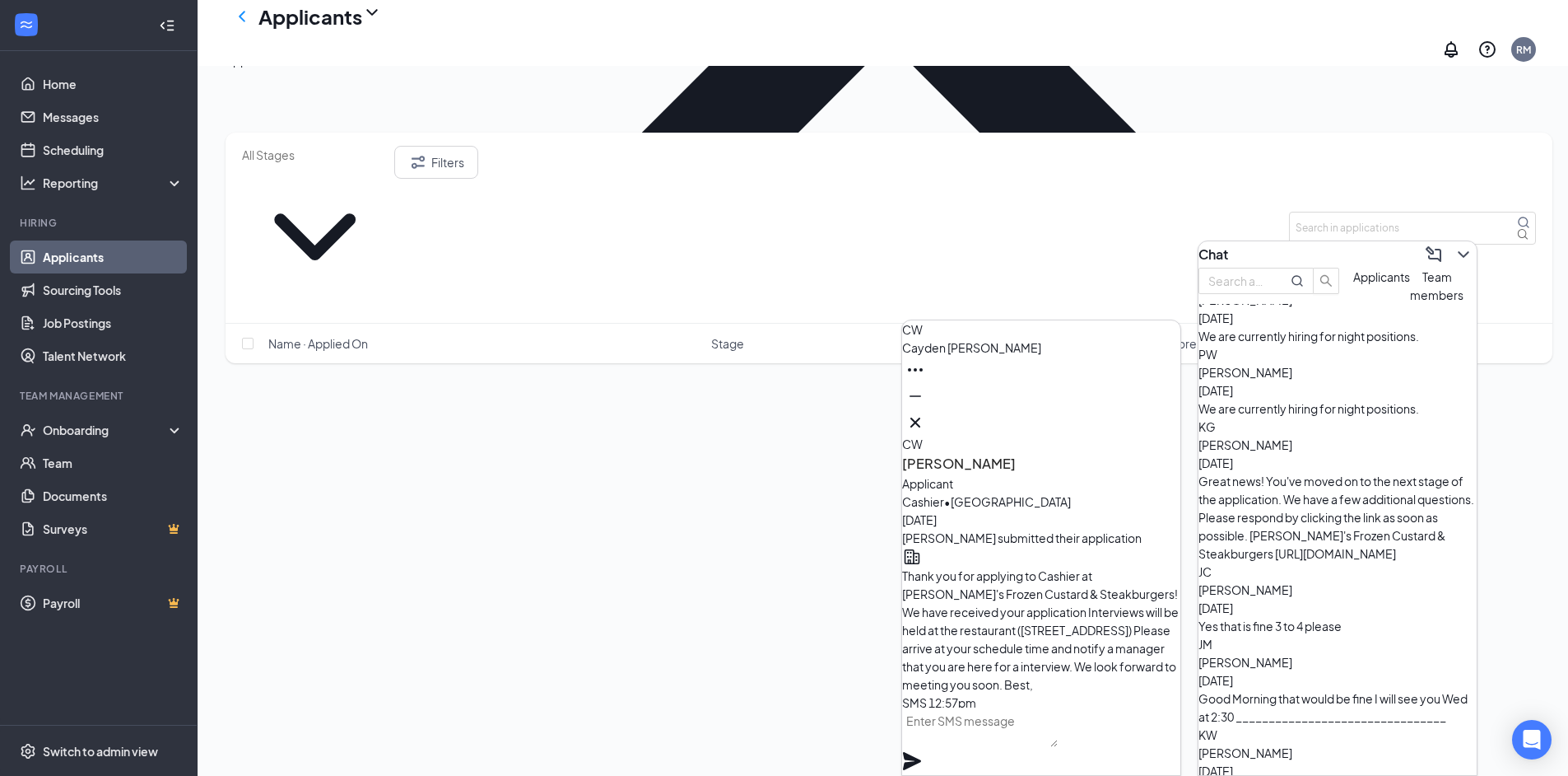
scroll to position [2091, 0]
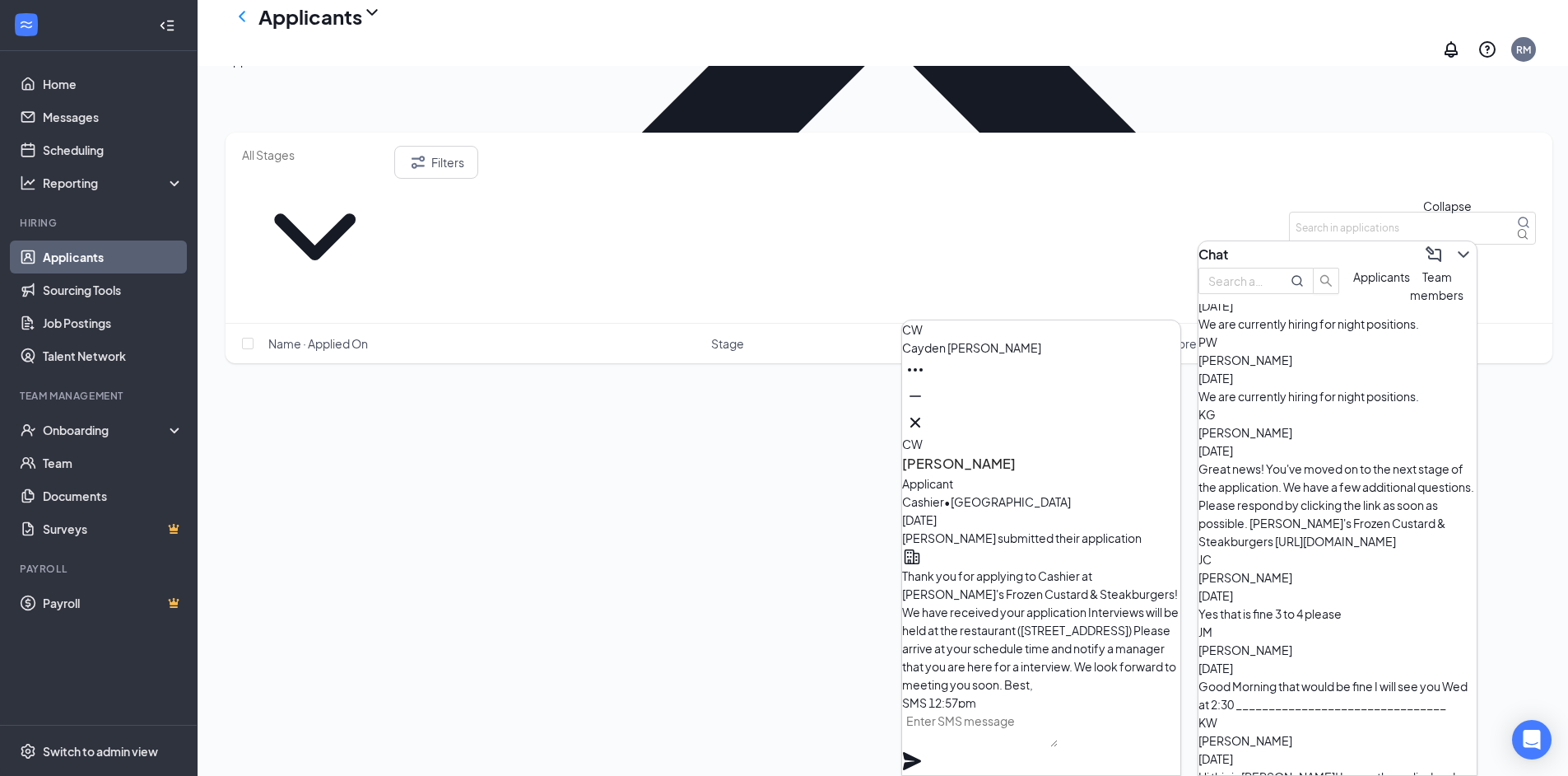
click at [1454, 245] on icon "ChevronDown" at bounding box center [1463, 254] width 19 height 19
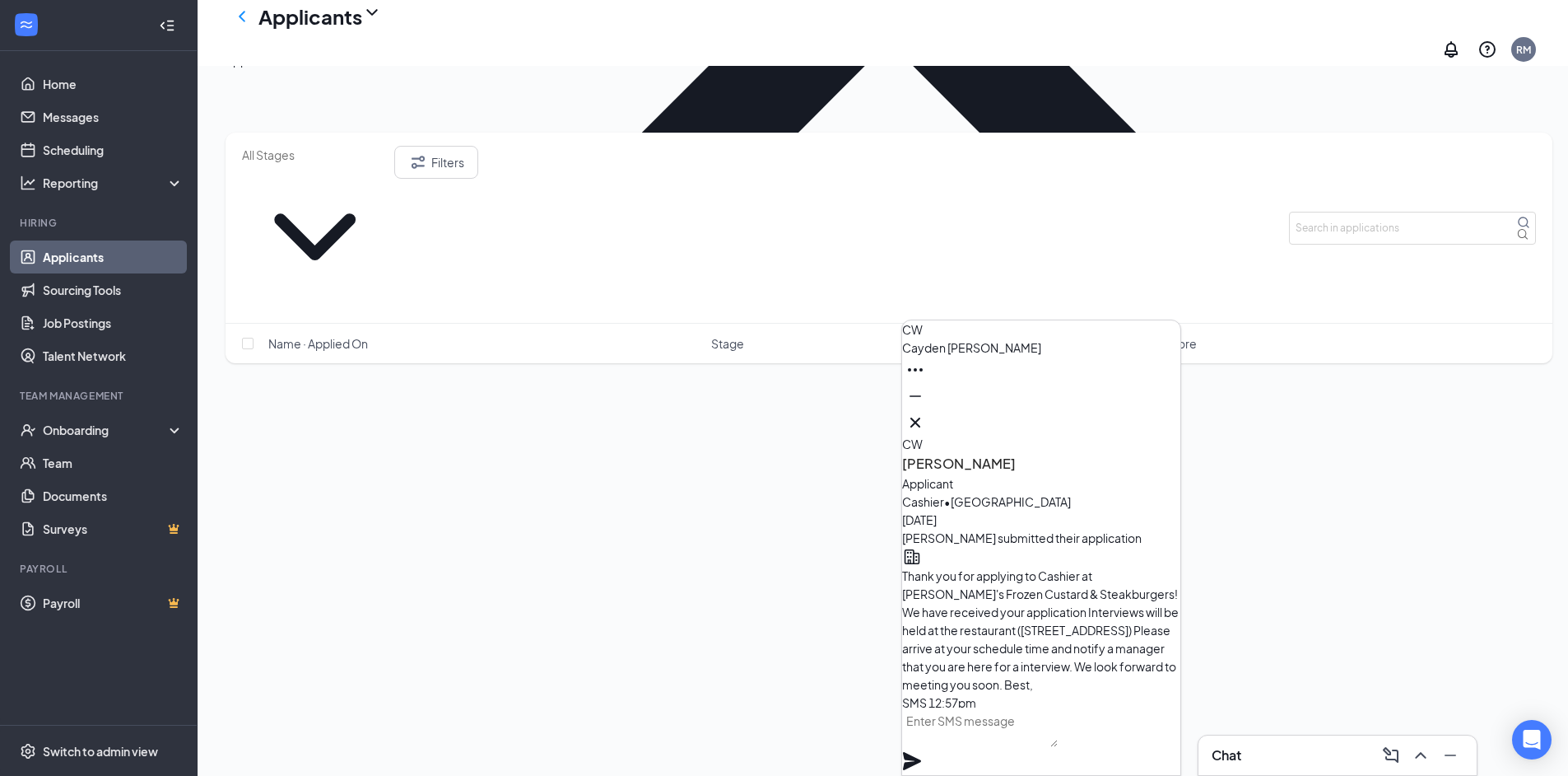
scroll to position [0, 0]
drag, startPoint x: 1150, startPoint y: 414, endPoint x: 1137, endPoint y: 414, distance: 13.0
click at [925, 414] on icon "Cross" at bounding box center [915, 422] width 19 height 19
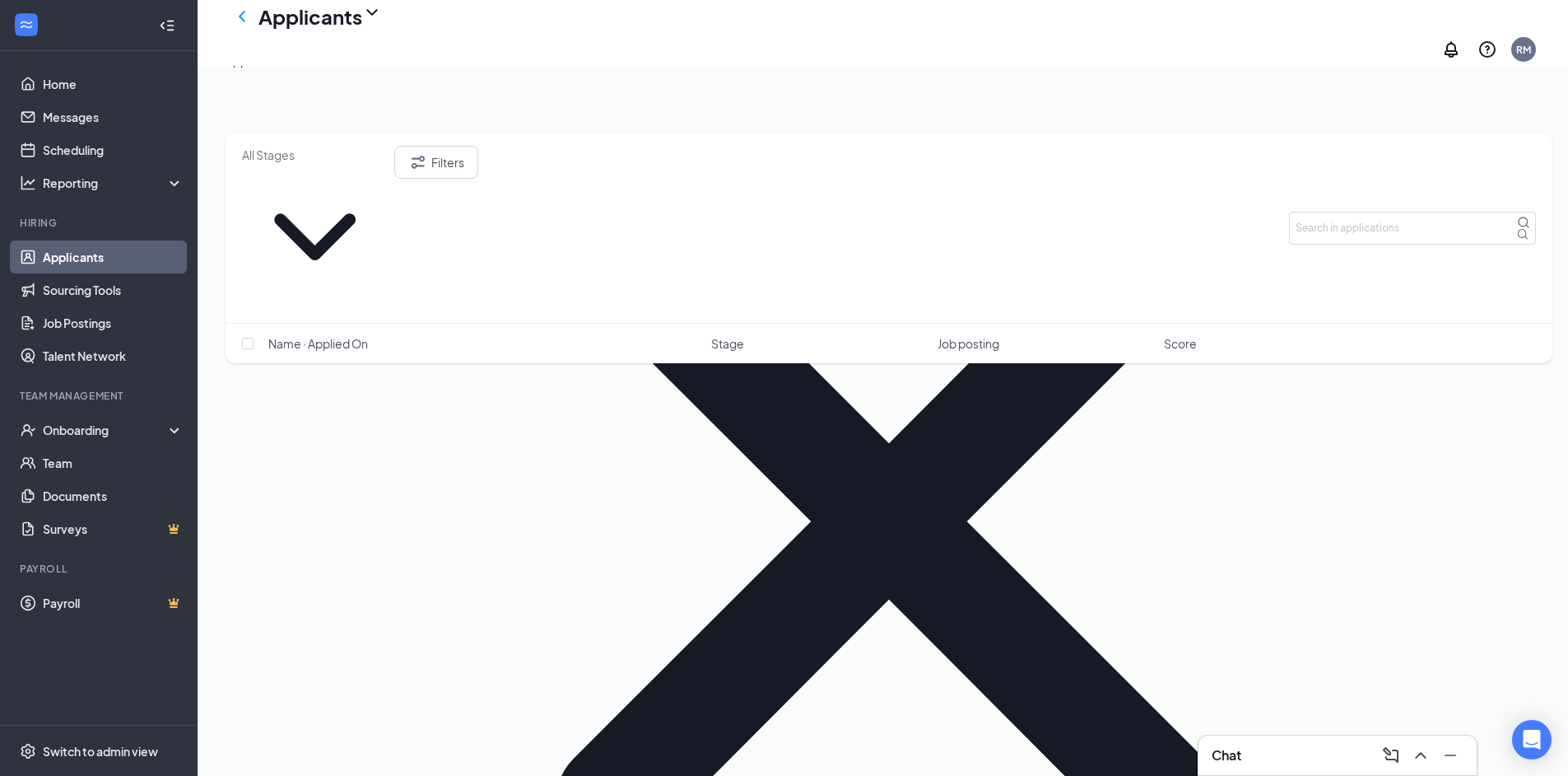
scroll to position [189, 0]
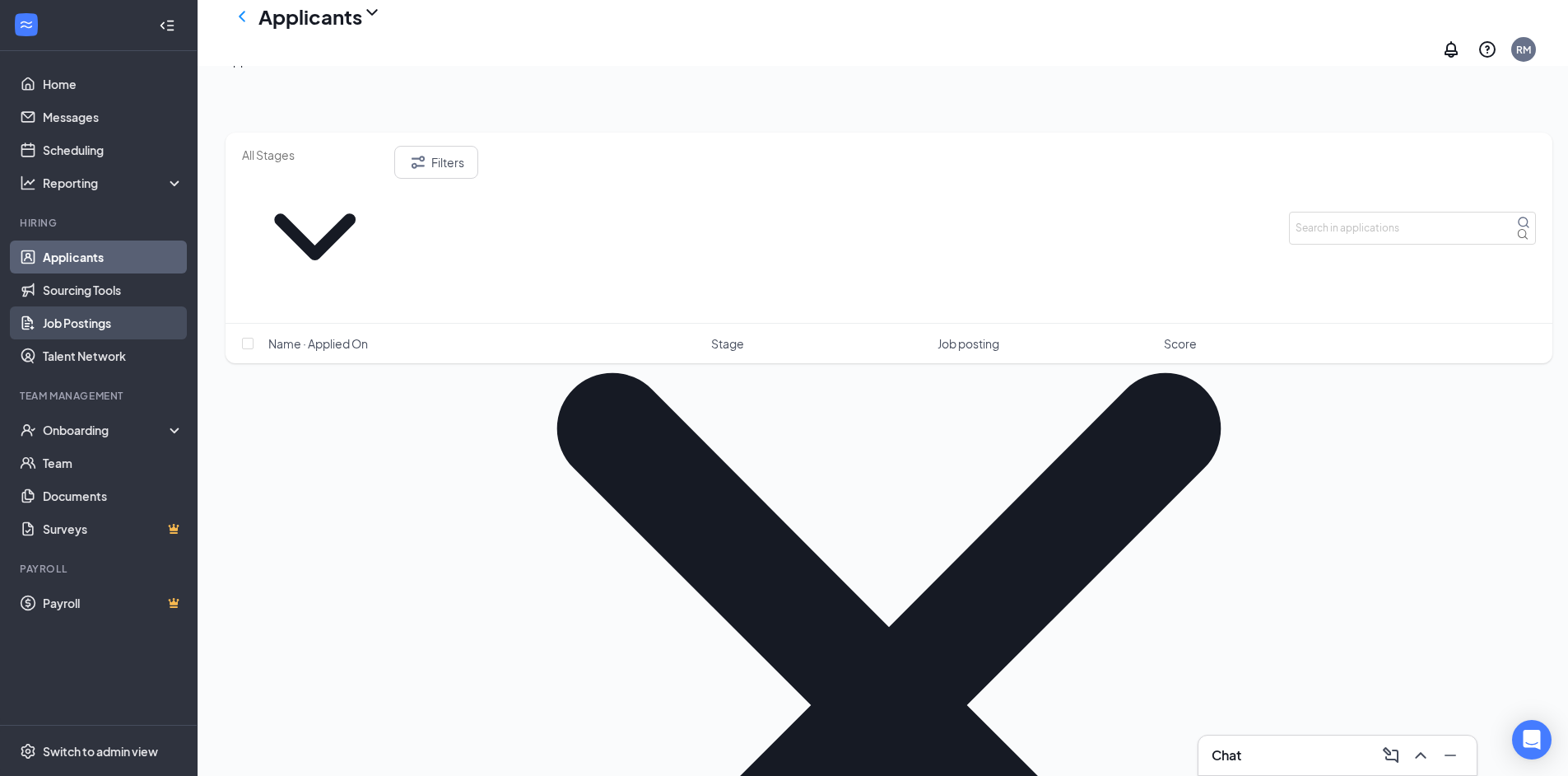
click at [83, 327] on link "Job Postings" at bounding box center [113, 322] width 141 height 32
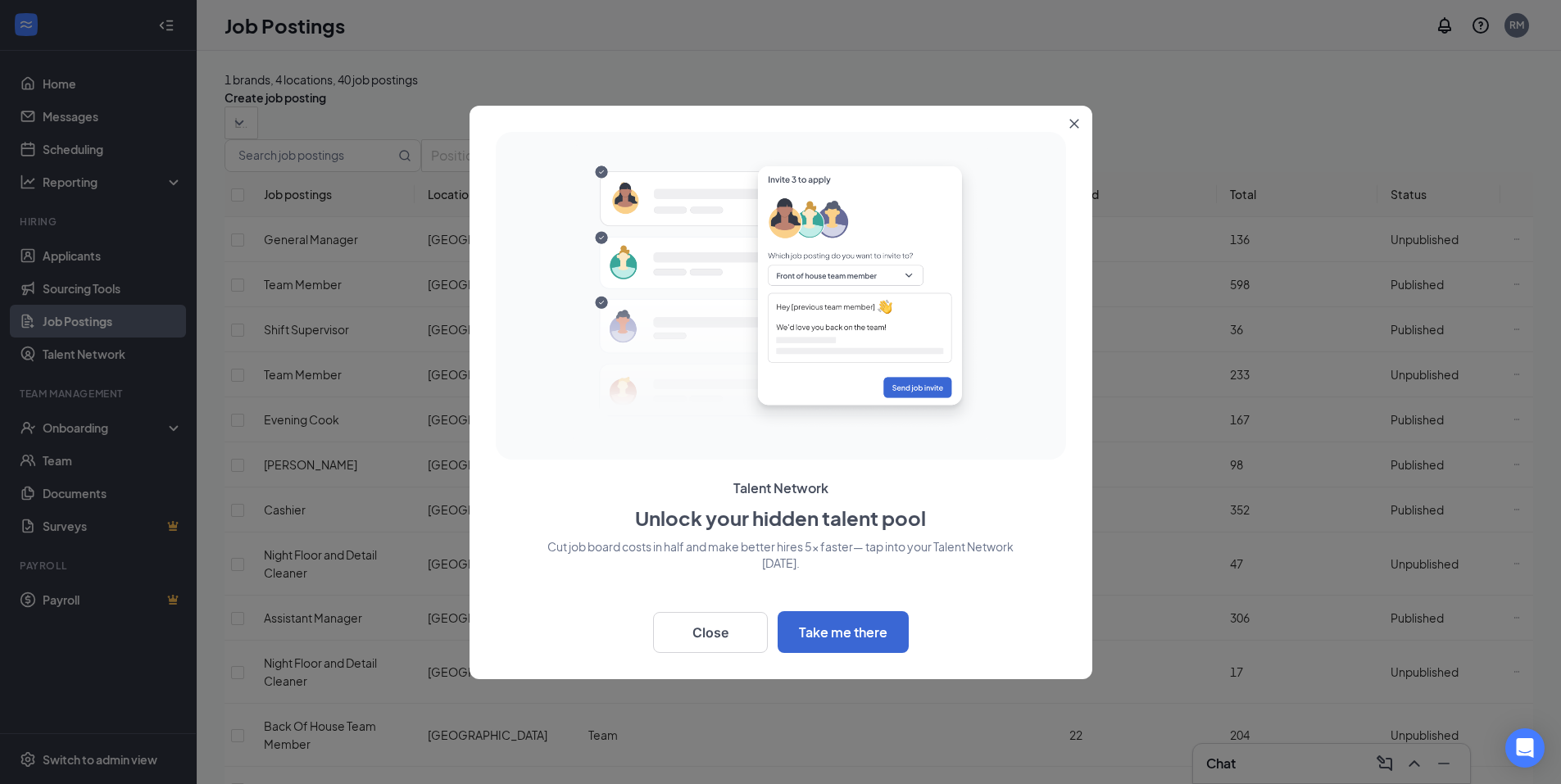
click at [1074, 127] on icon "Close" at bounding box center [1074, 124] width 10 height 10
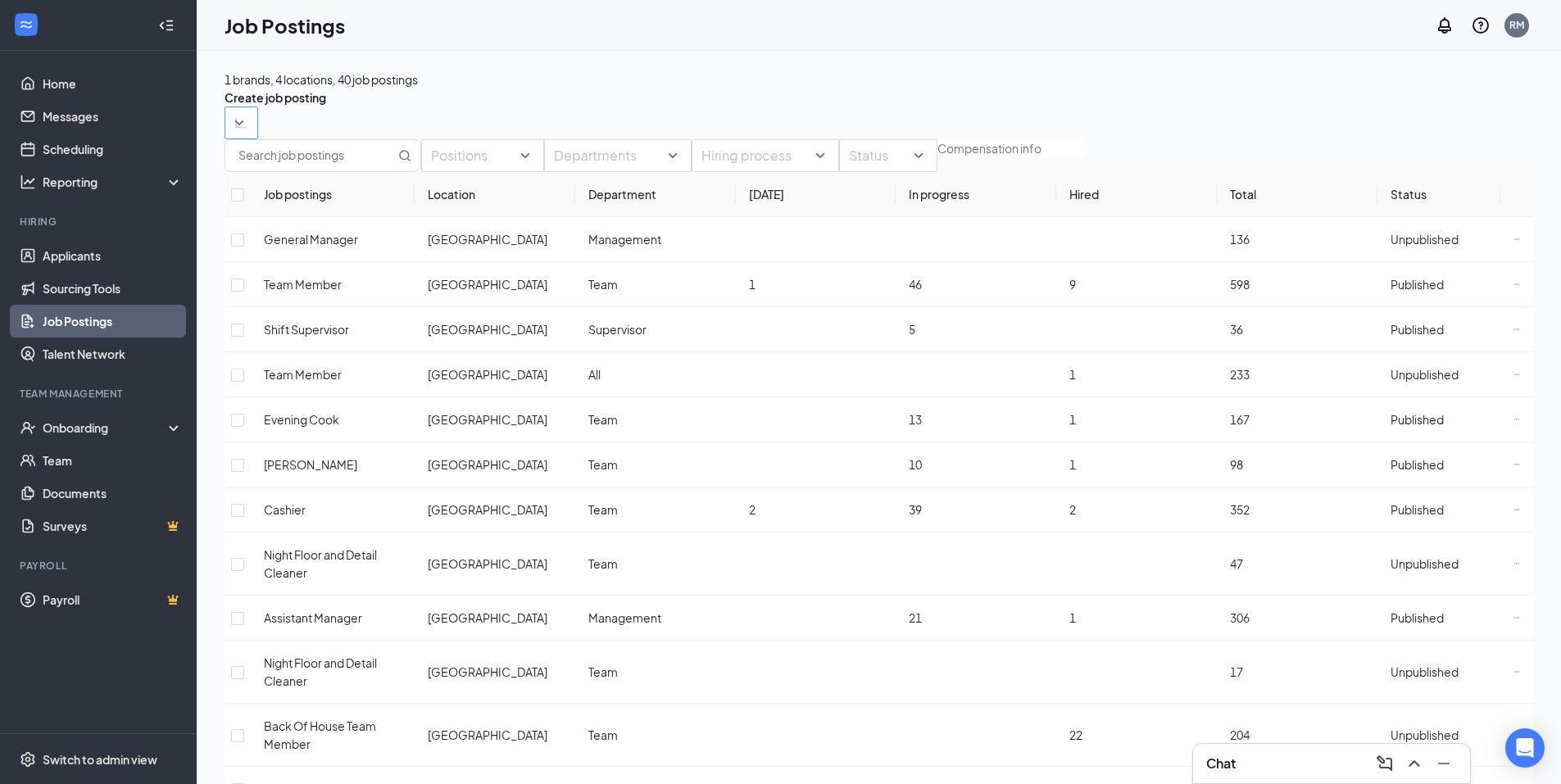
click at [237, 136] on div at bounding box center [234, 123] width 9 height 26
click at [275, 284] on span "Victoria" at bounding box center [255, 277] width 41 height 15
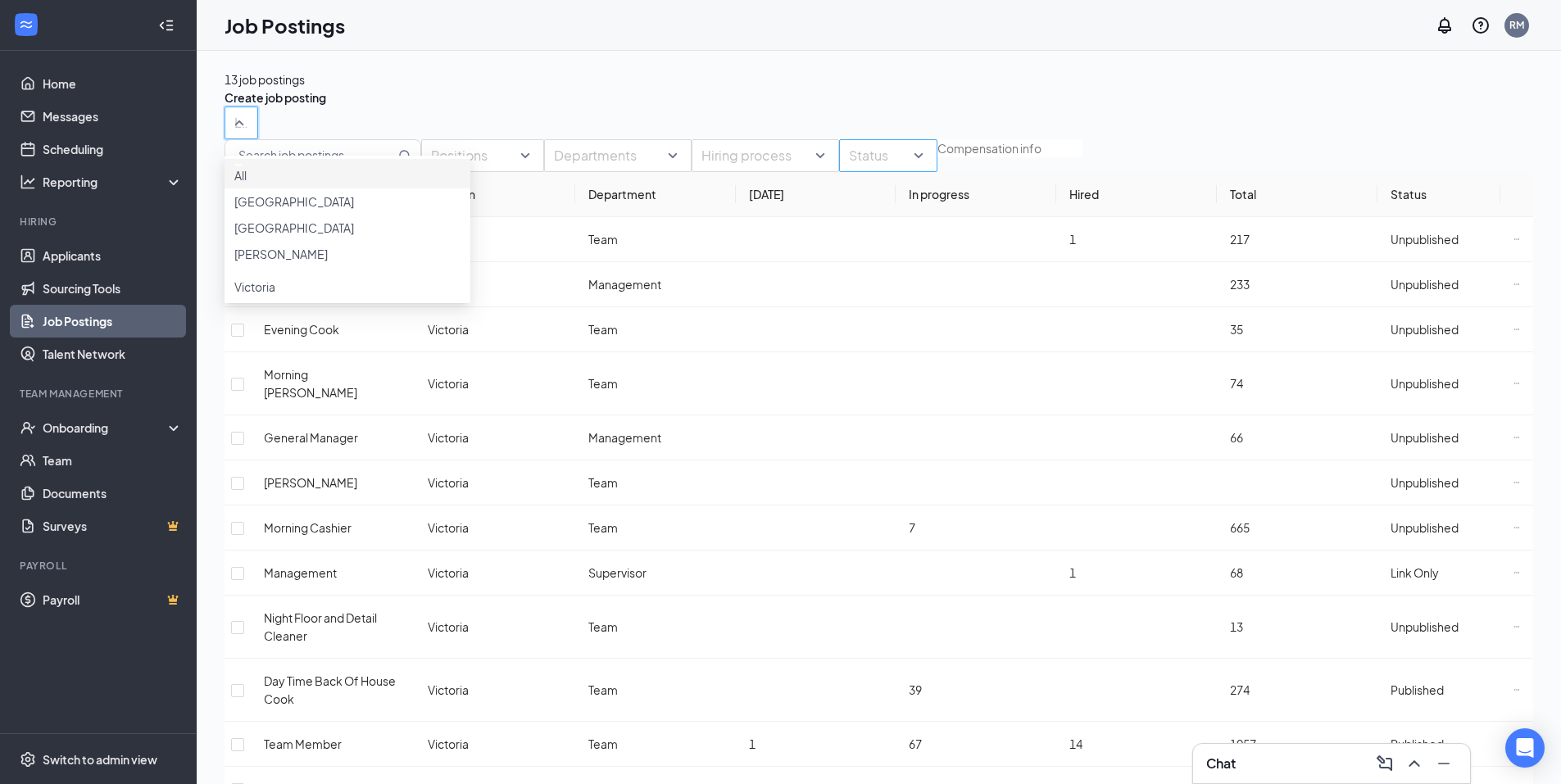
click at [938, 172] on div "Status" at bounding box center [889, 155] width 98 height 32
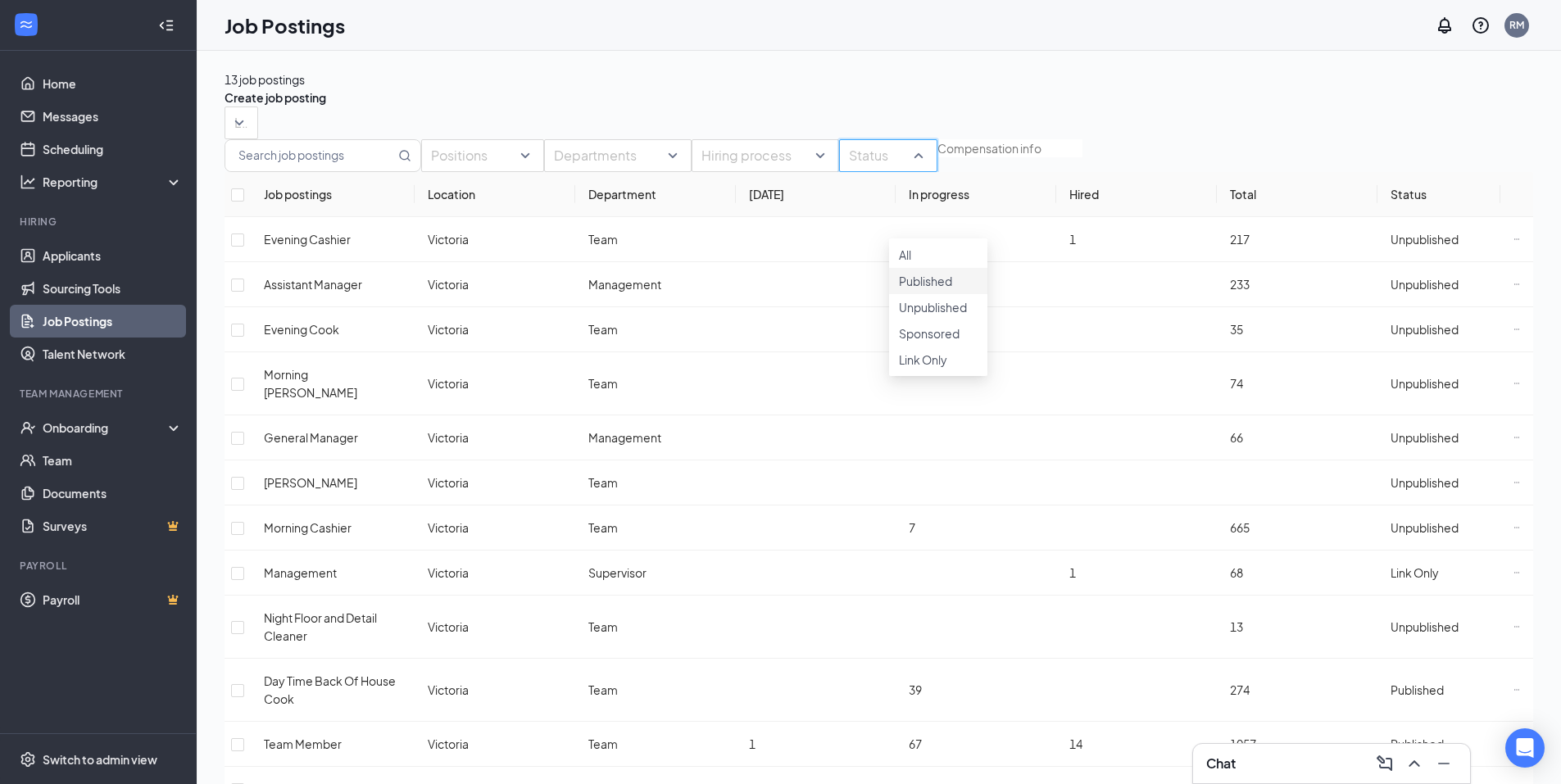
click at [952, 288] on span "Published" at bounding box center [926, 281] width 54 height 15
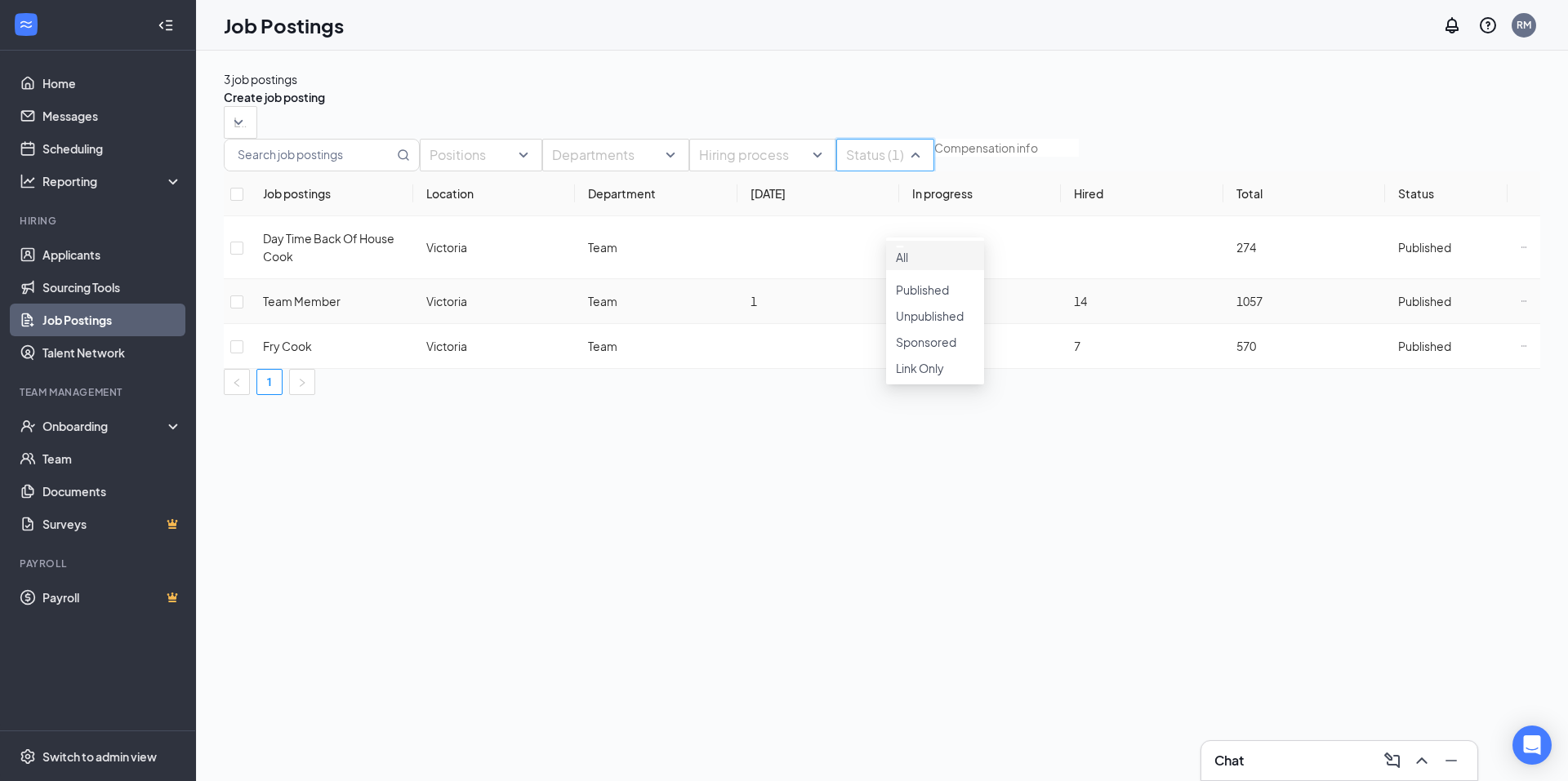
click at [308, 308] on span "Team Member" at bounding box center [302, 301] width 77 height 15
click at [1520, 304] on icon "Ellipses" at bounding box center [1523, 301] width 6 height 6
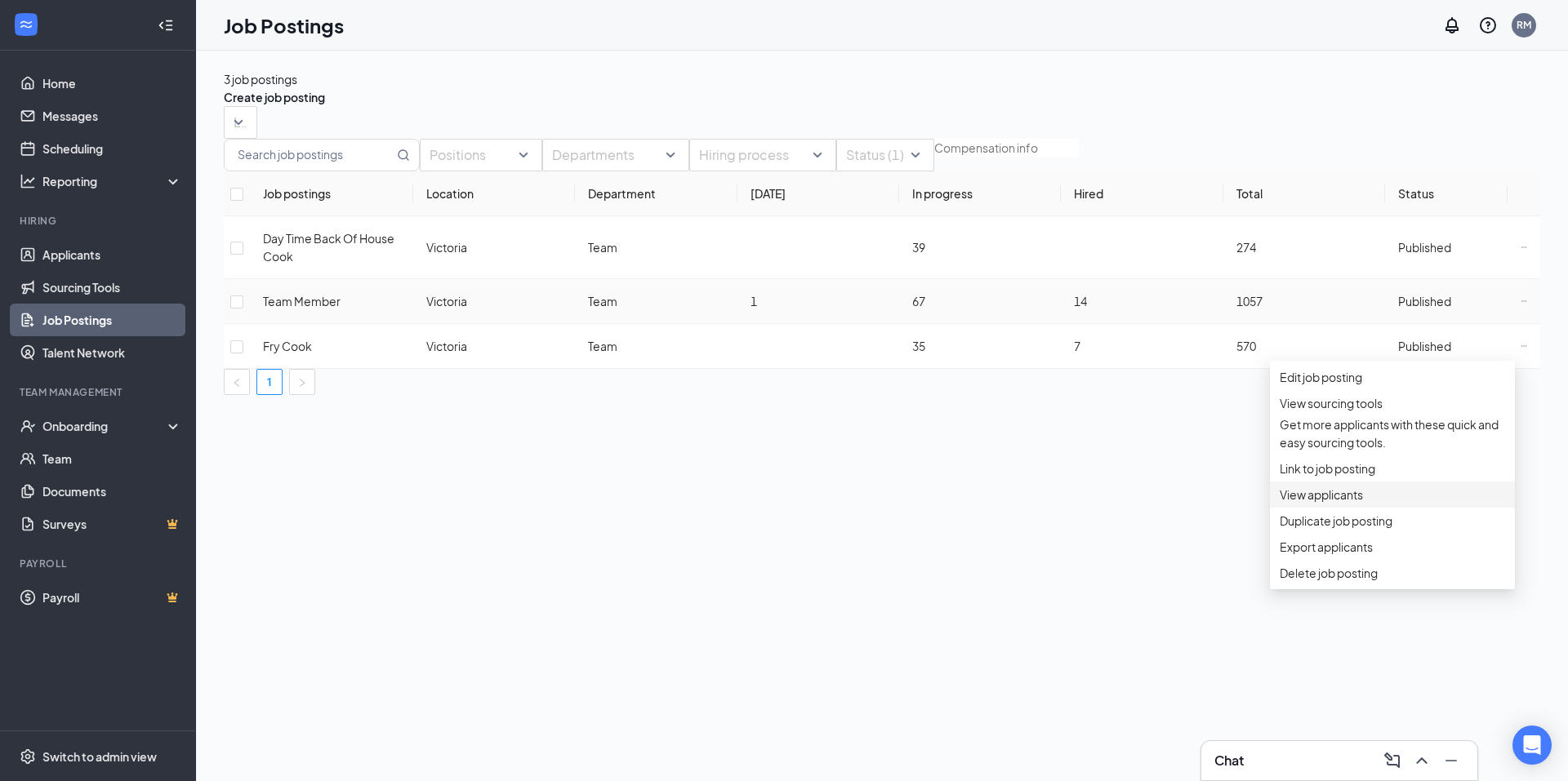
click at [1298, 508] on li "View applicants" at bounding box center [1392, 495] width 245 height 26
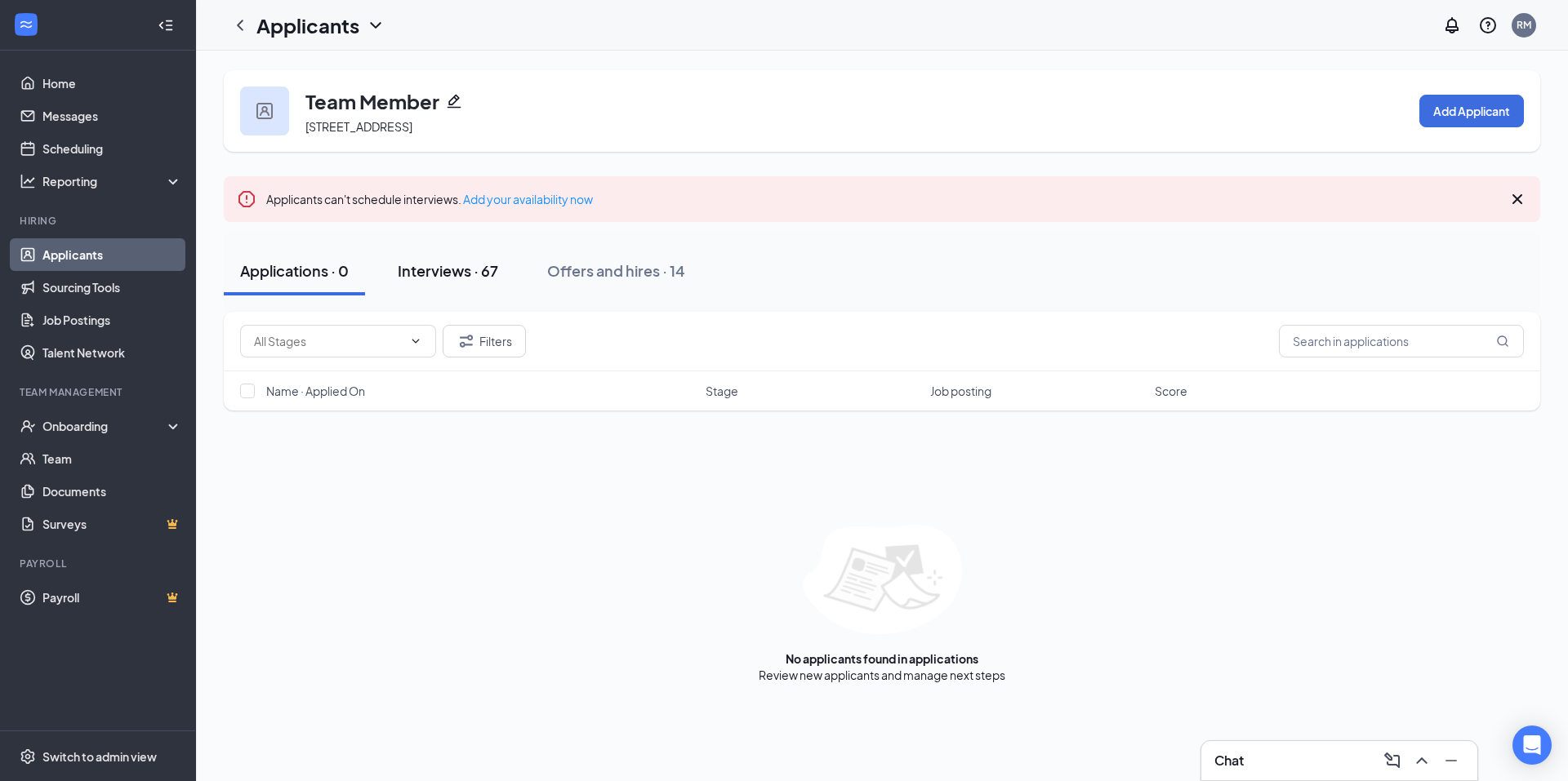
click at [478, 272] on div "Interviews · 67" at bounding box center [447, 270] width 100 height 20
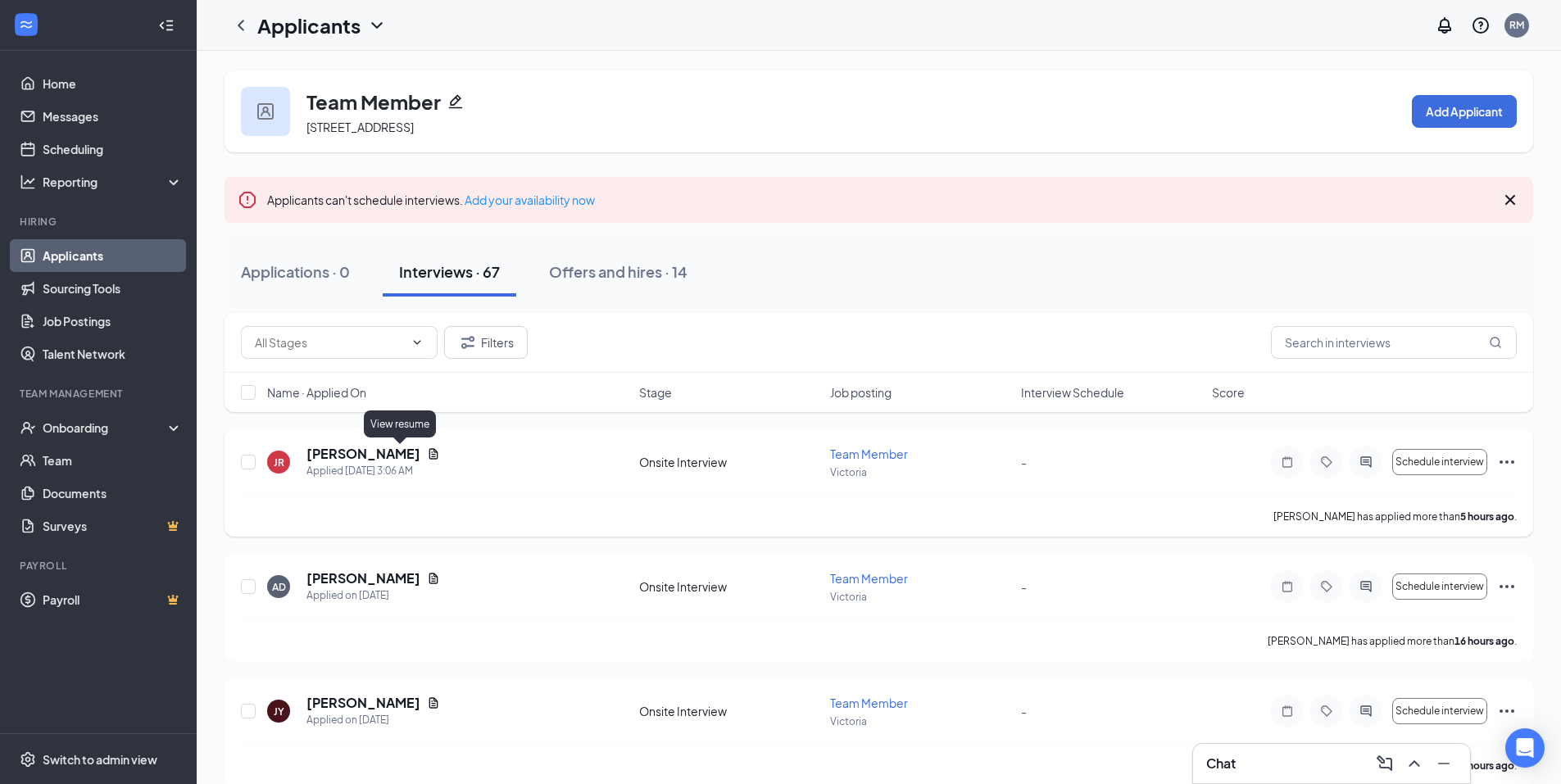
click at [427, 453] on icon "Document" at bounding box center [433, 454] width 13 height 13
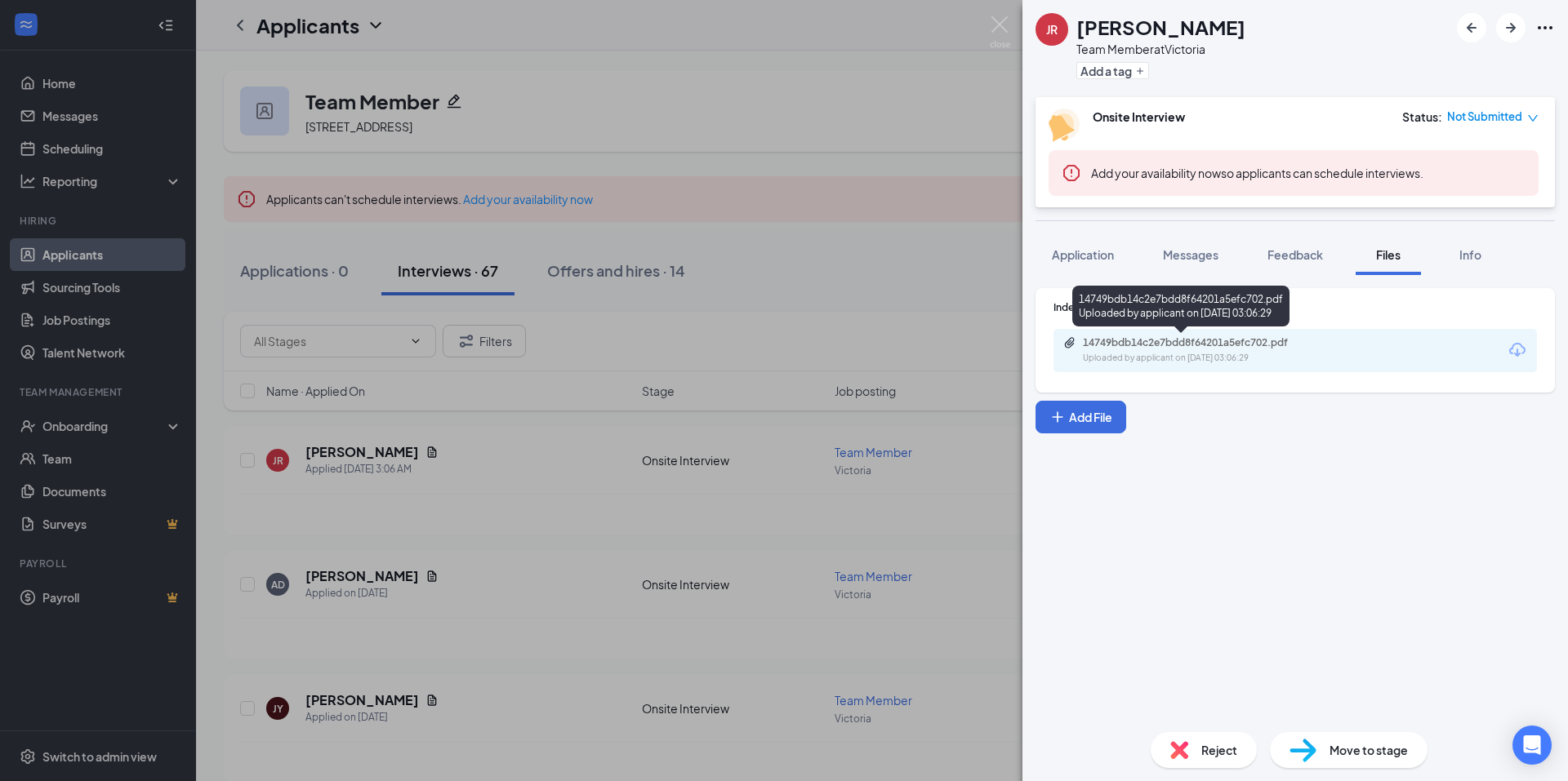
click at [1170, 352] on div "Uploaded by applicant on [DATE] 03:06:29" at bounding box center [1205, 358] width 245 height 13
click at [997, 29] on img at bounding box center [999, 32] width 20 height 32
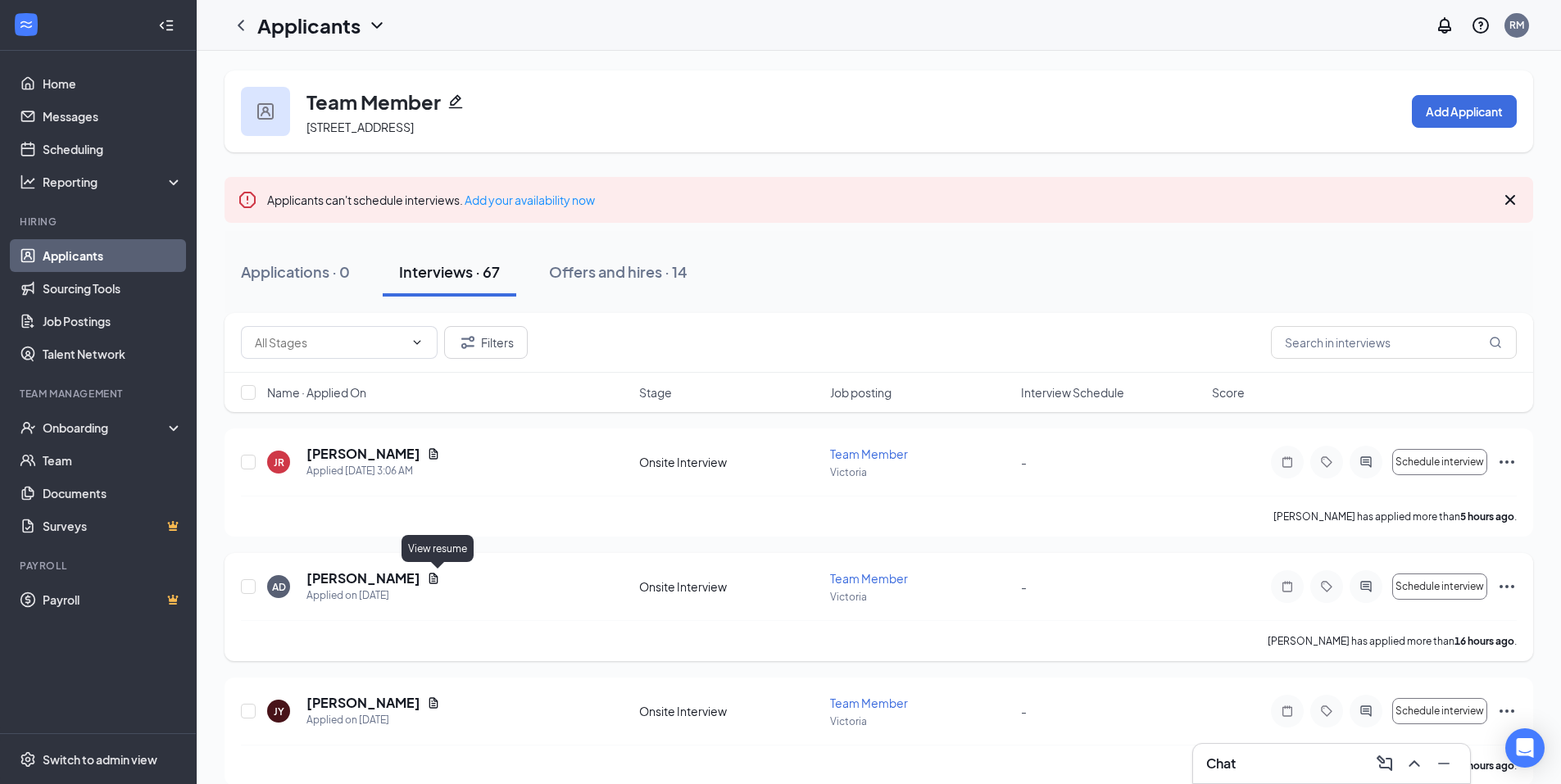
click at [438, 576] on icon "Document" at bounding box center [433, 578] width 13 height 13
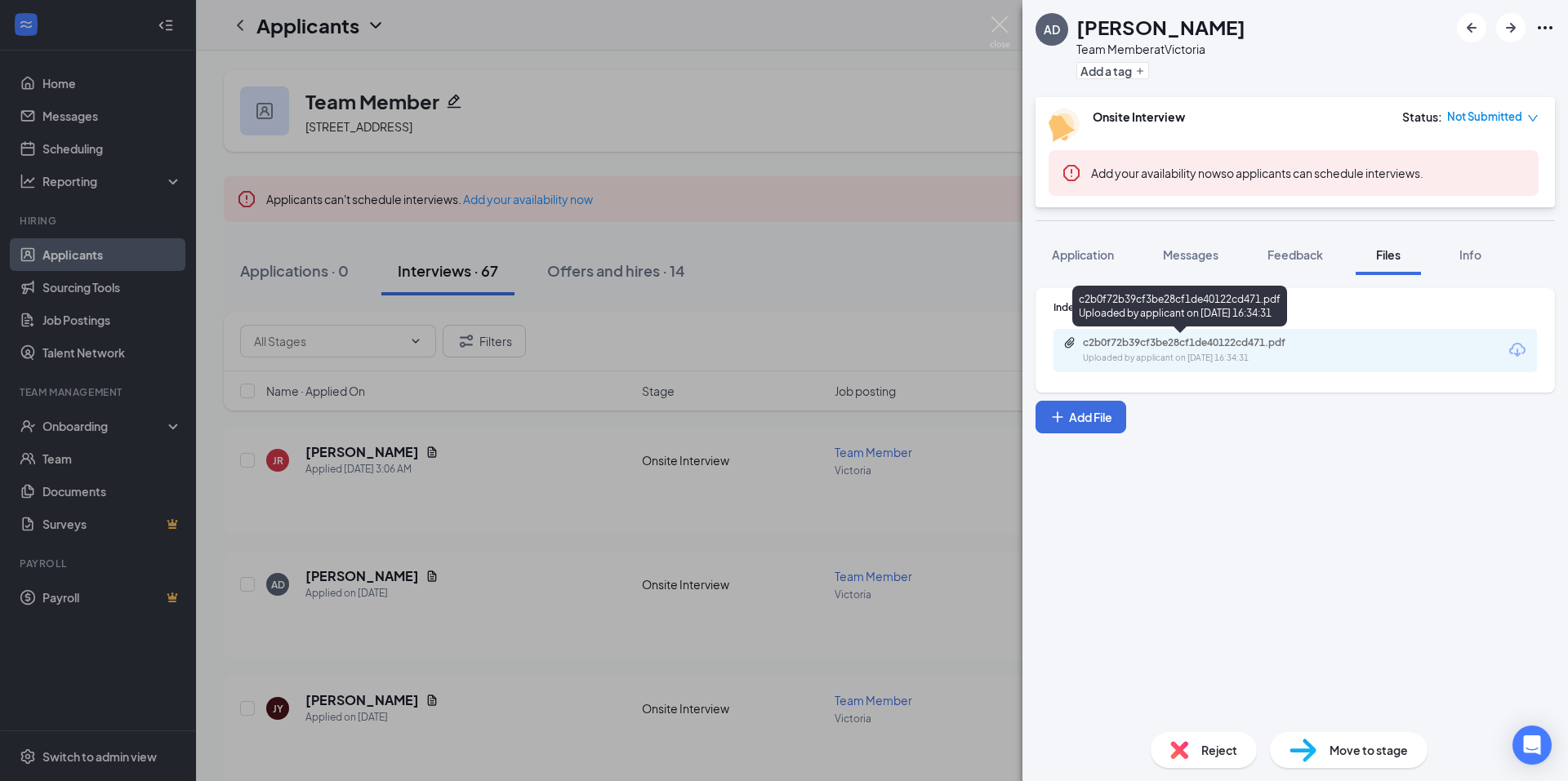
click at [1160, 356] on div "Uploaded by applicant on [DATE] 16:34:31" at bounding box center [1205, 358] width 245 height 13
click at [997, 21] on img at bounding box center [999, 32] width 20 height 32
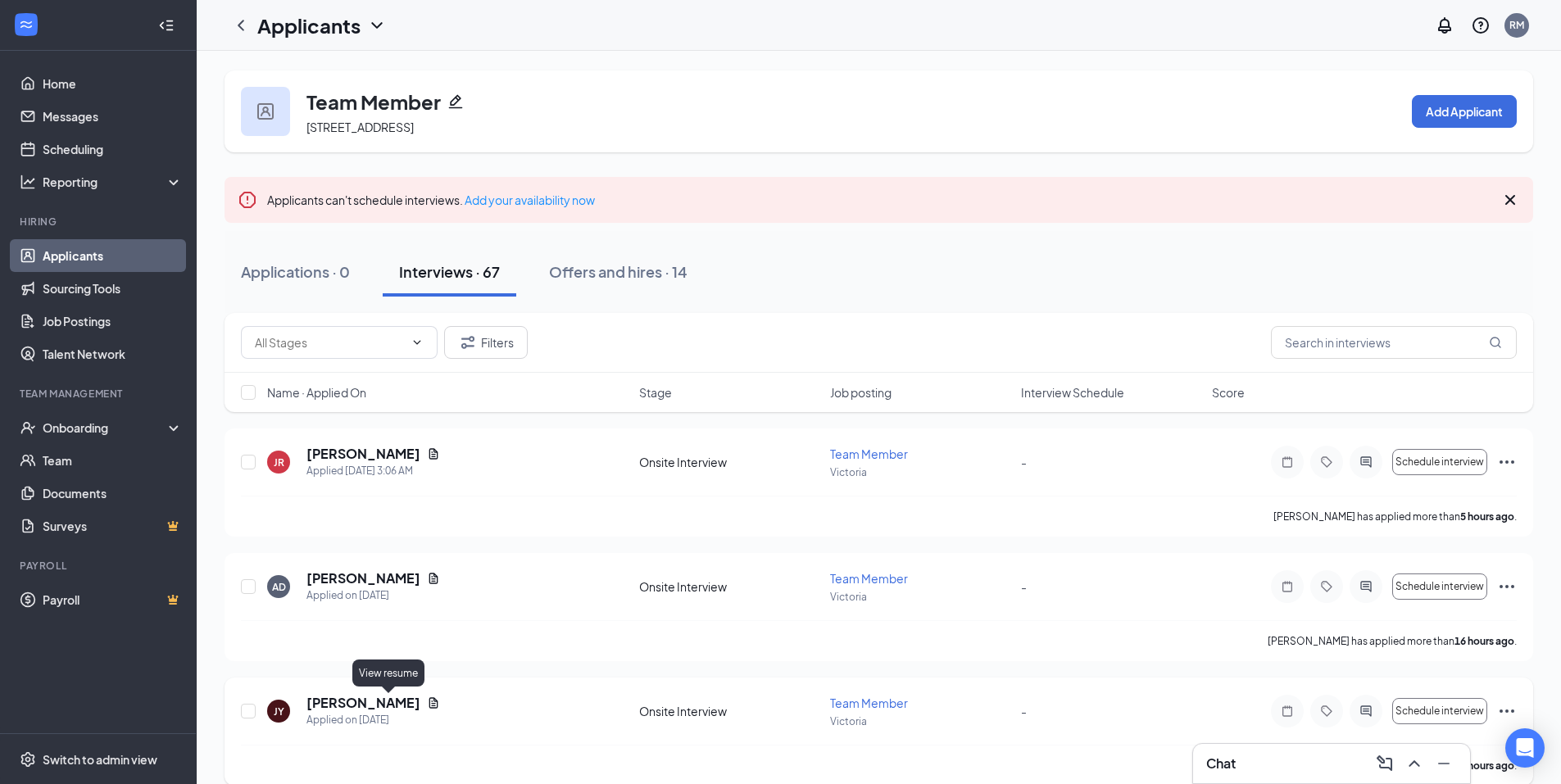
click at [430, 704] on icon "Document" at bounding box center [434, 703] width 9 height 11
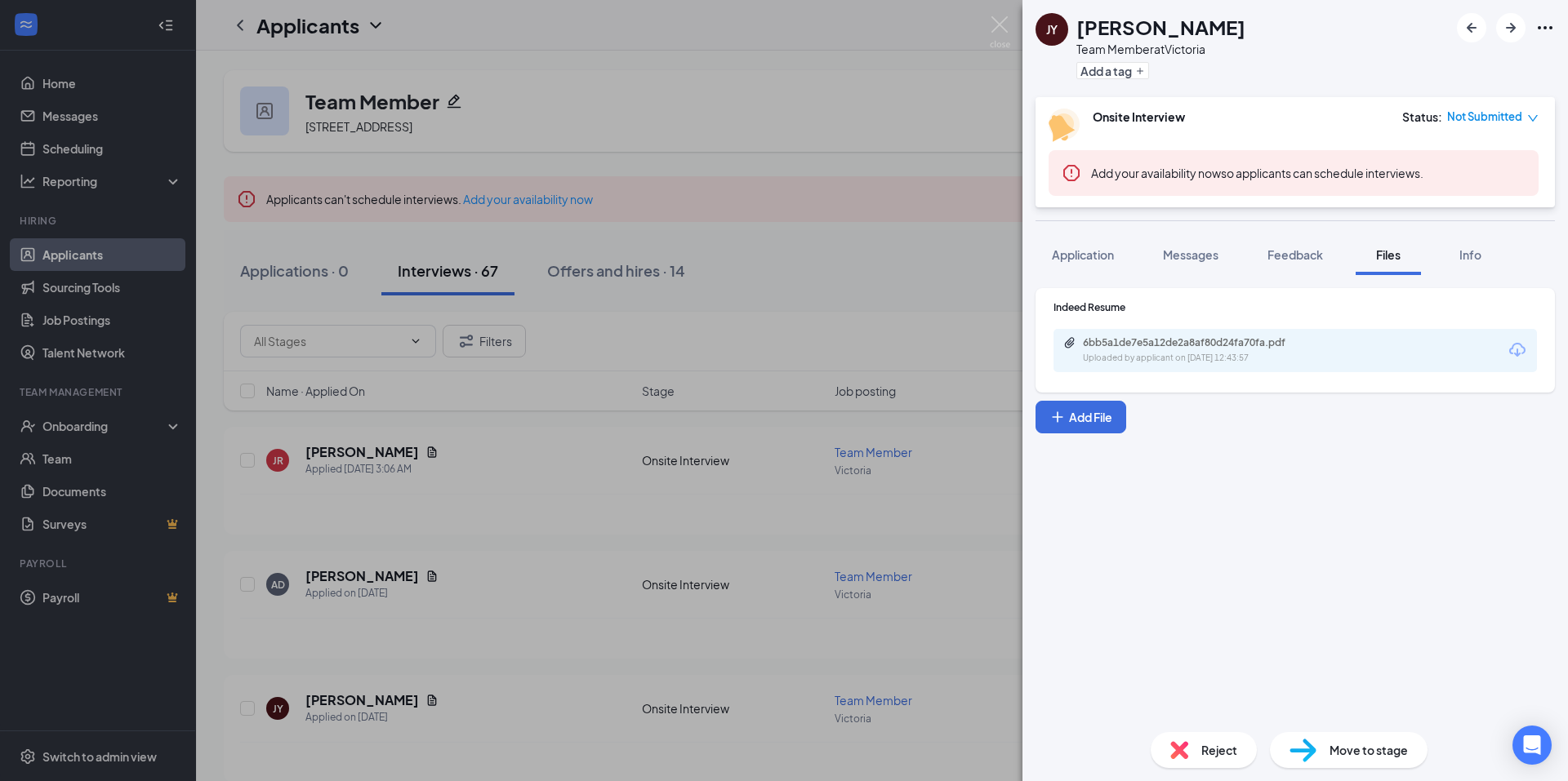
click at [1101, 336] on div "6bb5a1de7e5a12de2a8af80d24fa70fa.pdf Uploaded by applicant on [DATE] 12:43:57" at bounding box center [1295, 350] width 483 height 43
click at [1105, 342] on div "6bb5a1de7e5a12de2a8af80d24fa70fa.pdf" at bounding box center [1197, 343] width 228 height 13
click at [996, 23] on img at bounding box center [999, 32] width 20 height 32
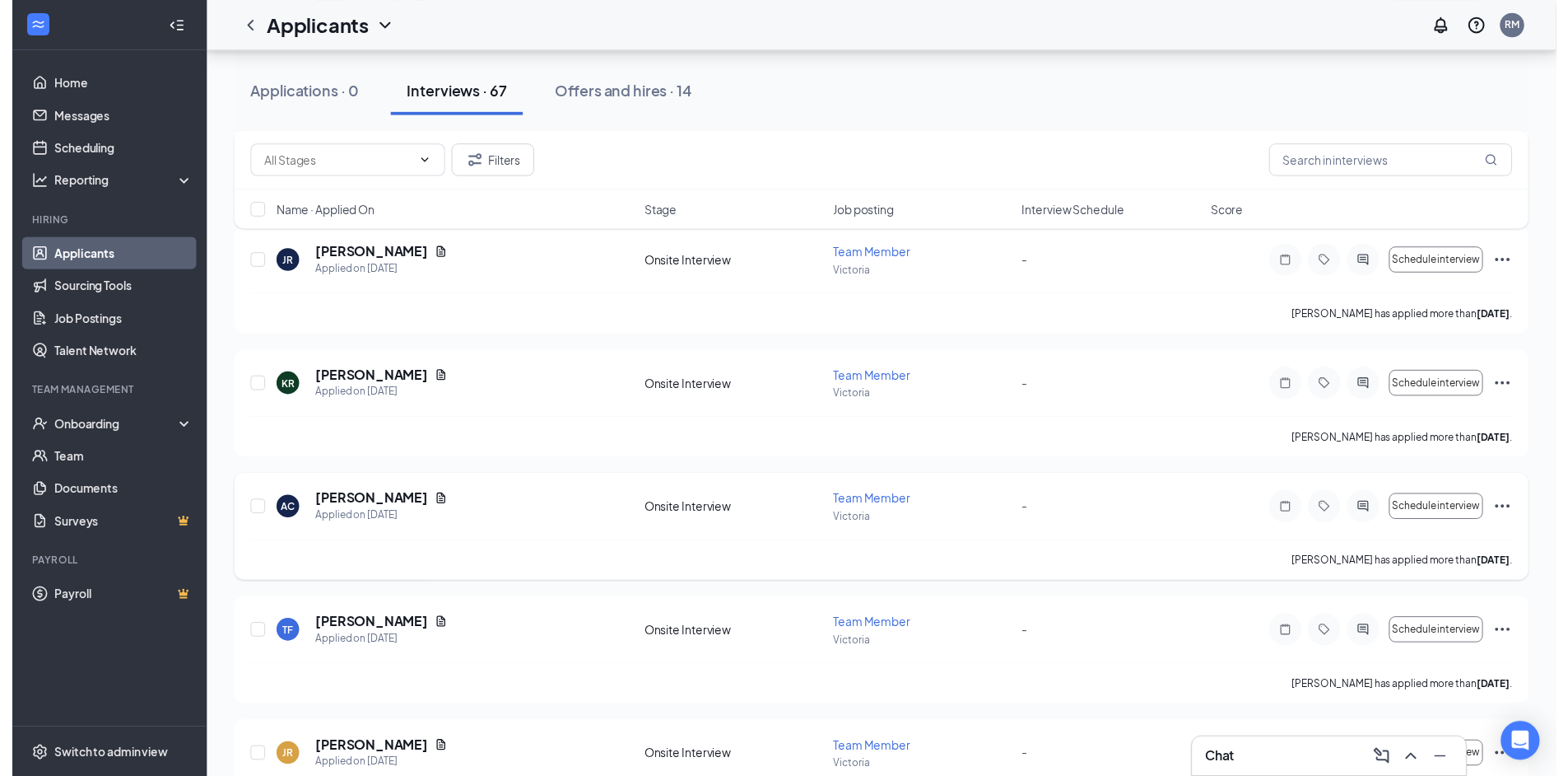
scroll to position [659, 0]
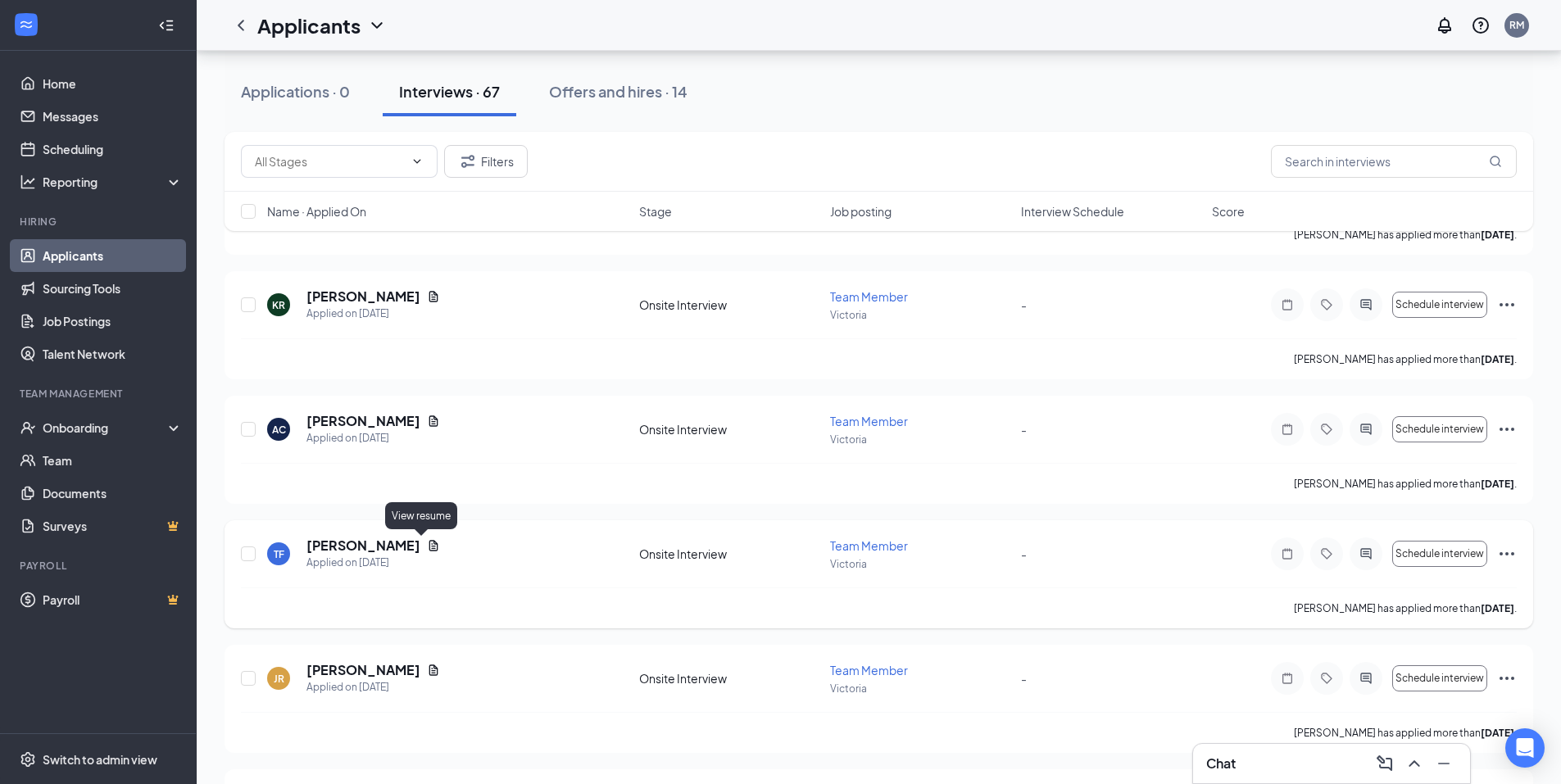
click at [430, 547] on icon "Document" at bounding box center [434, 546] width 9 height 11
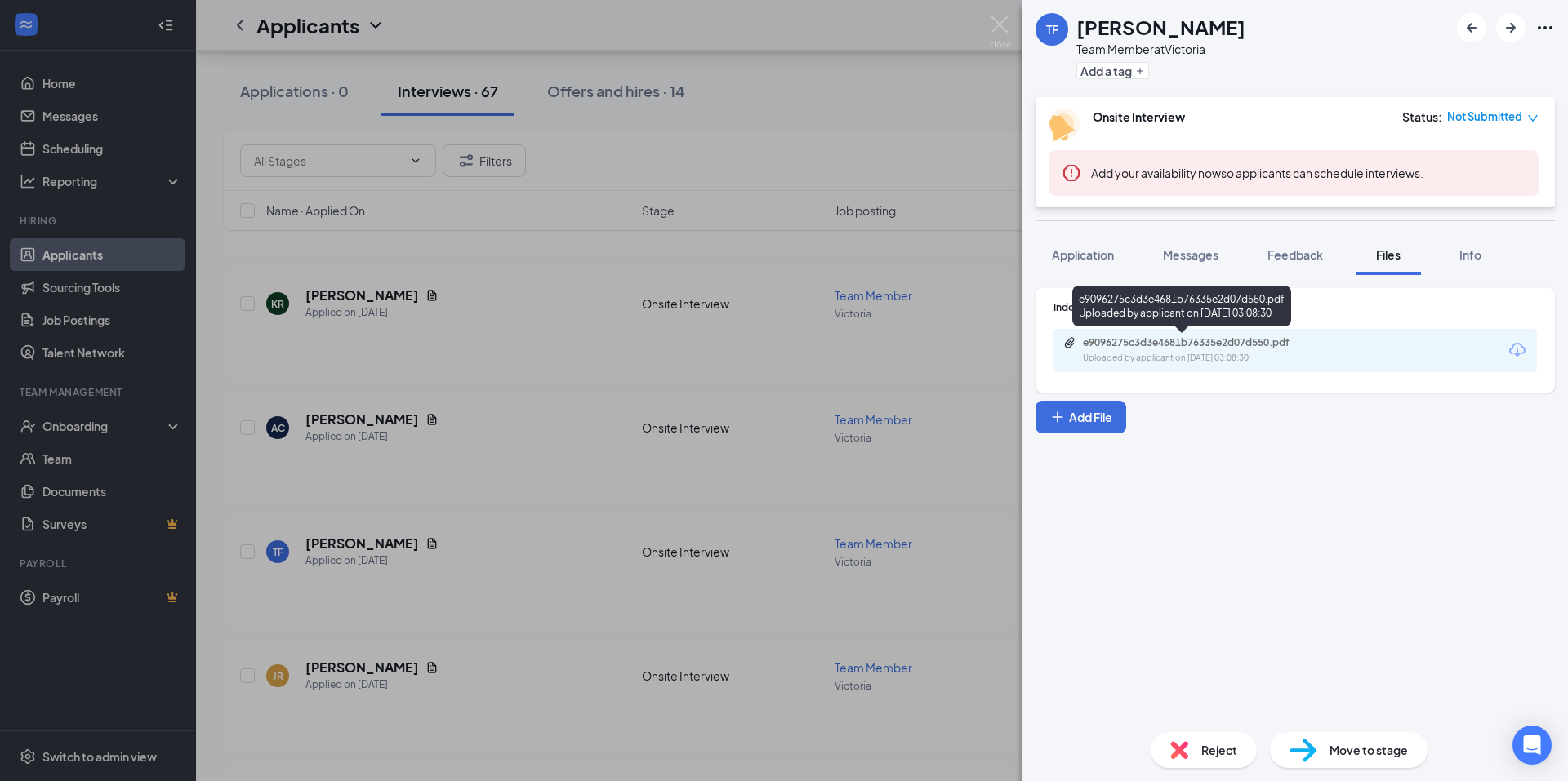
click at [1147, 351] on div "e9096275c3d3e4681b76335e2d07d550.pdf Uploaded by applicant on [DATE] 03:08:30" at bounding box center [1195, 350] width 265 height 29
click at [1001, 21] on img at bounding box center [999, 32] width 20 height 32
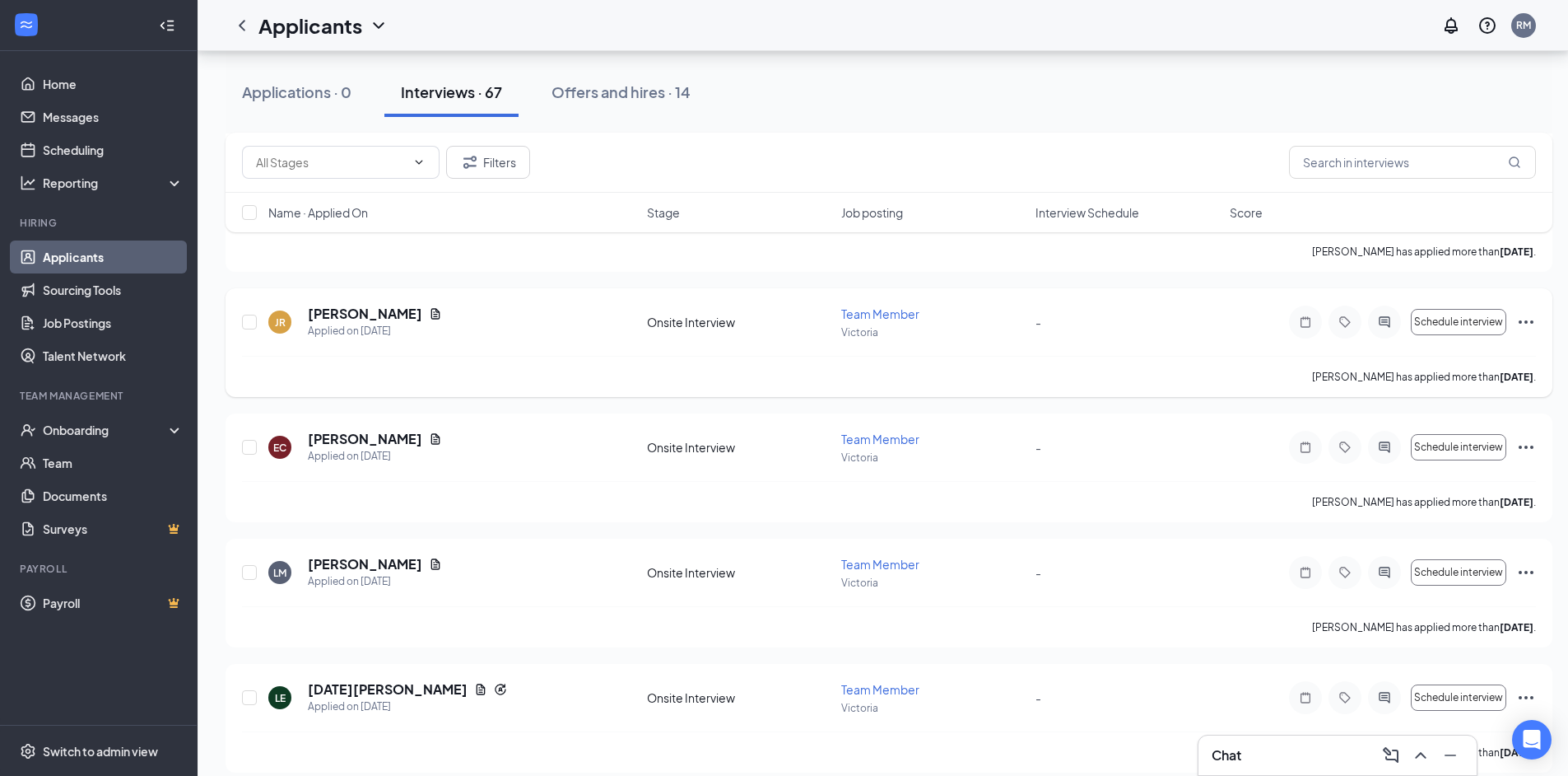
scroll to position [1153, 0]
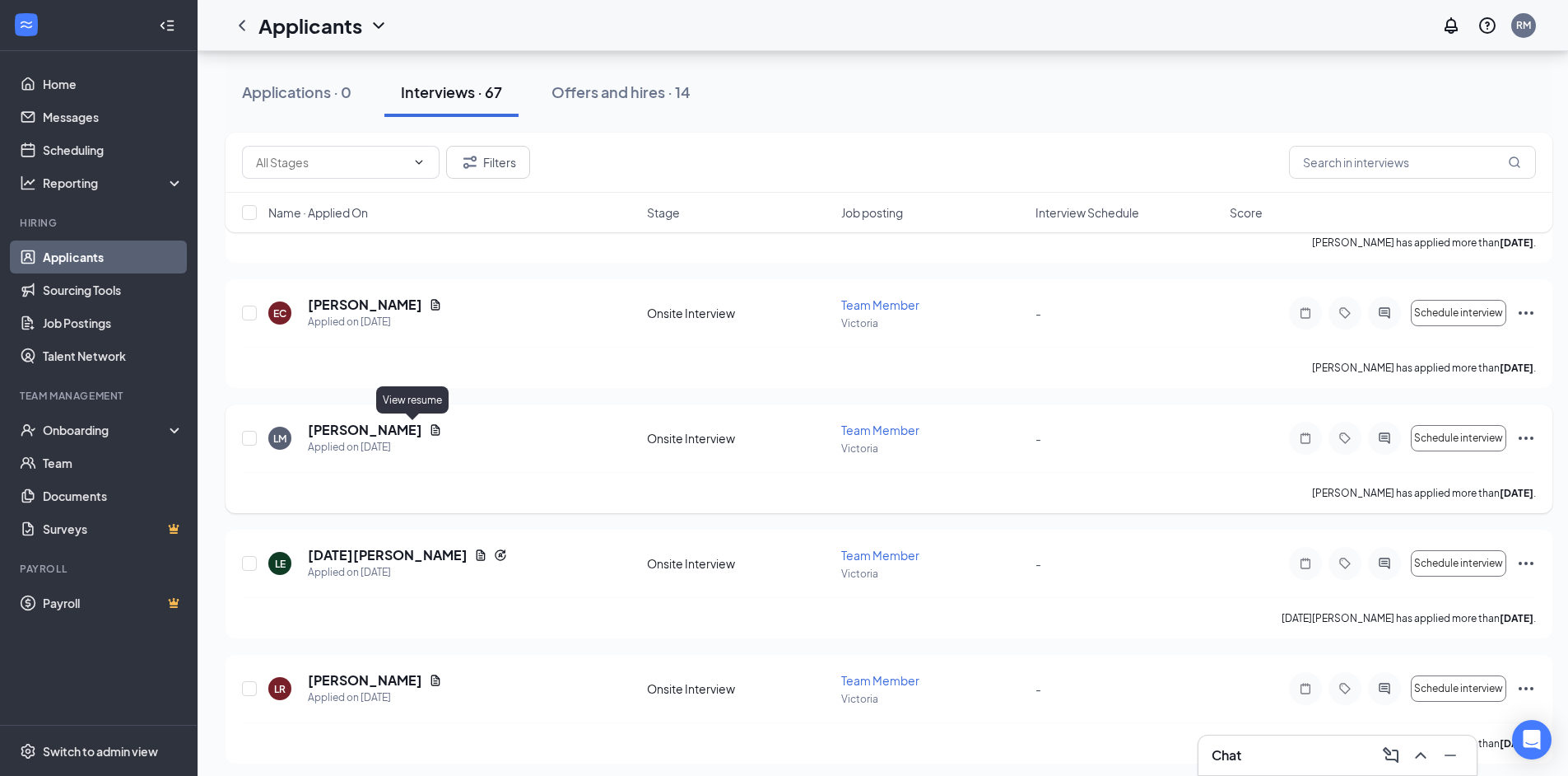
click at [431, 428] on icon "Document" at bounding box center [436, 430] width 9 height 11
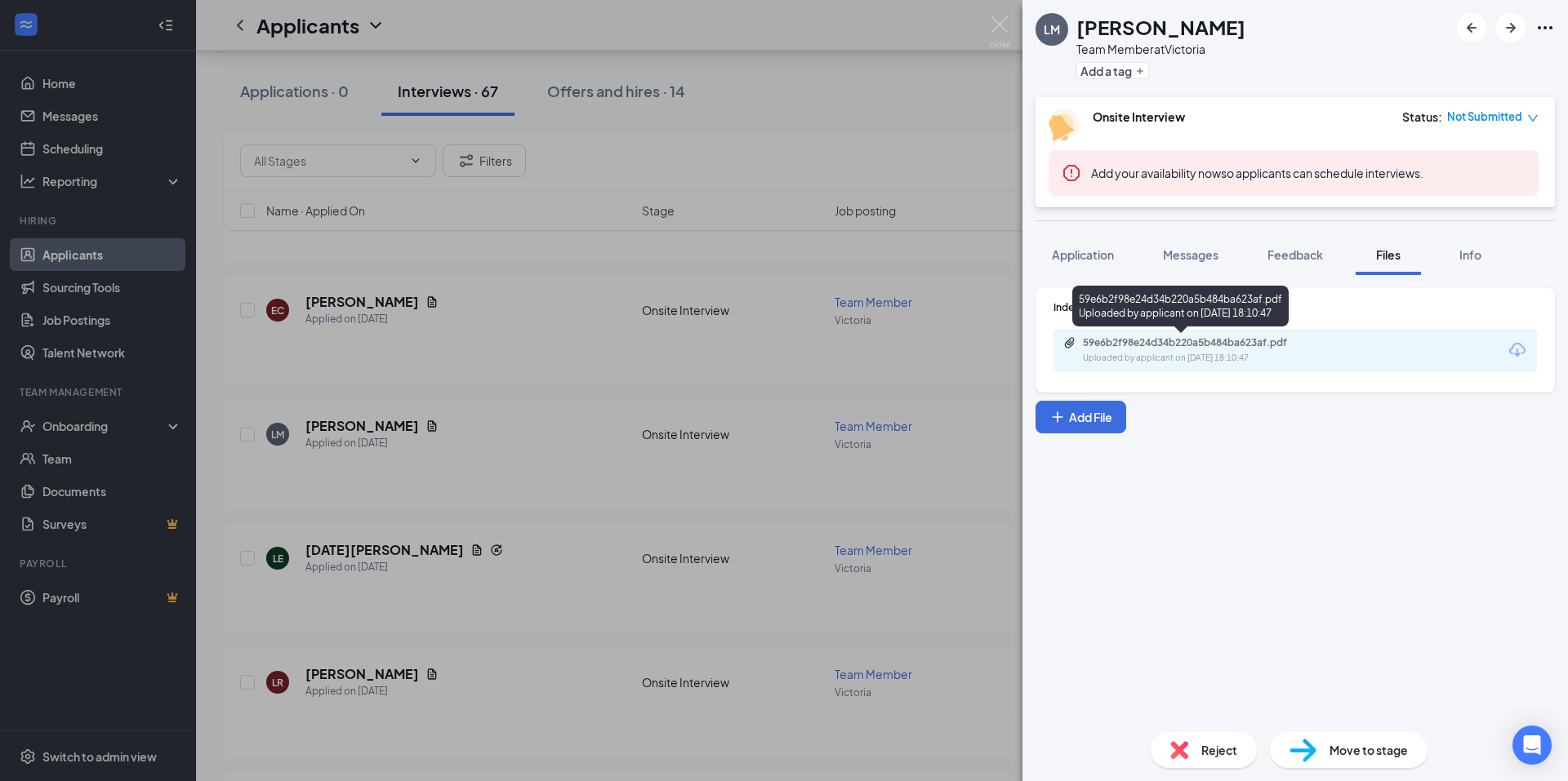
click at [1127, 352] on div "Uploaded by applicant on [DATE] 18:10:47" at bounding box center [1205, 358] width 245 height 13
click at [997, 23] on img at bounding box center [999, 32] width 20 height 32
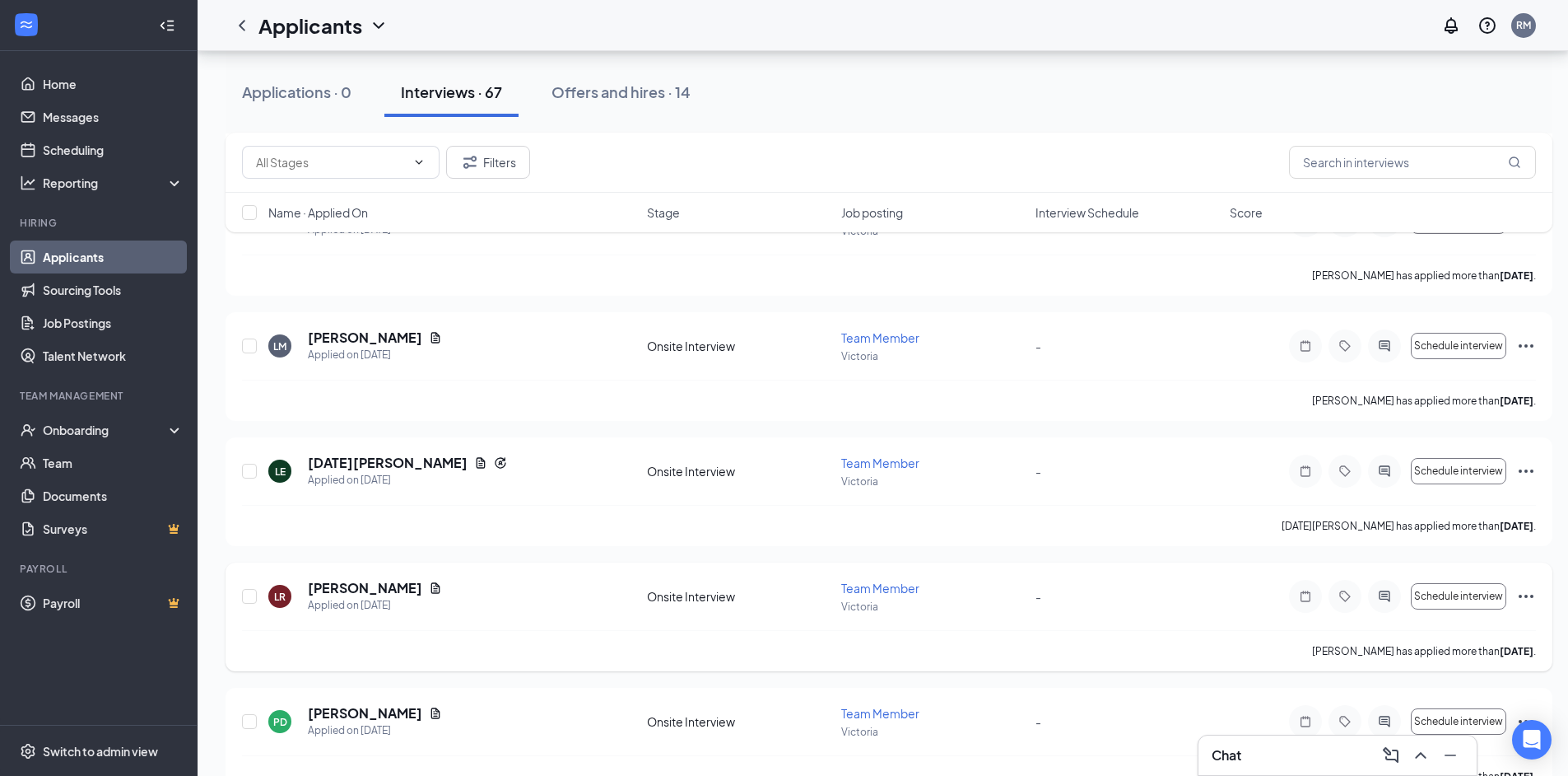
scroll to position [1318, 0]
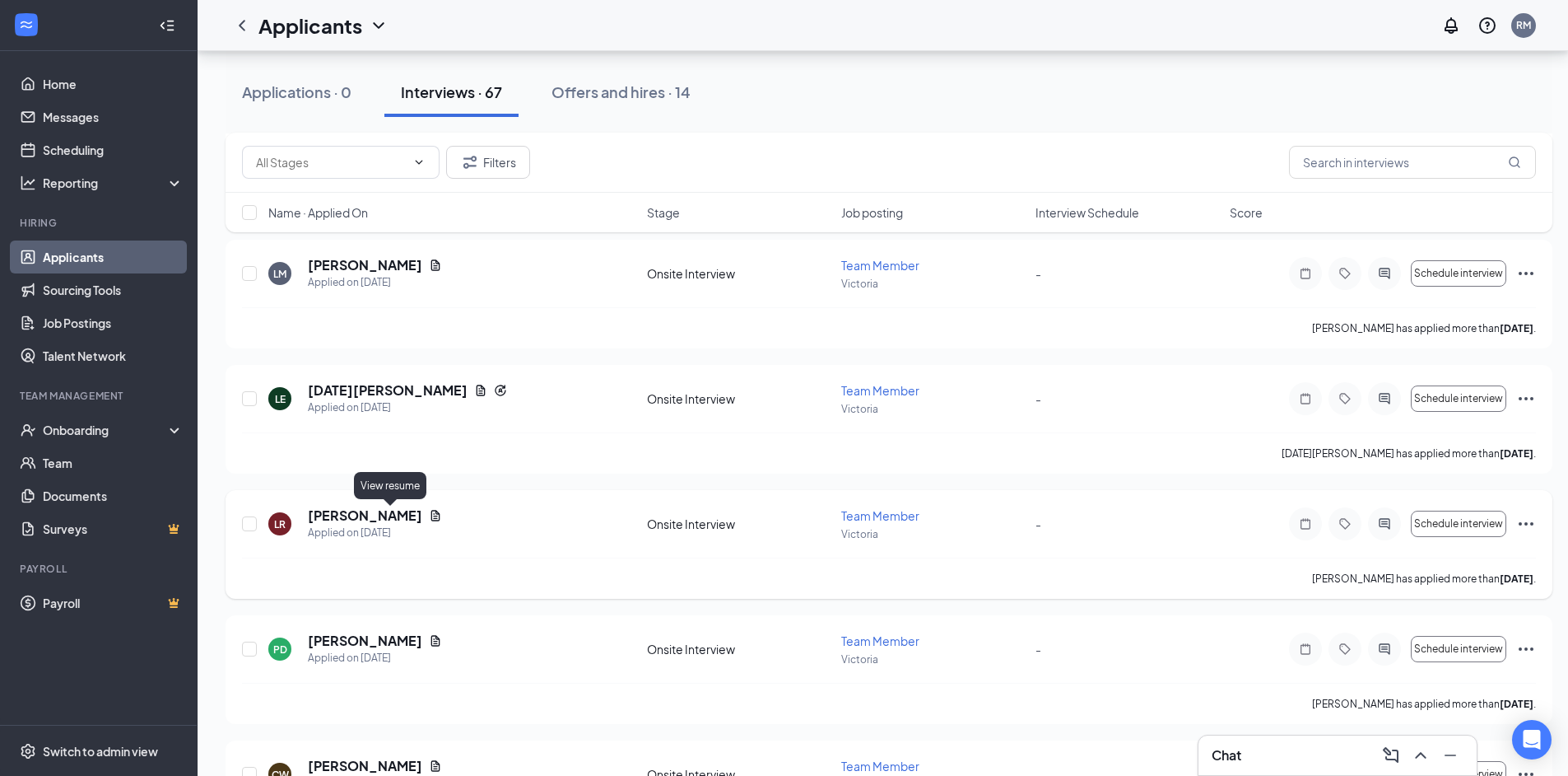
click at [429, 515] on icon "Document" at bounding box center [435, 515] width 13 height 13
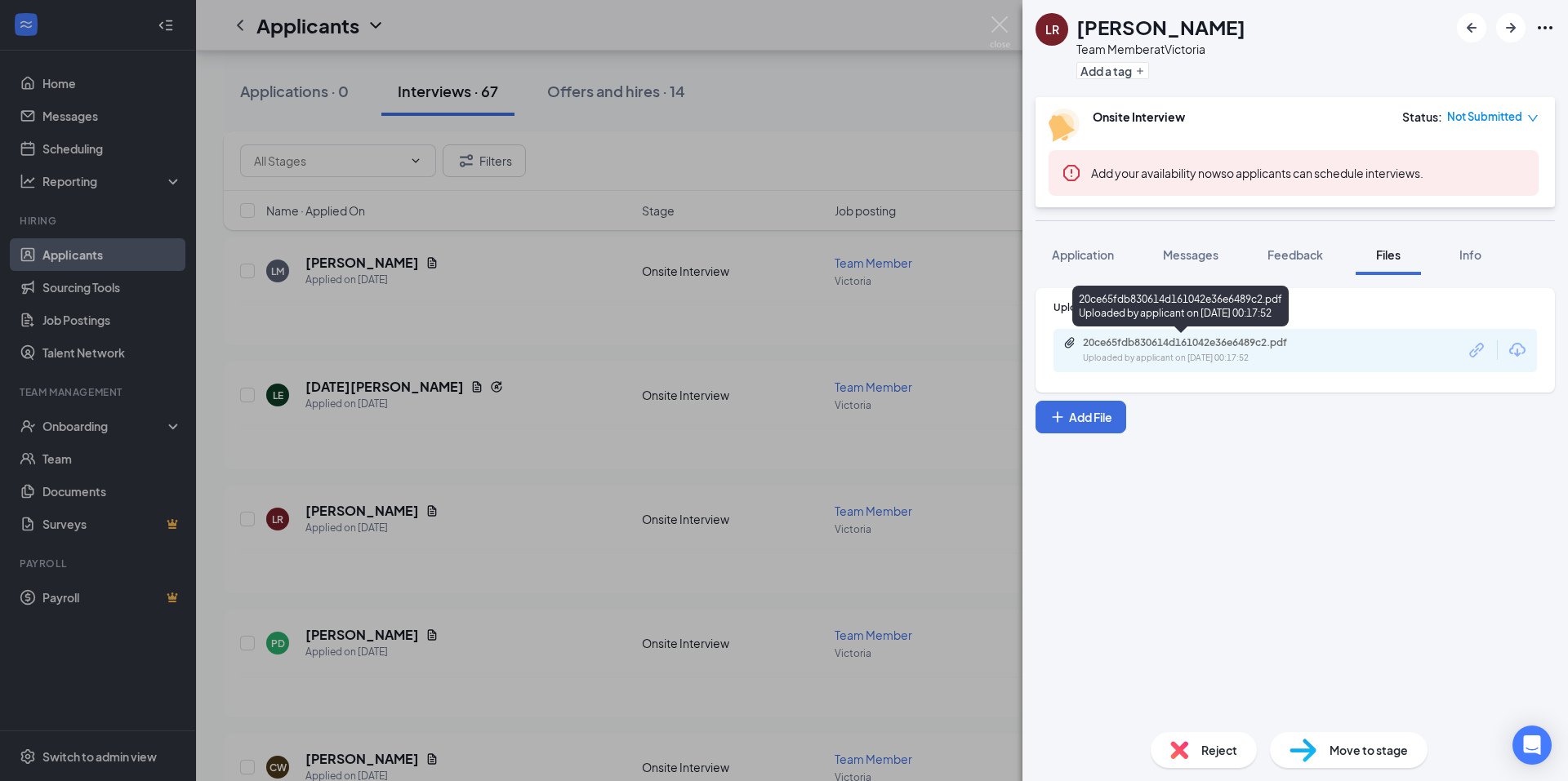
click at [1228, 356] on div "Uploaded by applicant on [DATE] 00:17:52" at bounding box center [1205, 358] width 245 height 13
click at [1002, 27] on img at bounding box center [999, 32] width 20 height 32
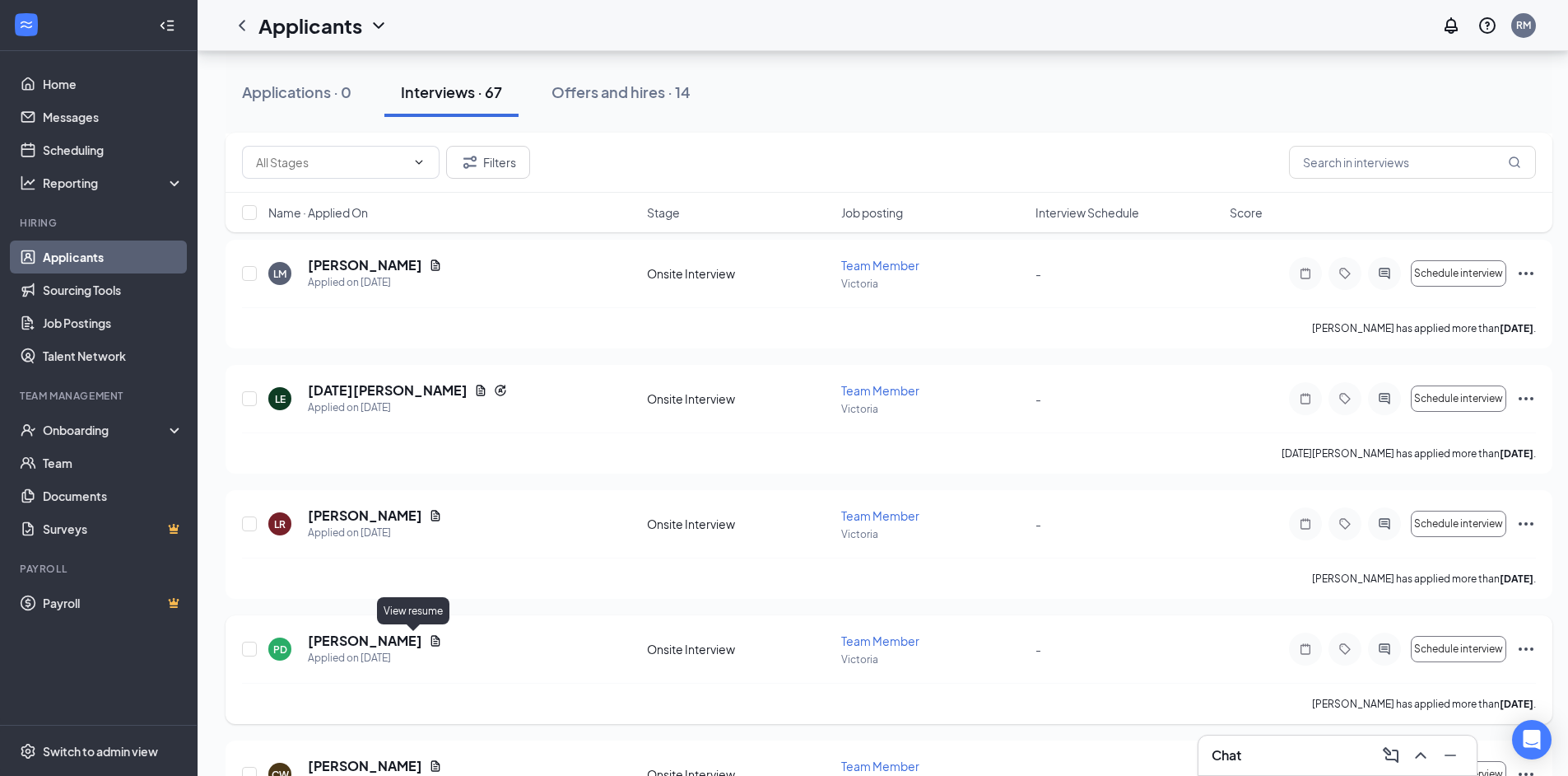
click at [431, 643] on icon "Document" at bounding box center [436, 640] width 9 height 11
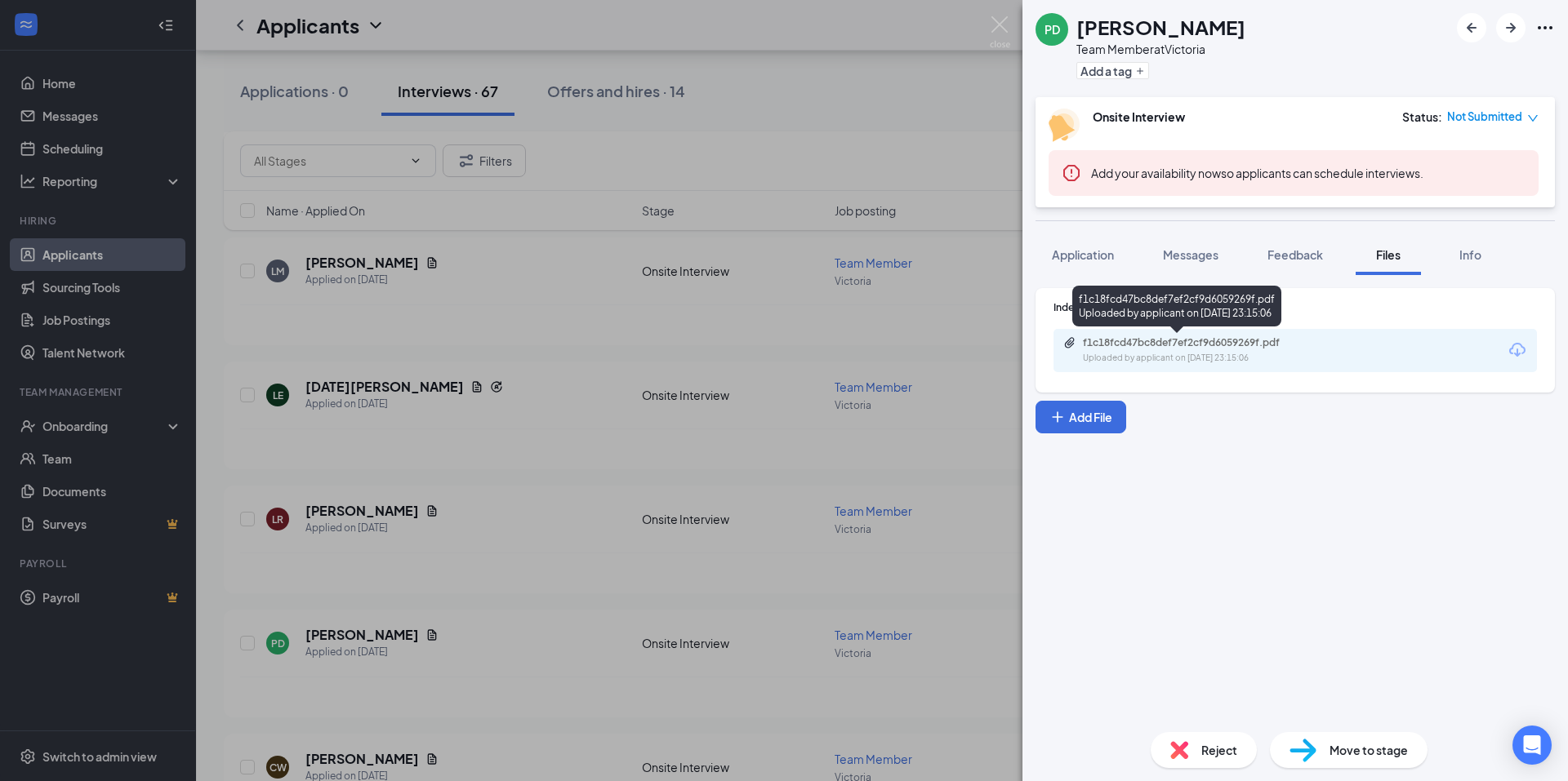
click at [1170, 339] on div "f1c18fcd47bc8def7ef2cf9d6059269f.pdf" at bounding box center [1197, 343] width 228 height 13
click at [998, 26] on img at bounding box center [999, 32] width 20 height 32
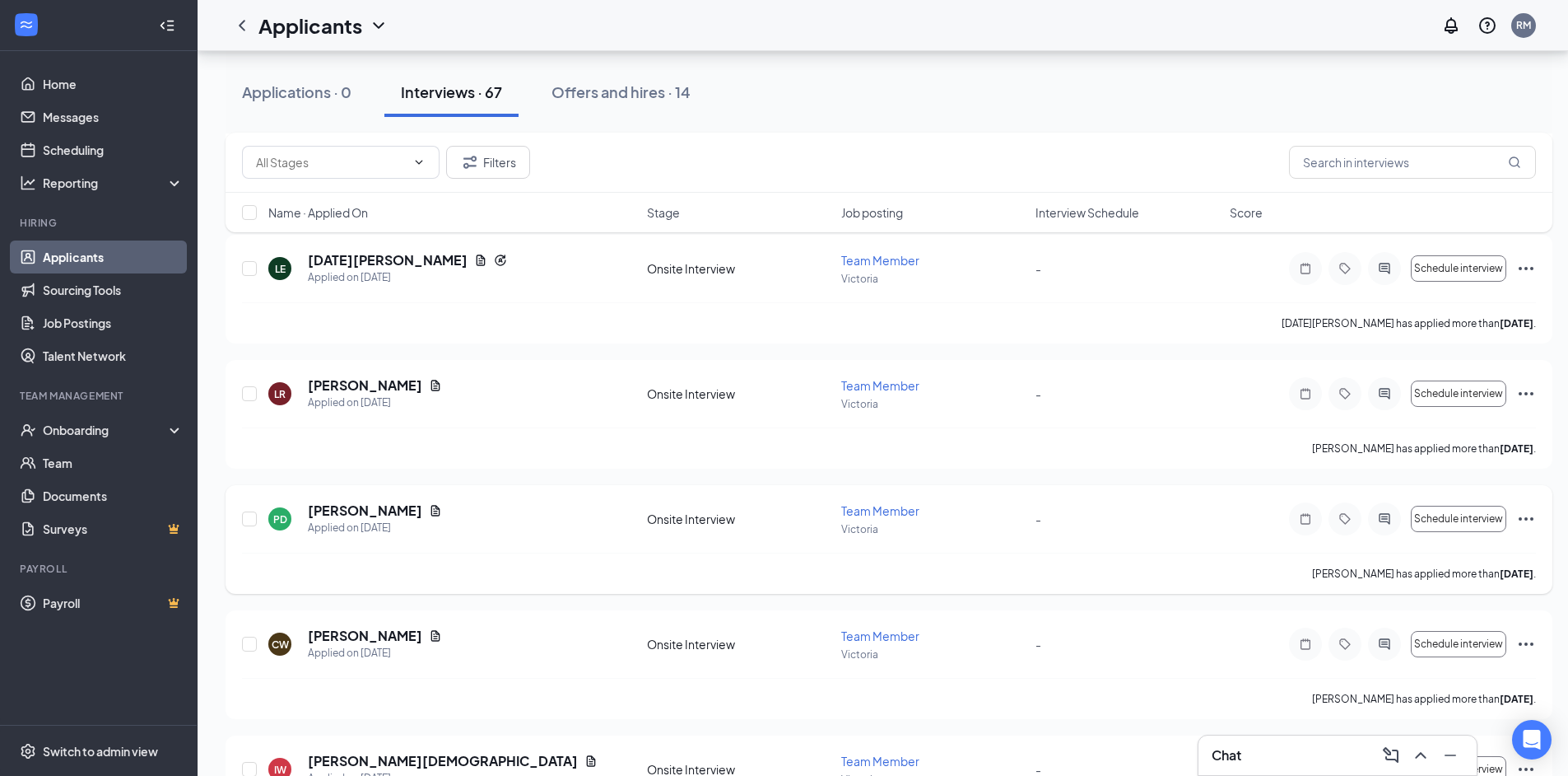
scroll to position [1482, 0]
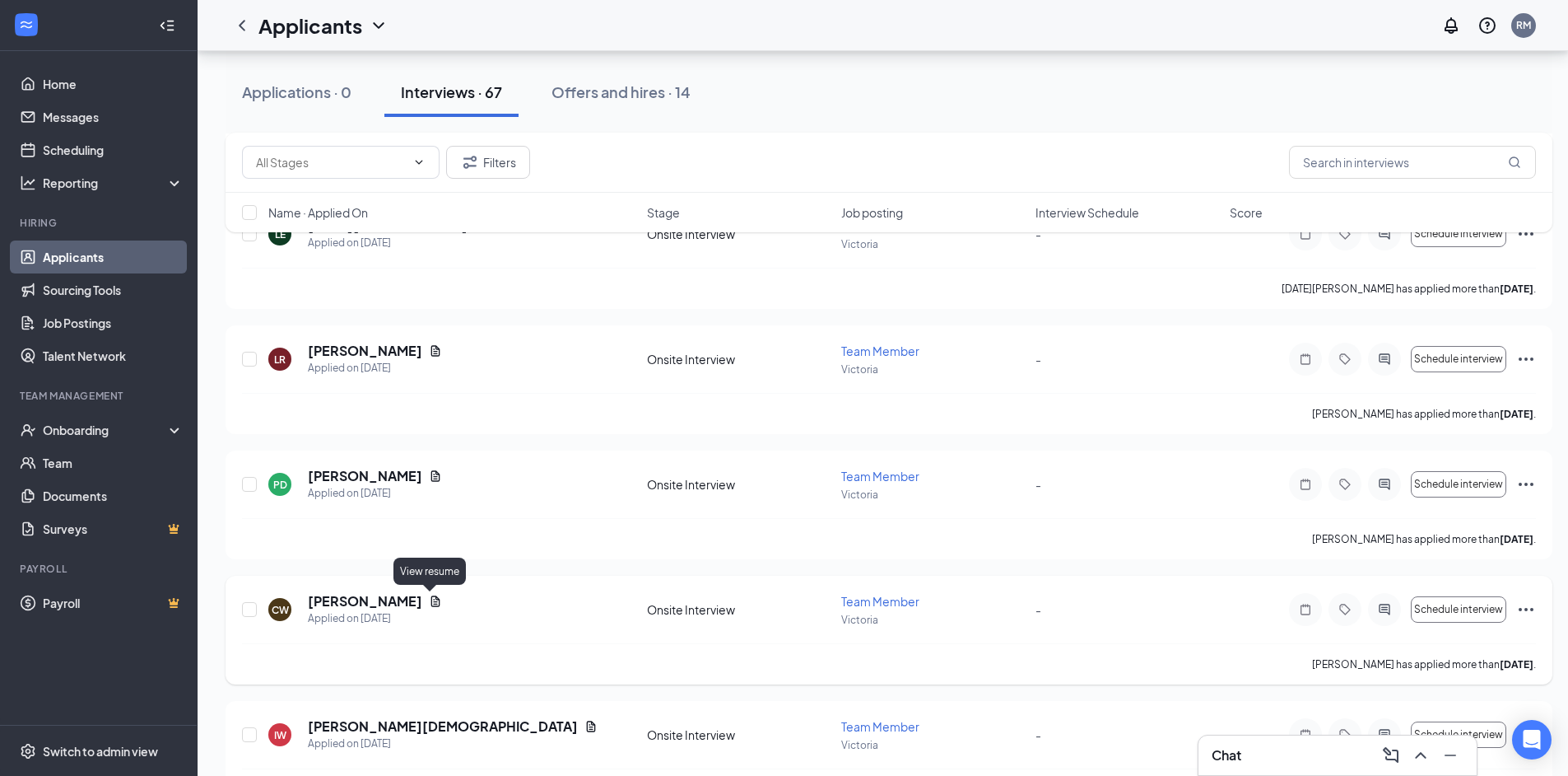
click at [431, 604] on icon "Document" at bounding box center [436, 601] width 9 height 11
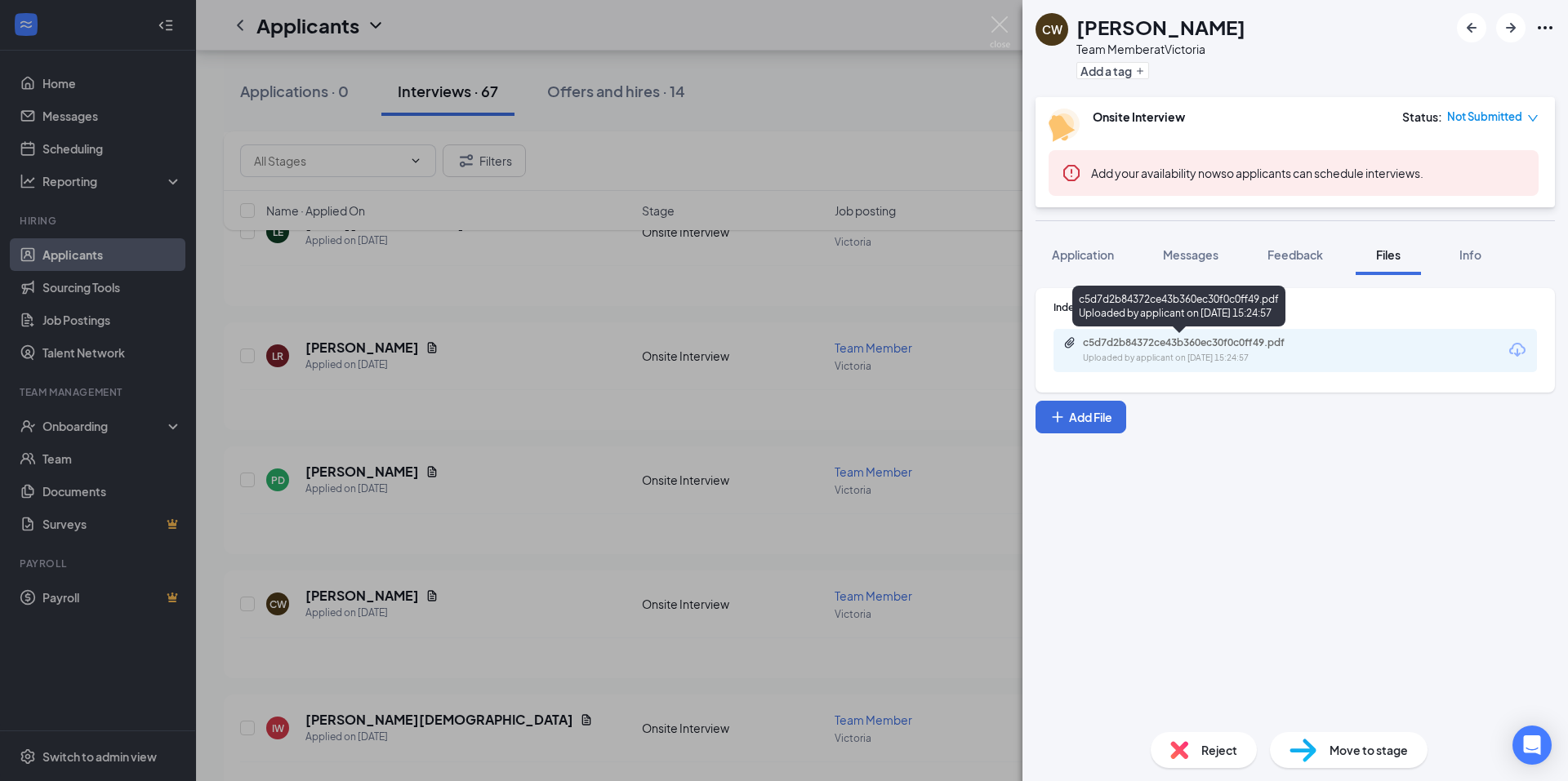
click at [1137, 352] on div "Uploaded by applicant on [DATE] 15:24:57" at bounding box center [1205, 358] width 245 height 13
click at [1002, 26] on img at bounding box center [999, 32] width 20 height 32
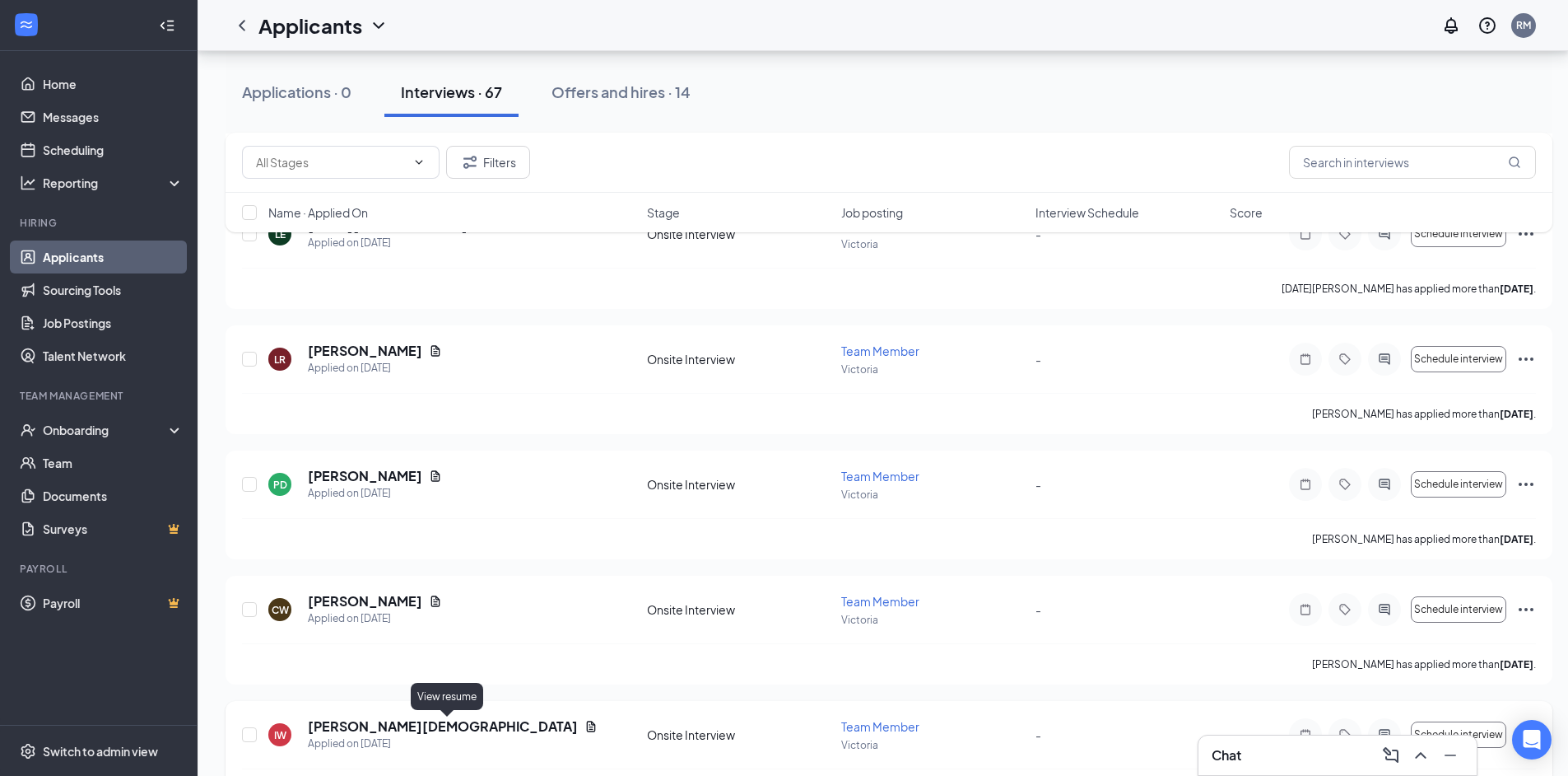
click at [585, 723] on icon "Document" at bounding box center [591, 727] width 13 height 13
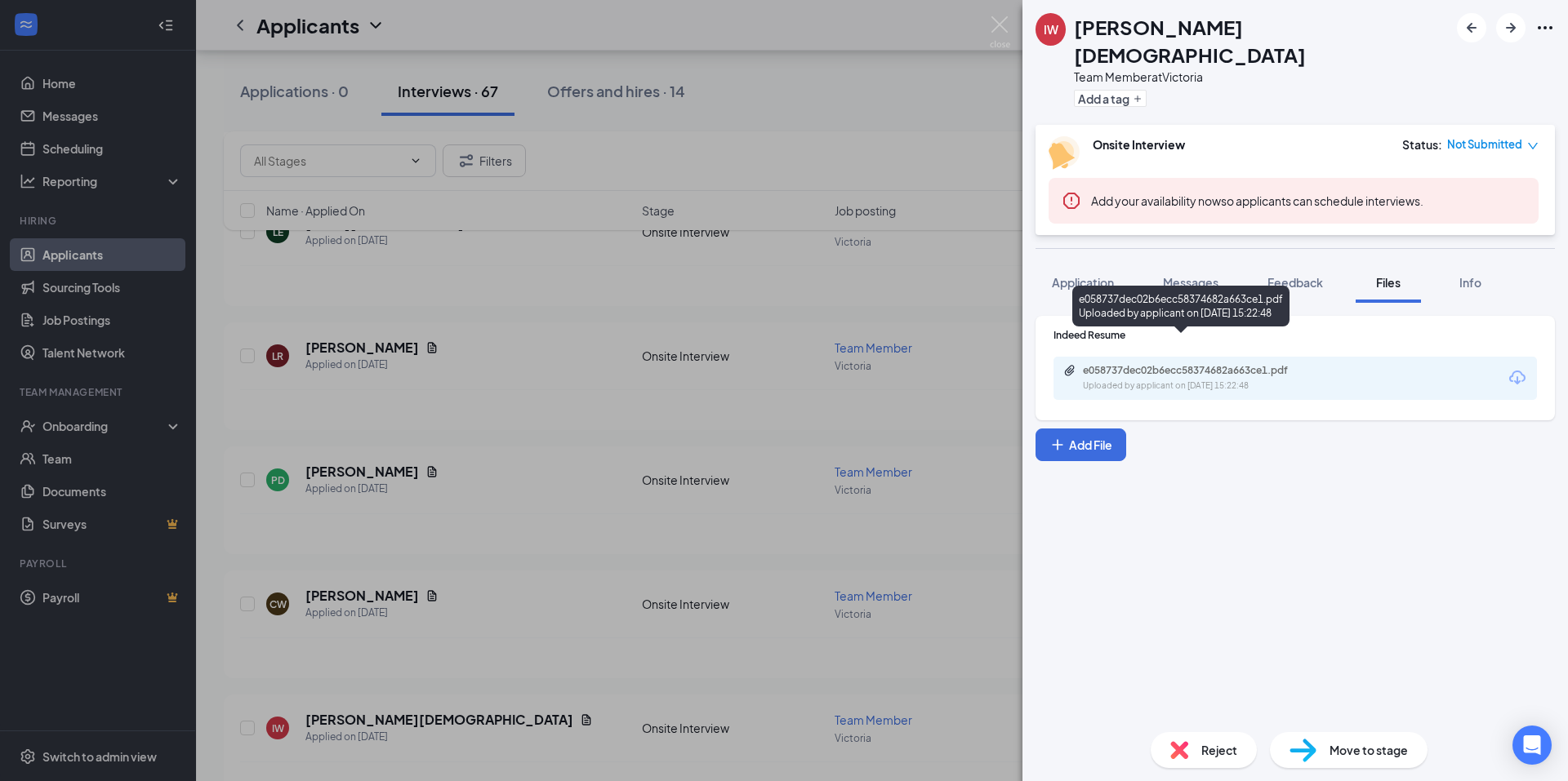
click at [1163, 364] on div "e058737dec02b6ecc58374682a663ce1.pdf" at bounding box center [1197, 371] width 228 height 13
click at [998, 26] on img at bounding box center [999, 32] width 20 height 32
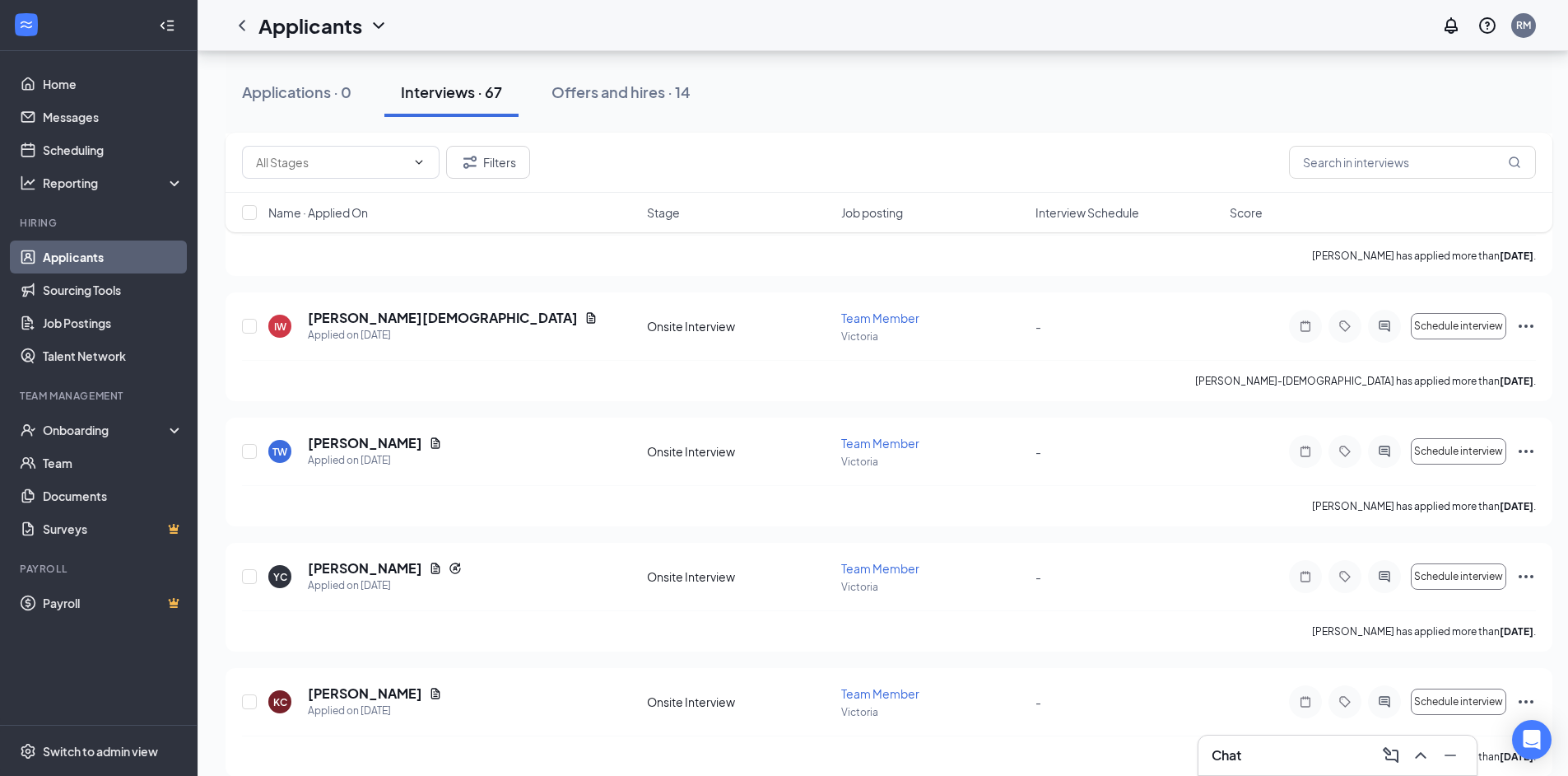
scroll to position [1895, 0]
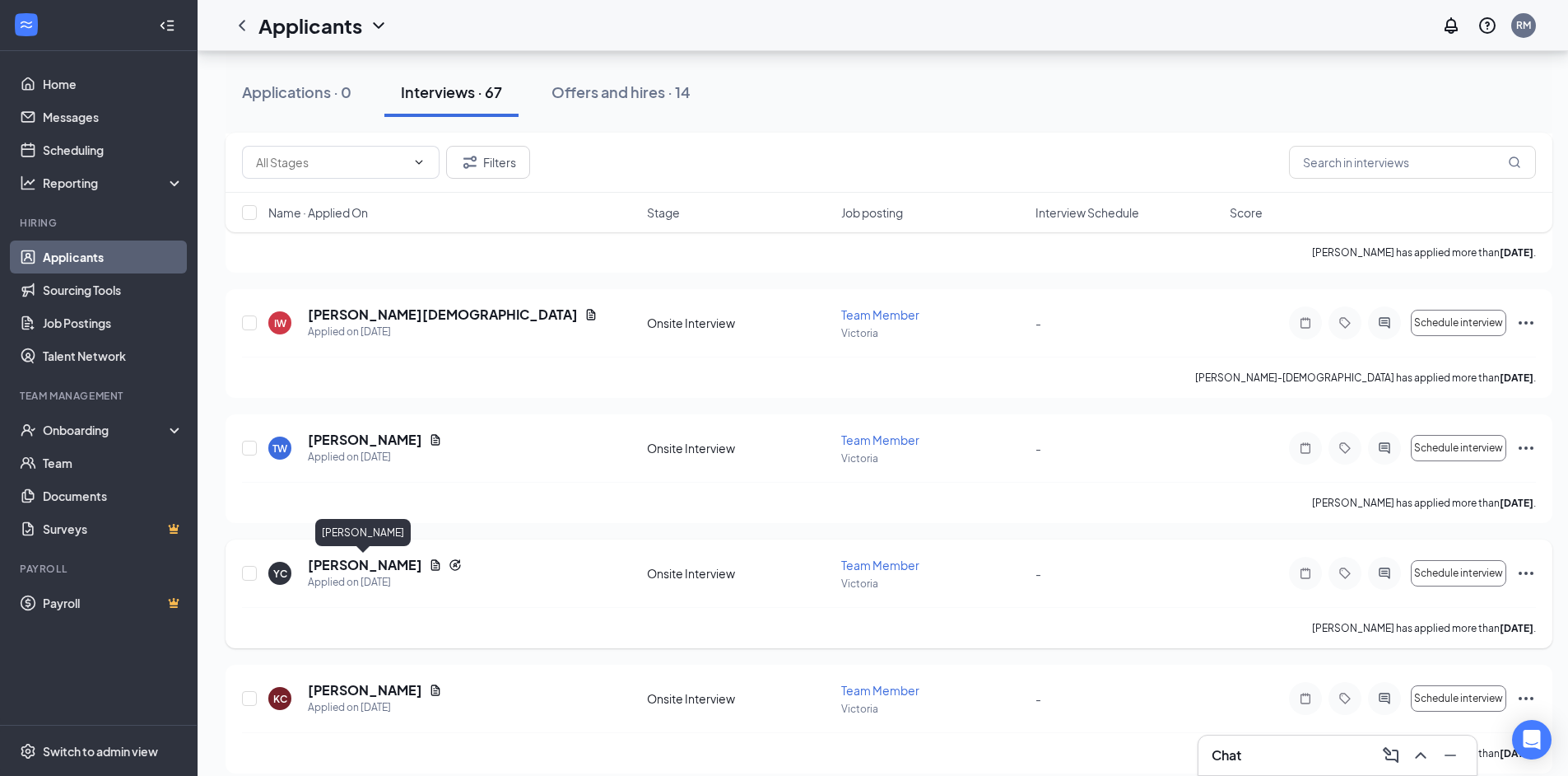
click at [360, 567] on h5 "[PERSON_NAME]" at bounding box center [365, 565] width 114 height 19
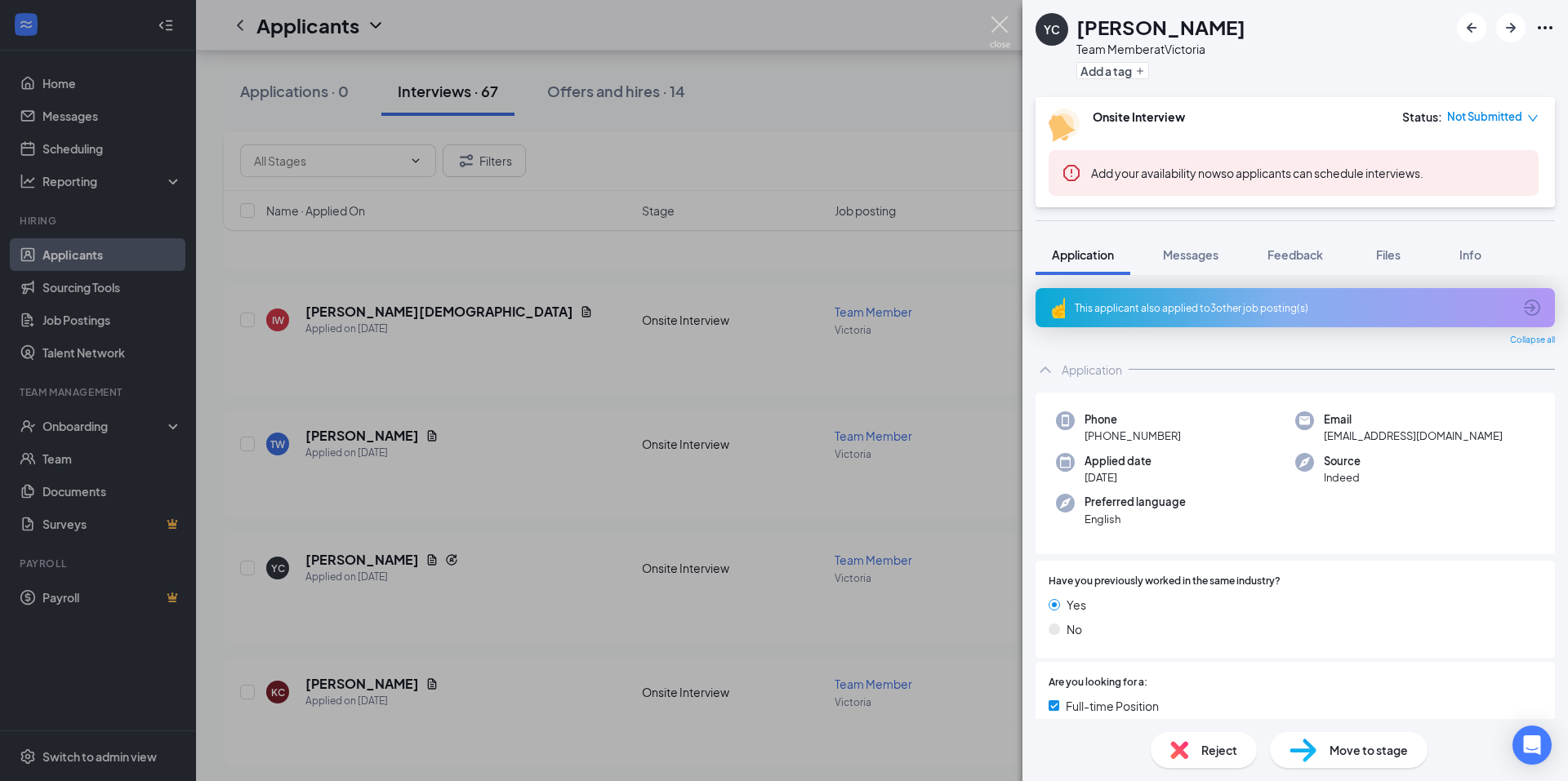
click at [999, 29] on img at bounding box center [999, 32] width 20 height 32
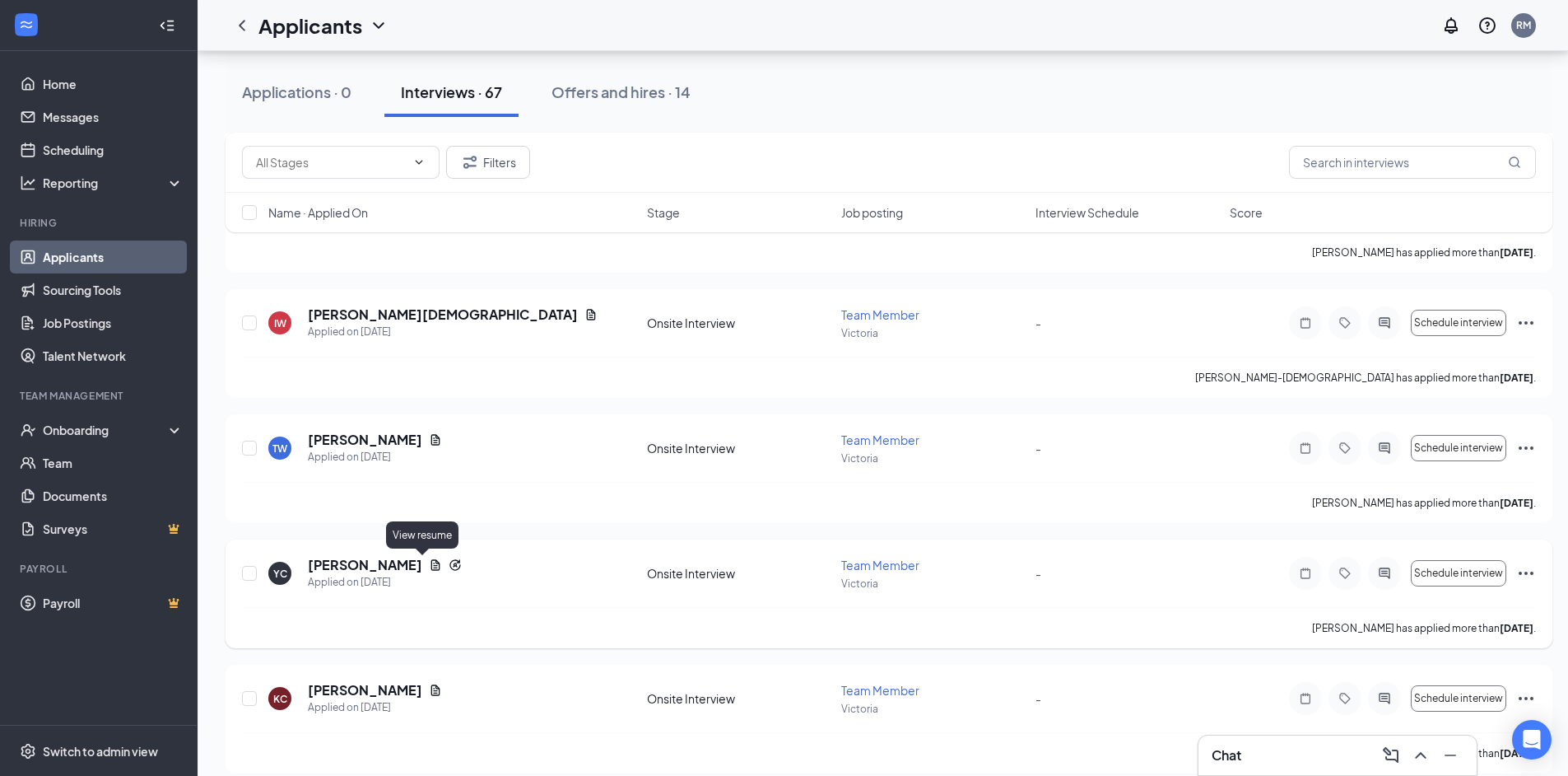
click at [431, 568] on icon "Document" at bounding box center [436, 565] width 9 height 11
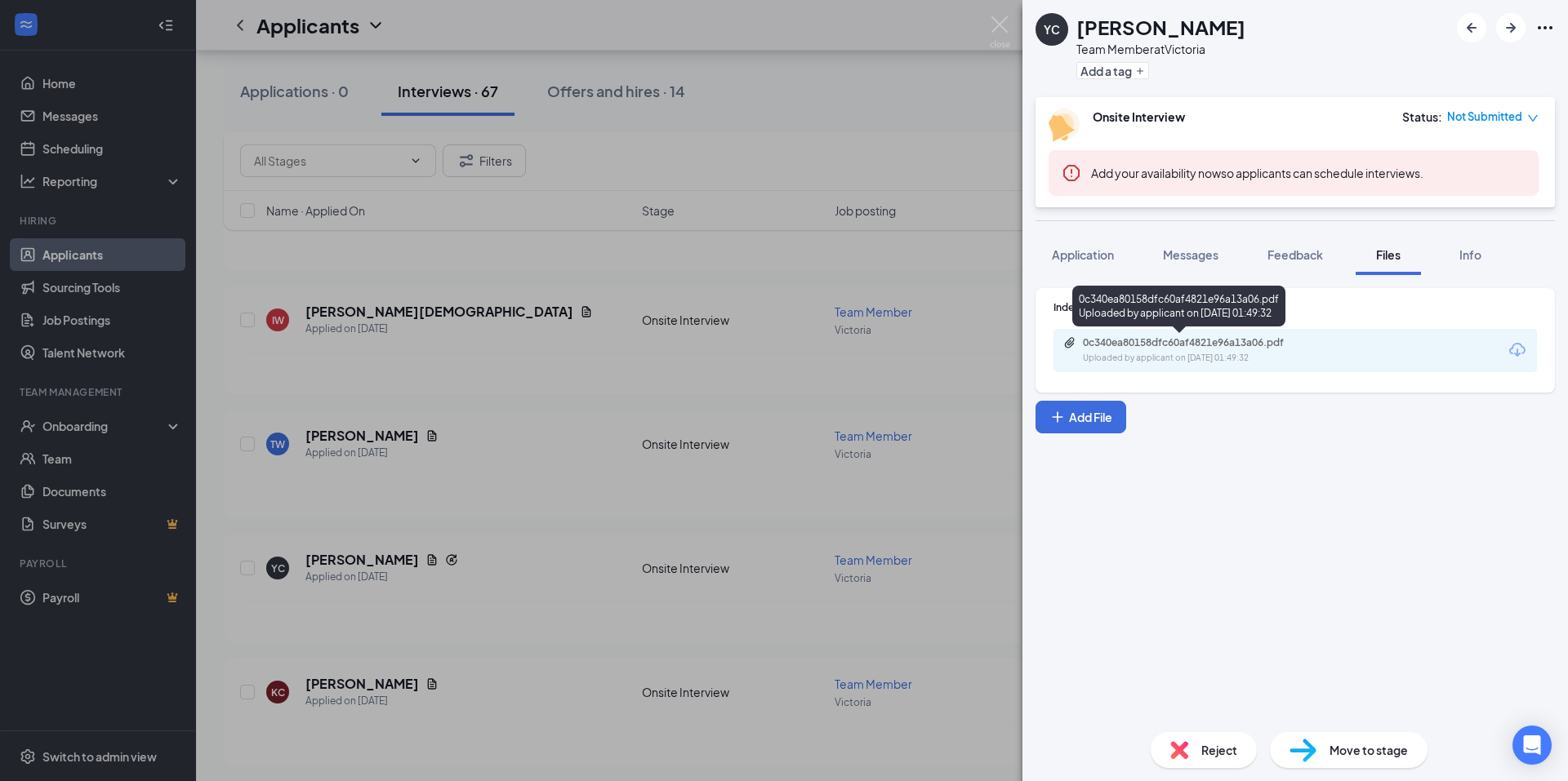
click at [1147, 350] on div "0c340ea80158dfc60af4821e96a13a06.pdf Uploaded by applicant on [DATE] 01:49:32" at bounding box center [1195, 350] width 265 height 29
click at [997, 19] on img at bounding box center [999, 32] width 20 height 32
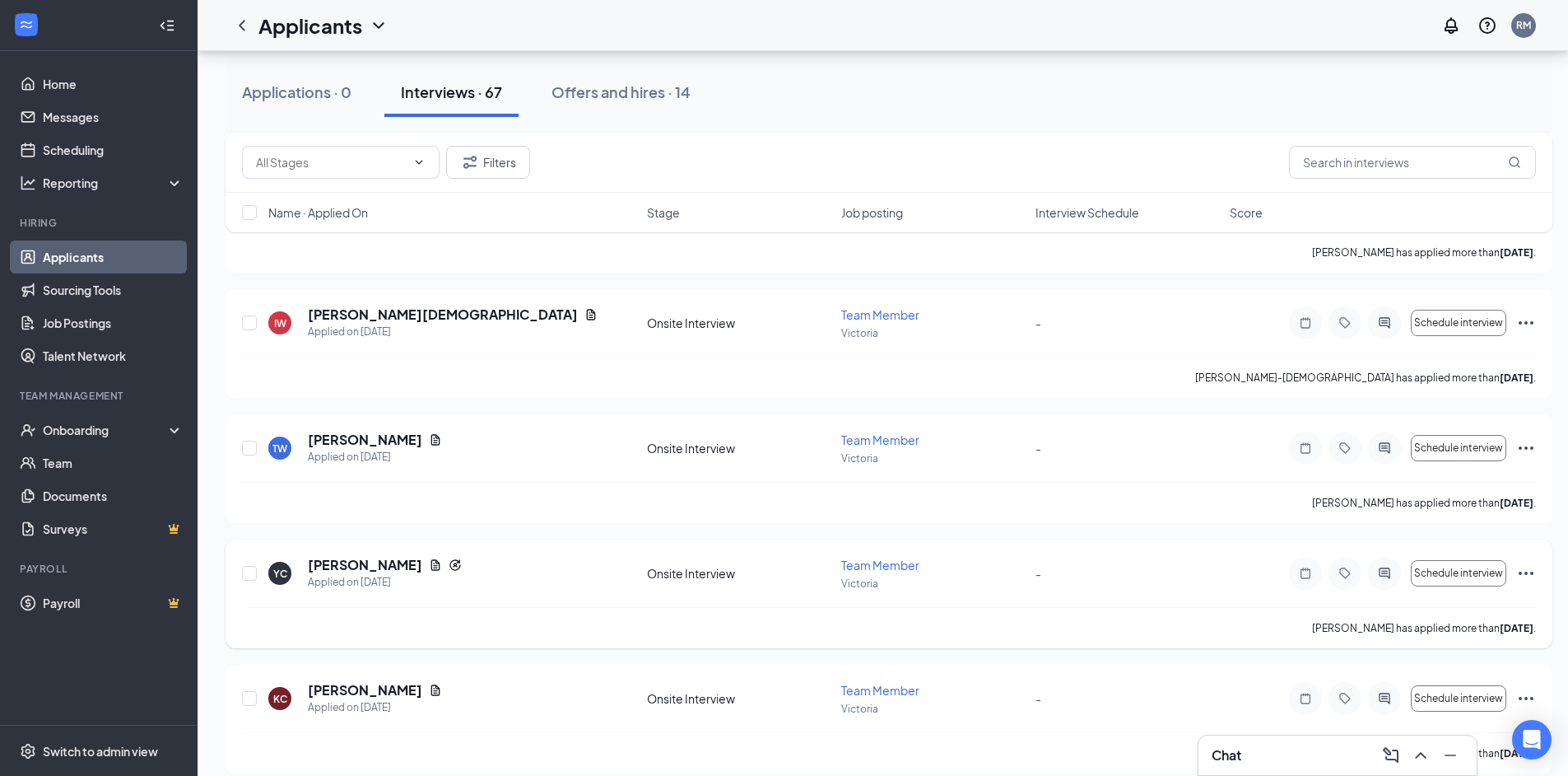
click at [1531, 575] on icon "Ellipses" at bounding box center [1526, 573] width 19 height 19
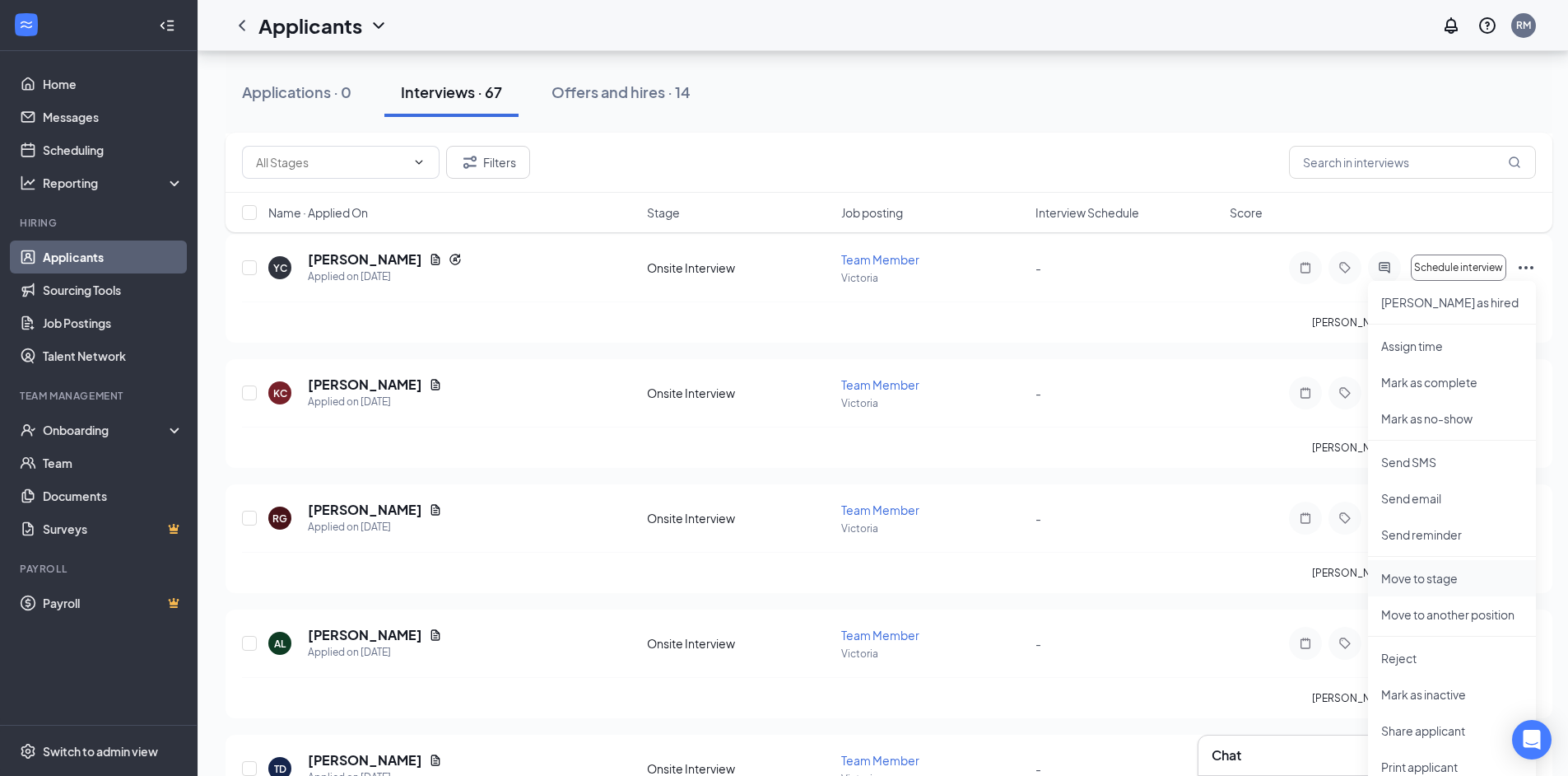
scroll to position [2224, 0]
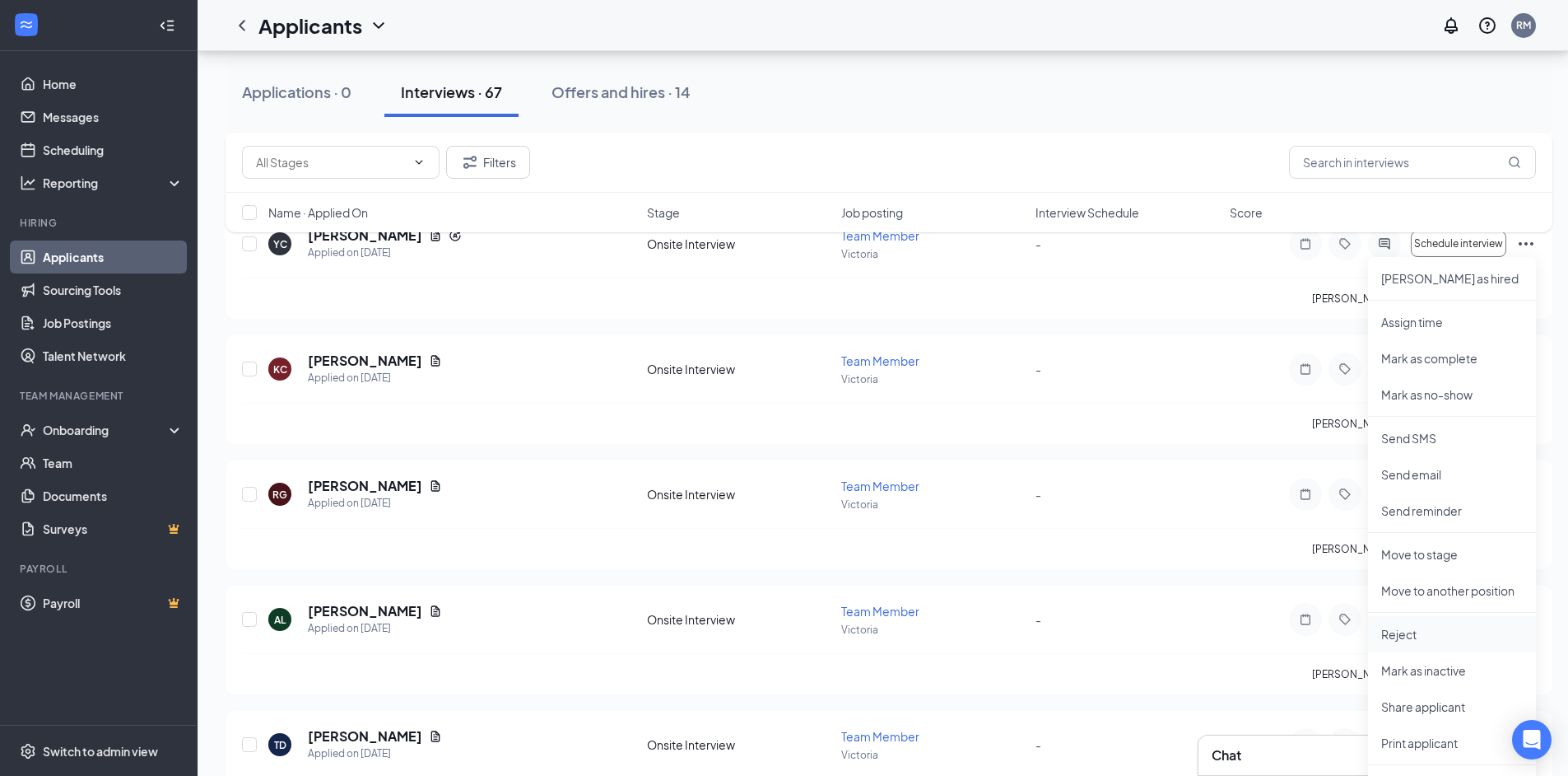
click at [1426, 637] on p "Reject" at bounding box center [1452, 634] width 142 height 17
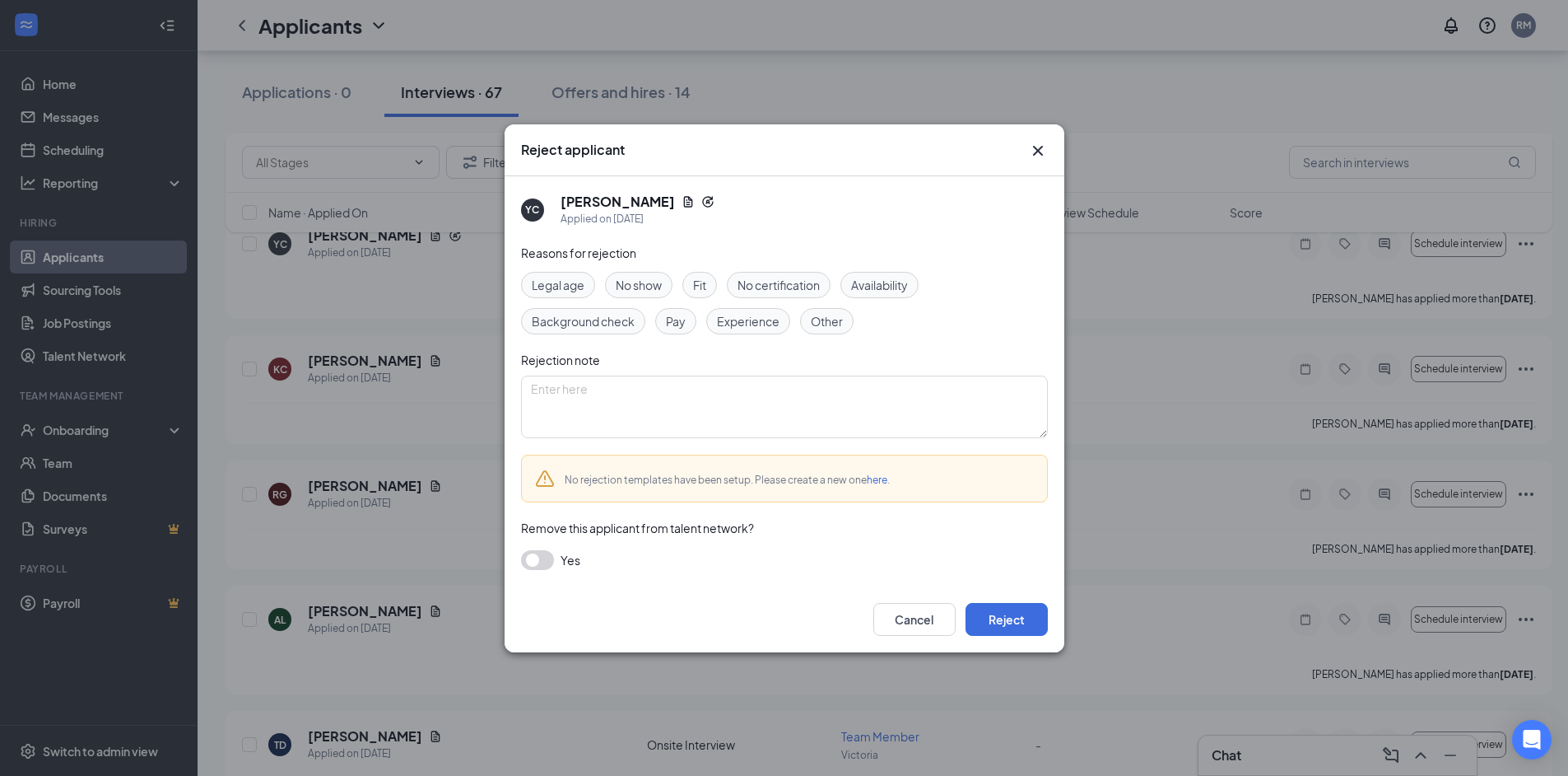
drag, startPoint x: 829, startPoint y: 325, endPoint x: 838, endPoint y: 331, distance: 10.8
click at [831, 325] on span "Other" at bounding box center [827, 321] width 32 height 19
click at [540, 560] on button "button" at bounding box center [537, 560] width 32 height 19
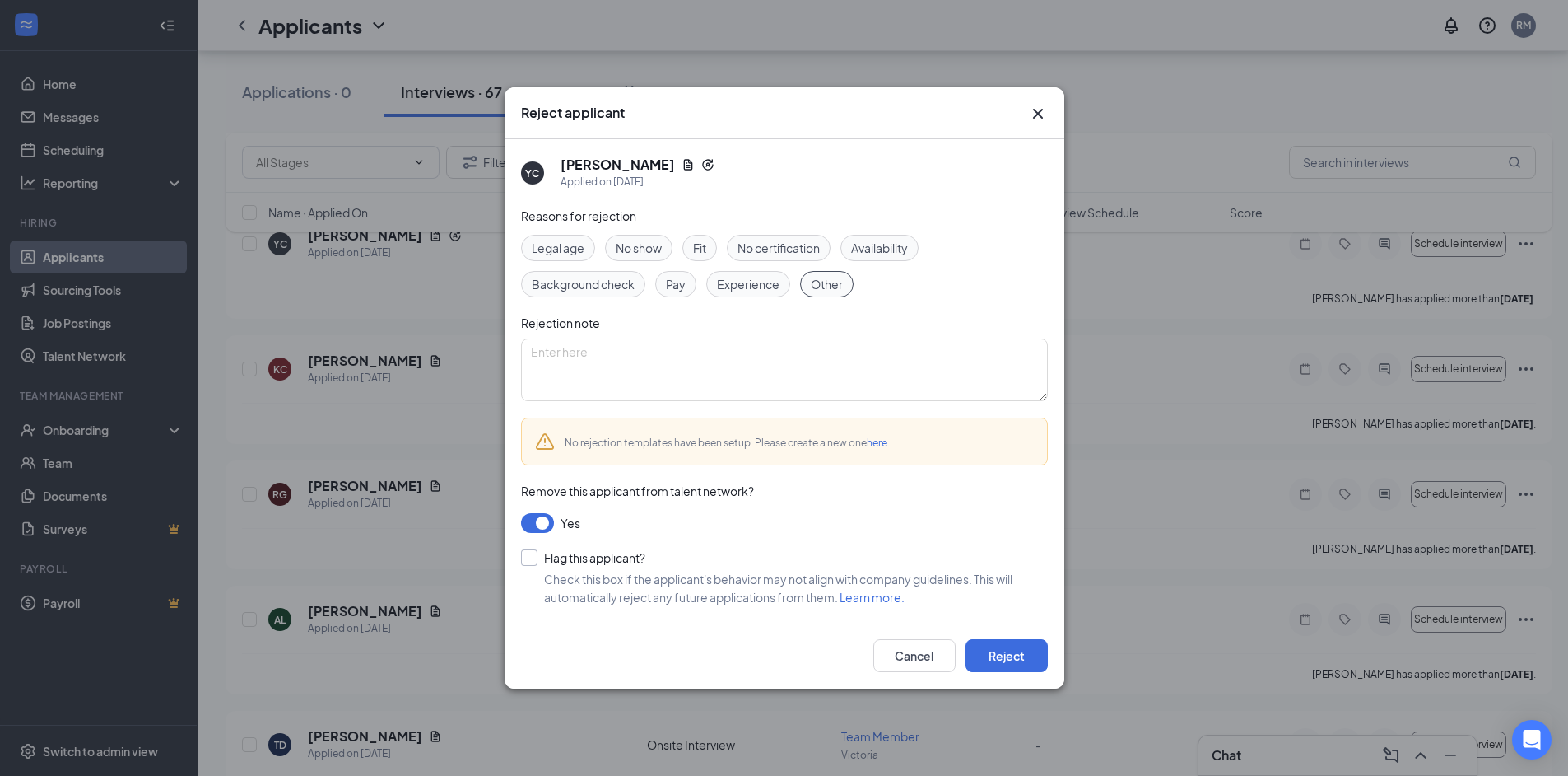
click at [528, 564] on input "Flag this applicant?" at bounding box center [584, 558] width 124 height 17
checkbox input "true"
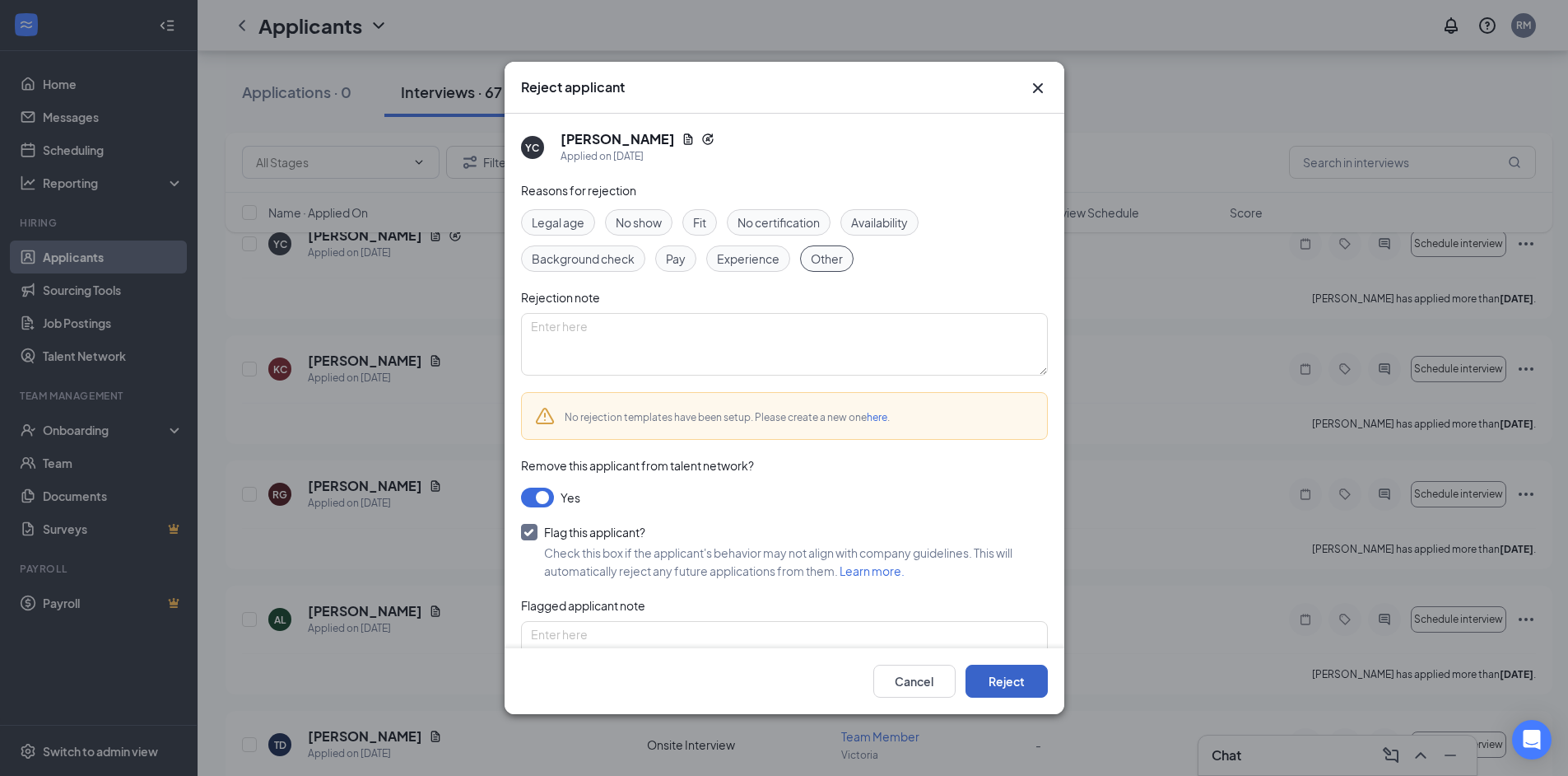
click at [1010, 685] on button "Reject" at bounding box center [1007, 680] width 83 height 32
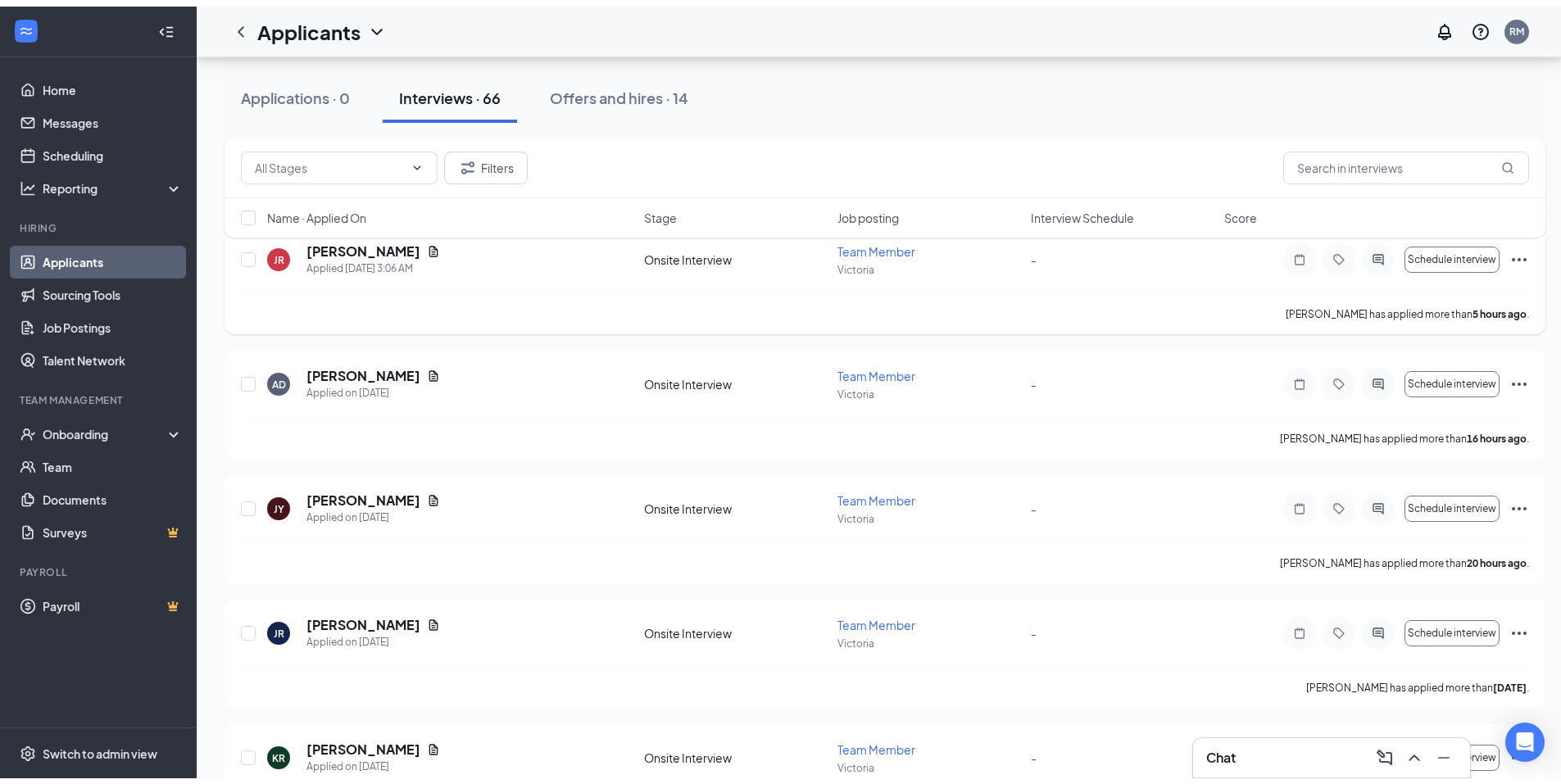
scroll to position [82, 0]
